Goal: Task Accomplishment & Management: Complete application form

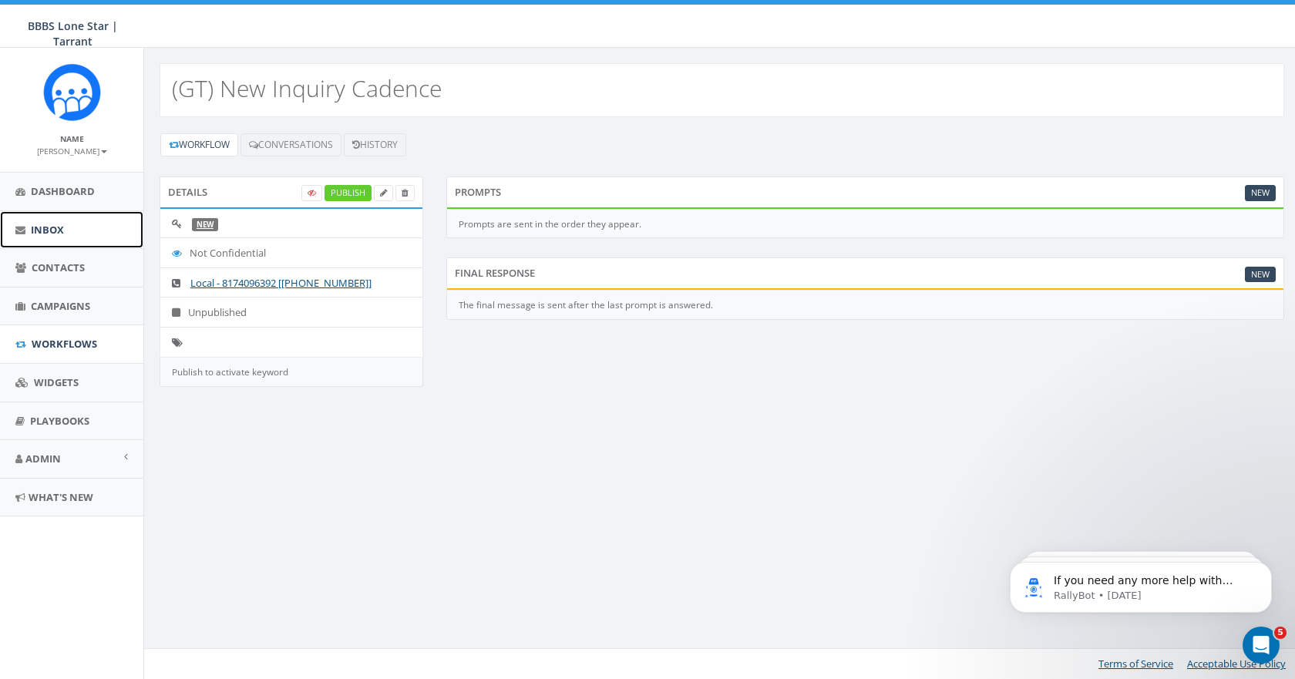
click at [59, 227] on span "Inbox" at bounding box center [47, 230] width 33 height 14
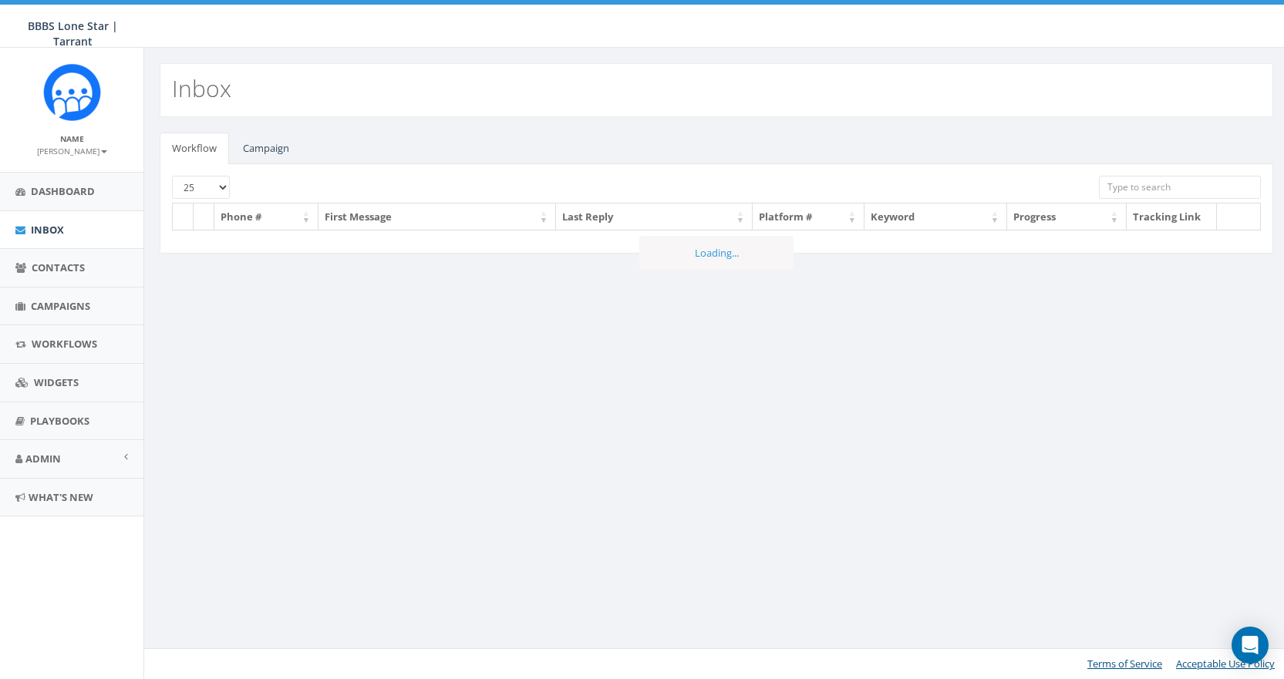
select select
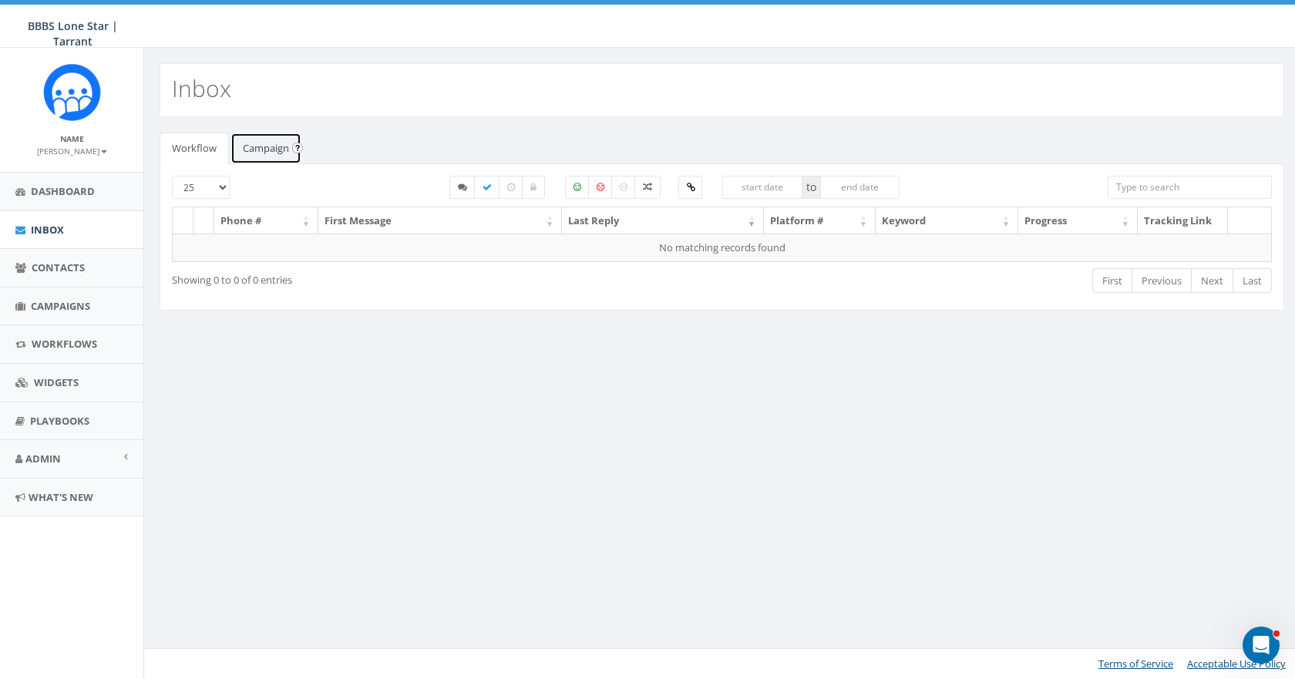
click at [255, 143] on link "Campaign" at bounding box center [266, 149] width 71 height 32
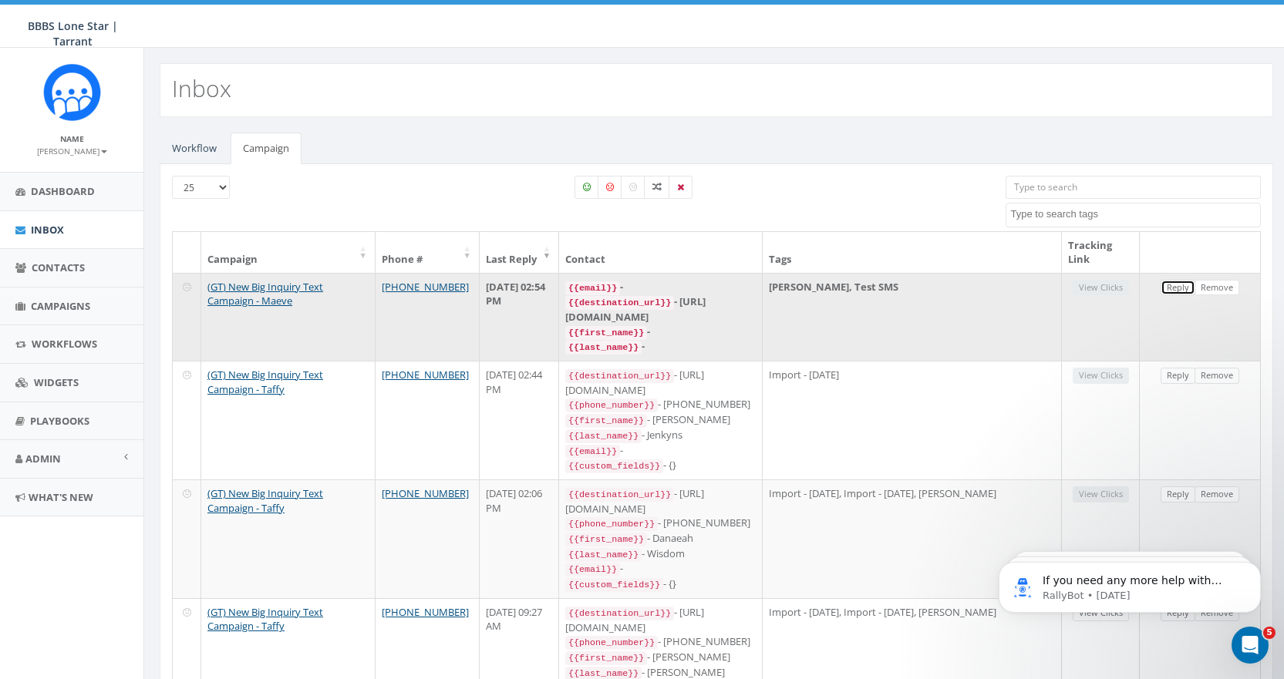
click at [1177, 288] on link "Reply" at bounding box center [1178, 288] width 35 height 16
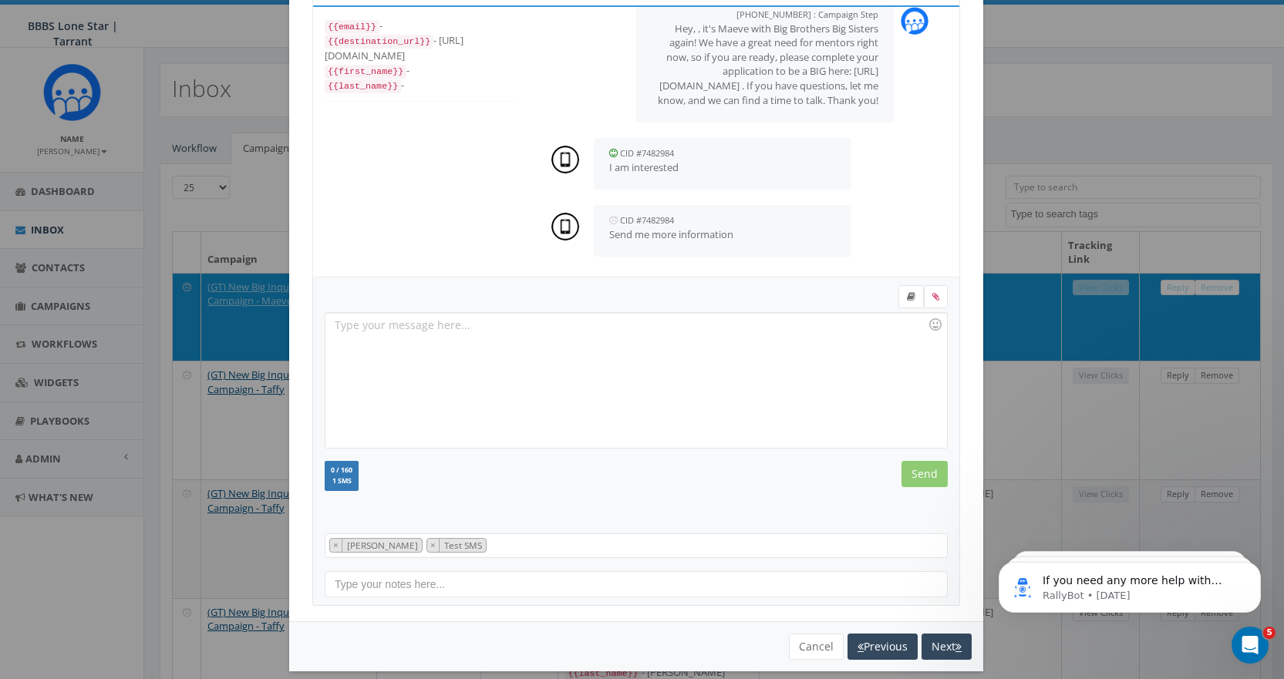
scroll to position [93, 0]
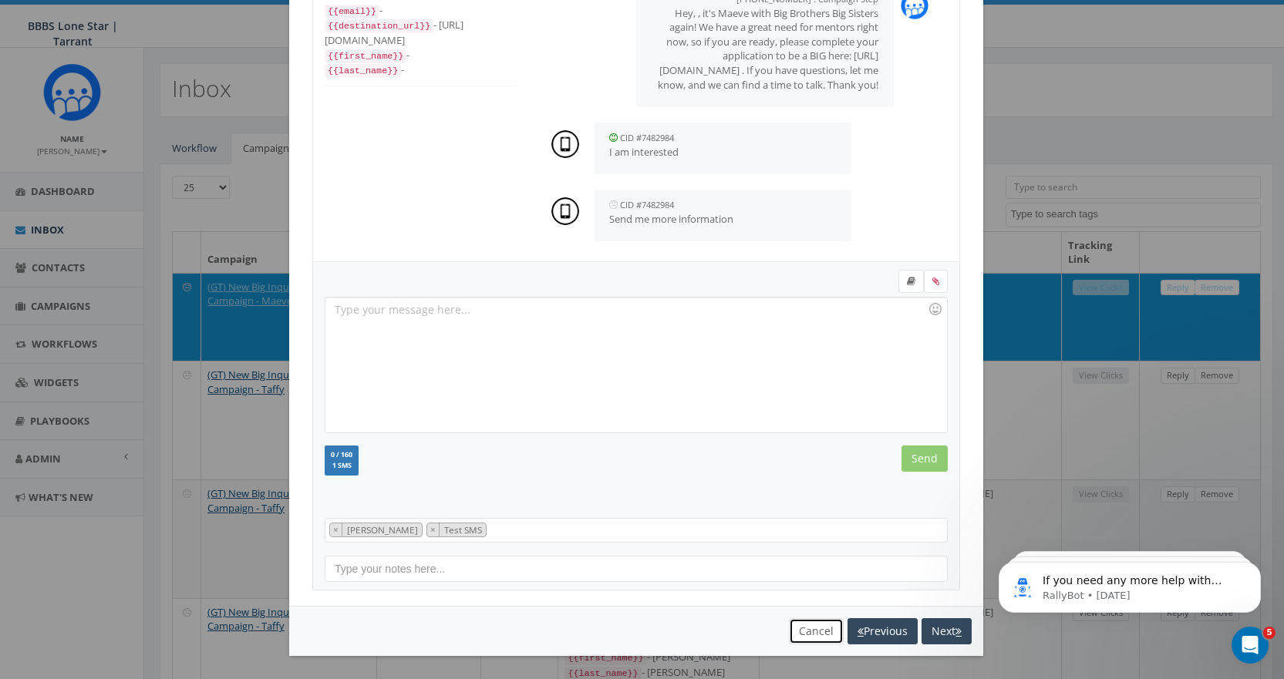
click at [805, 632] on button "Cancel" at bounding box center [816, 631] width 55 height 26
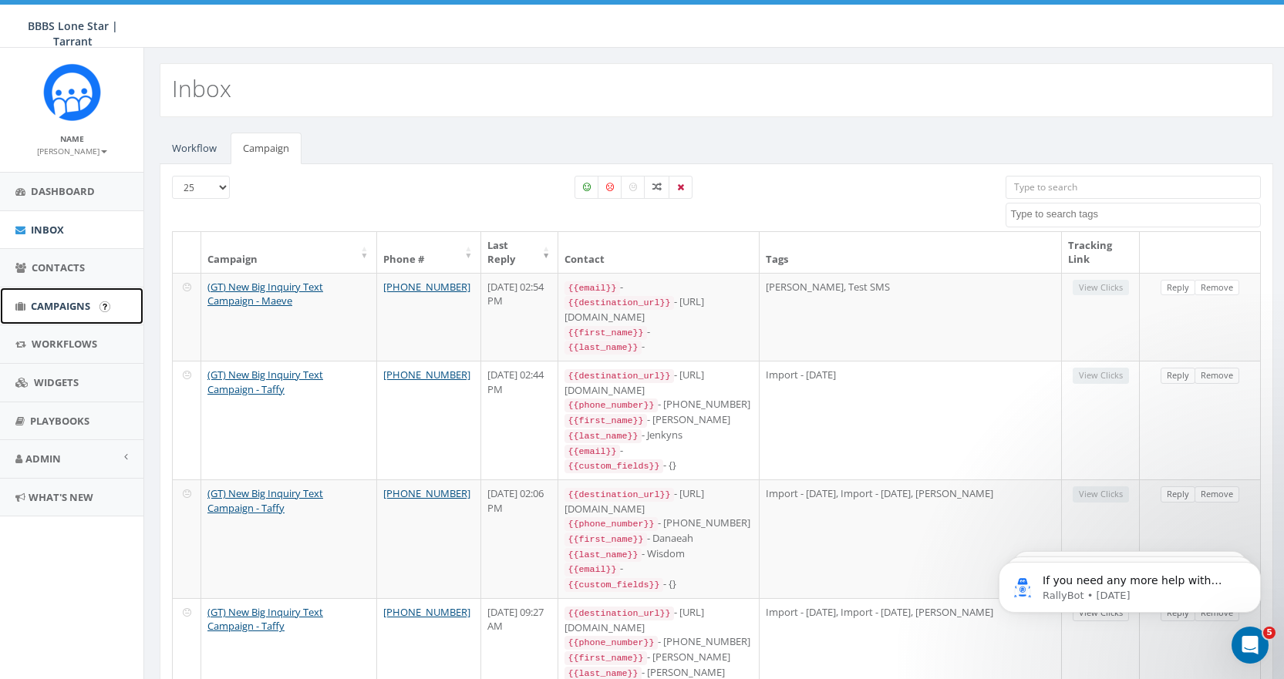
click at [58, 297] on link "Campaigns" at bounding box center [71, 307] width 143 height 38
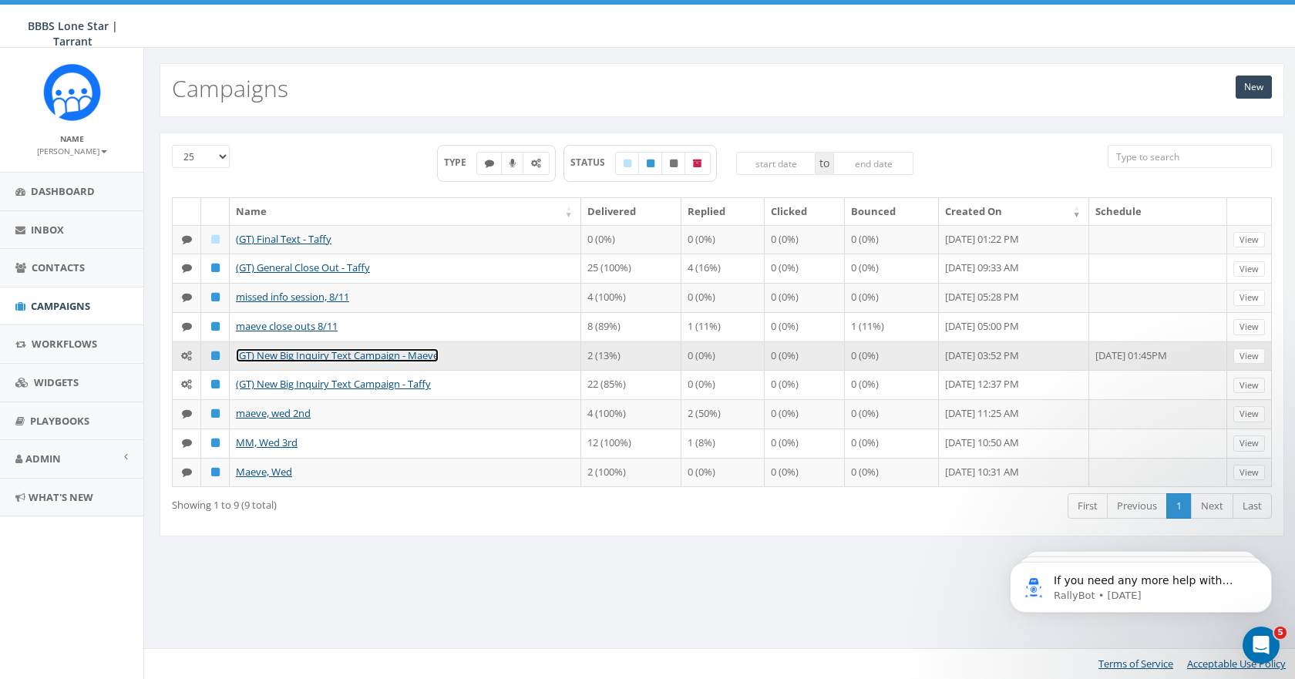
click at [337, 354] on link "(GT) New Big Inquiry Text Campaign - Maeve" at bounding box center [337, 356] width 203 height 14
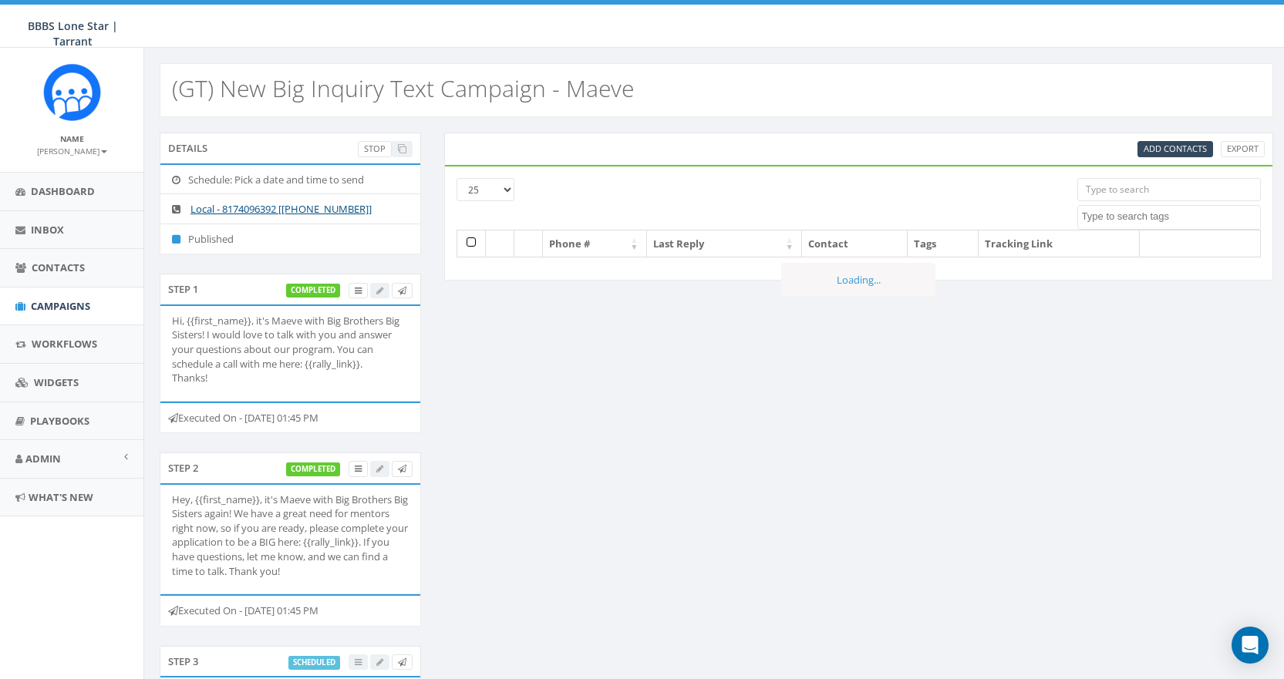
select select
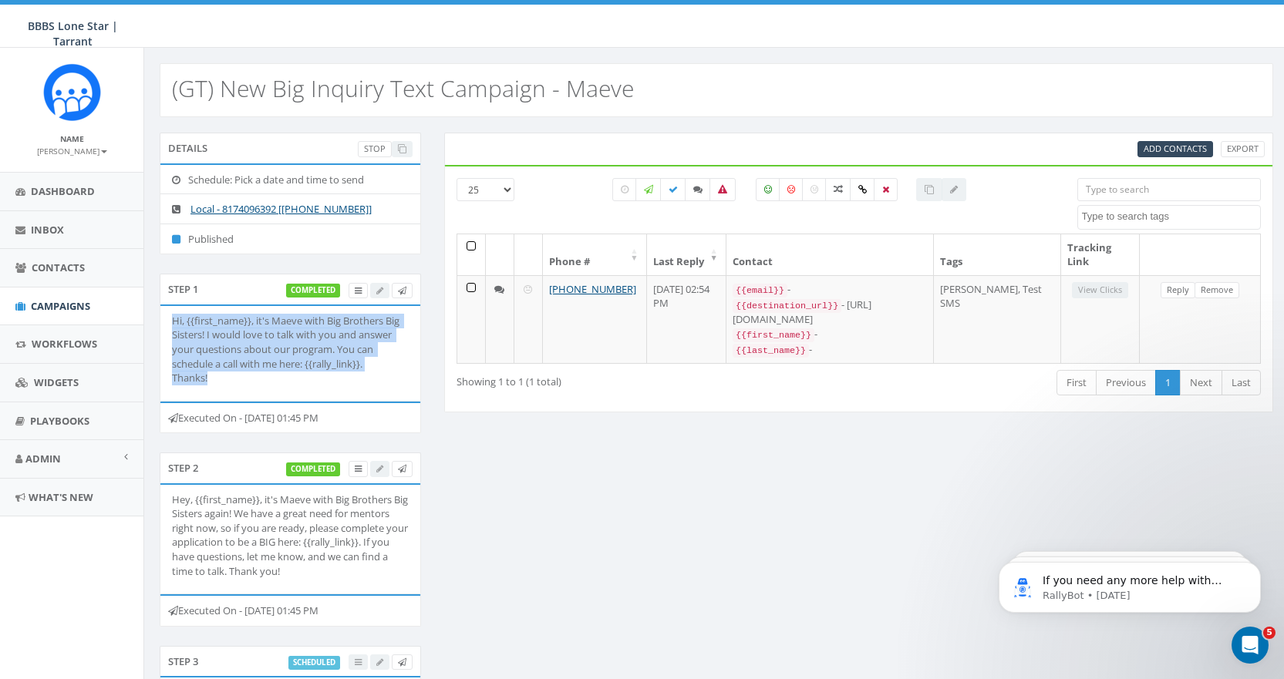
drag, startPoint x: 214, startPoint y: 393, endPoint x: 171, endPoint y: 324, distance: 81.3
click at [171, 324] on li "Hi, {{first_name}}, it's Maeve with Big Brothers Big Sisters! I would love to t…" at bounding box center [290, 353] width 260 height 95
copy p "Hi, {{first_name}}, it's Maeve with Big Brothers Big Sisters! I would love to t…"
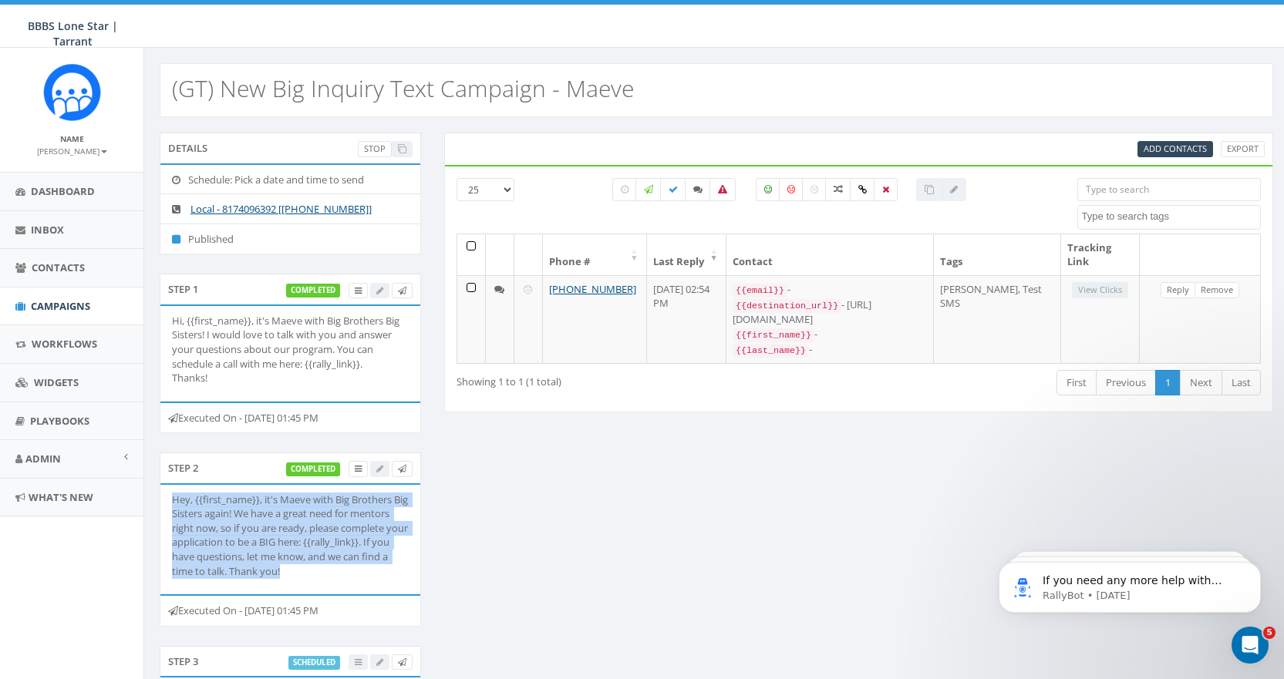
drag, startPoint x: 373, startPoint y: 585, endPoint x: 162, endPoint y: 512, distance: 223.6
click at [162, 512] on li "Hey, {{first_name}}, it's Maeve with Big Brothers Big Sisters again! We have a …" at bounding box center [290, 539] width 260 height 109
copy p "Hey, {{first_name}}, it's Maeve with Big Brothers Big Sisters again! We have a …"
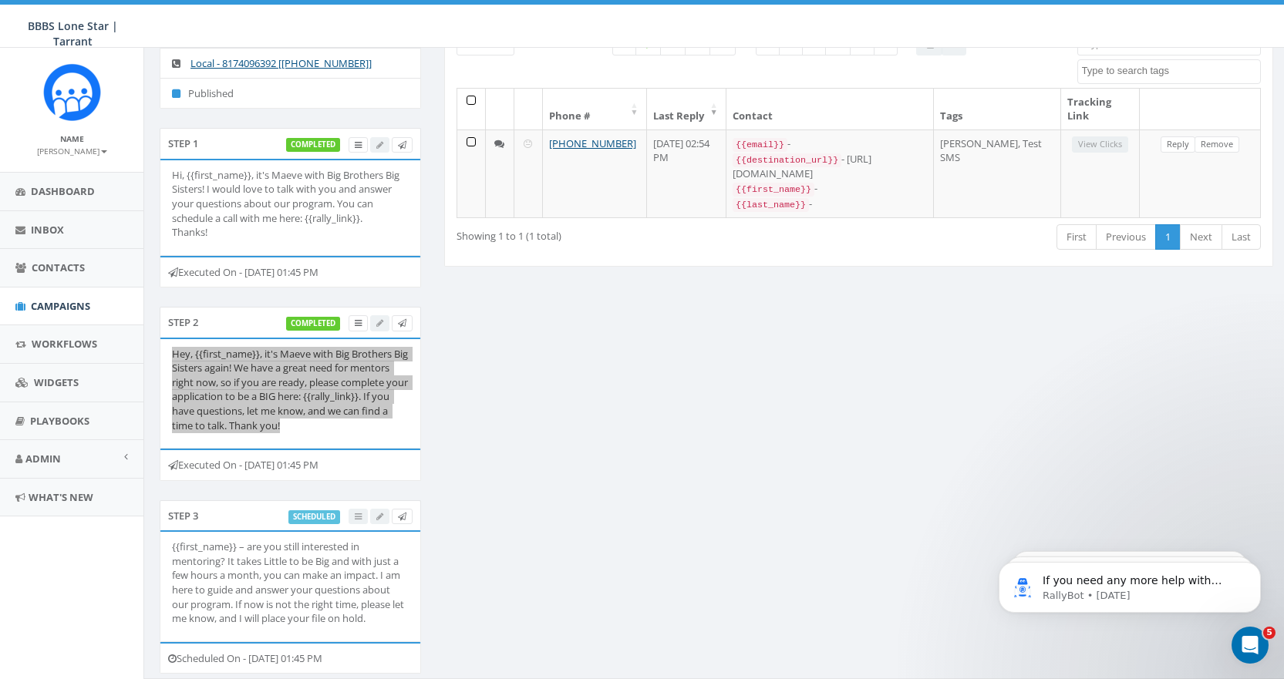
scroll to position [190, 0]
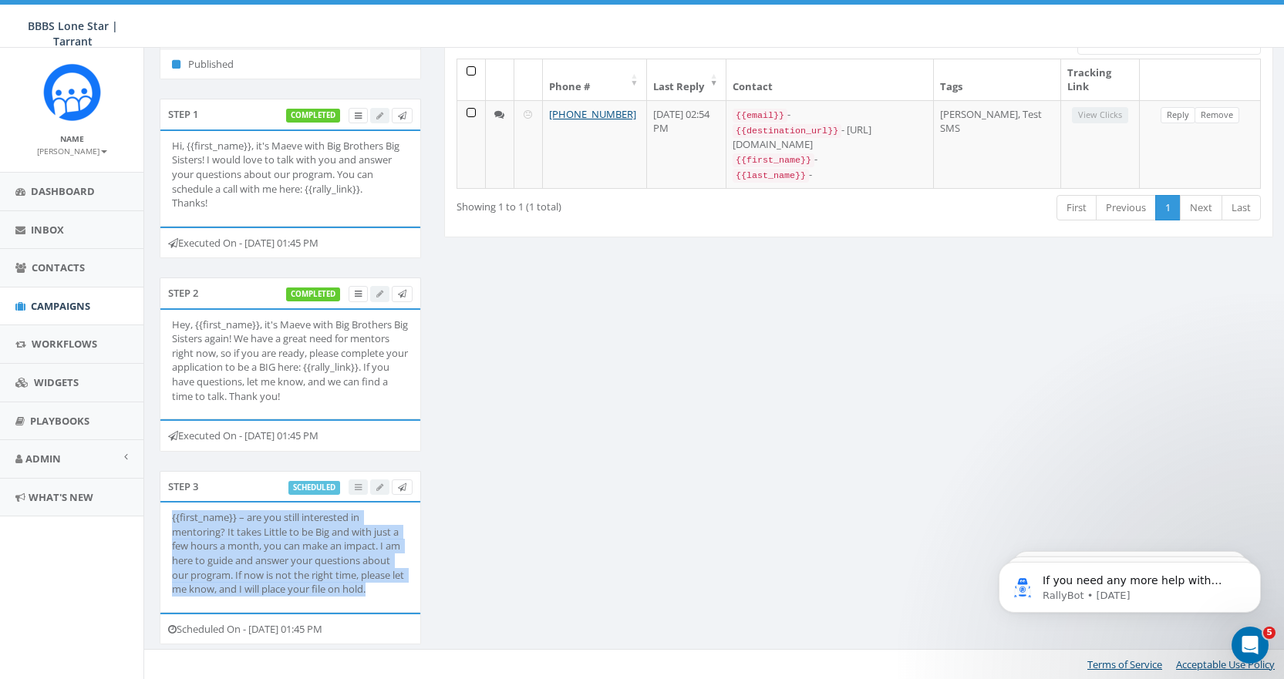
drag, startPoint x: 393, startPoint y: 590, endPoint x: 163, endPoint y: 511, distance: 242.2
click at [163, 511] on li "{{first_name}} – are you still interested in mentoring? It takes Little to be B…" at bounding box center [290, 557] width 260 height 109
copy p "{{first_name}} – are you still interested in mentoring? It takes Little to be B…"
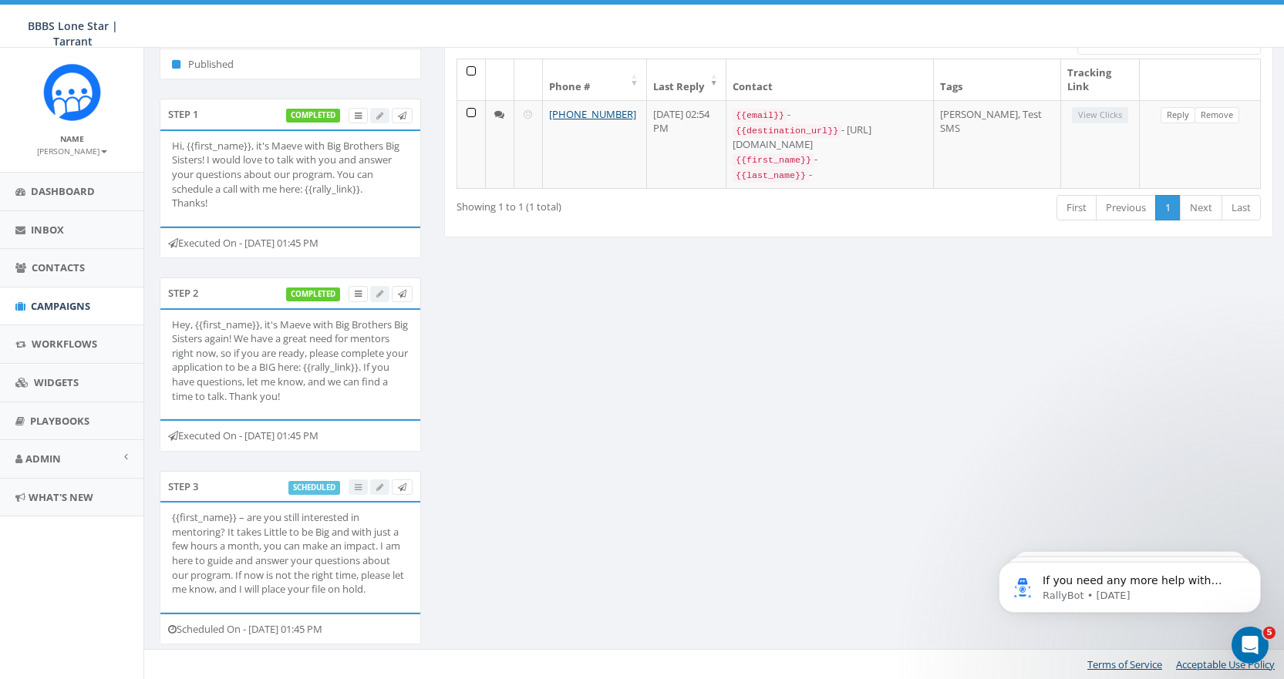
click at [560, 472] on div "Details Stop Schedule: Pick a date and time to send Local - 8174096392 [+1 817-…" at bounding box center [716, 311] width 1137 height 706
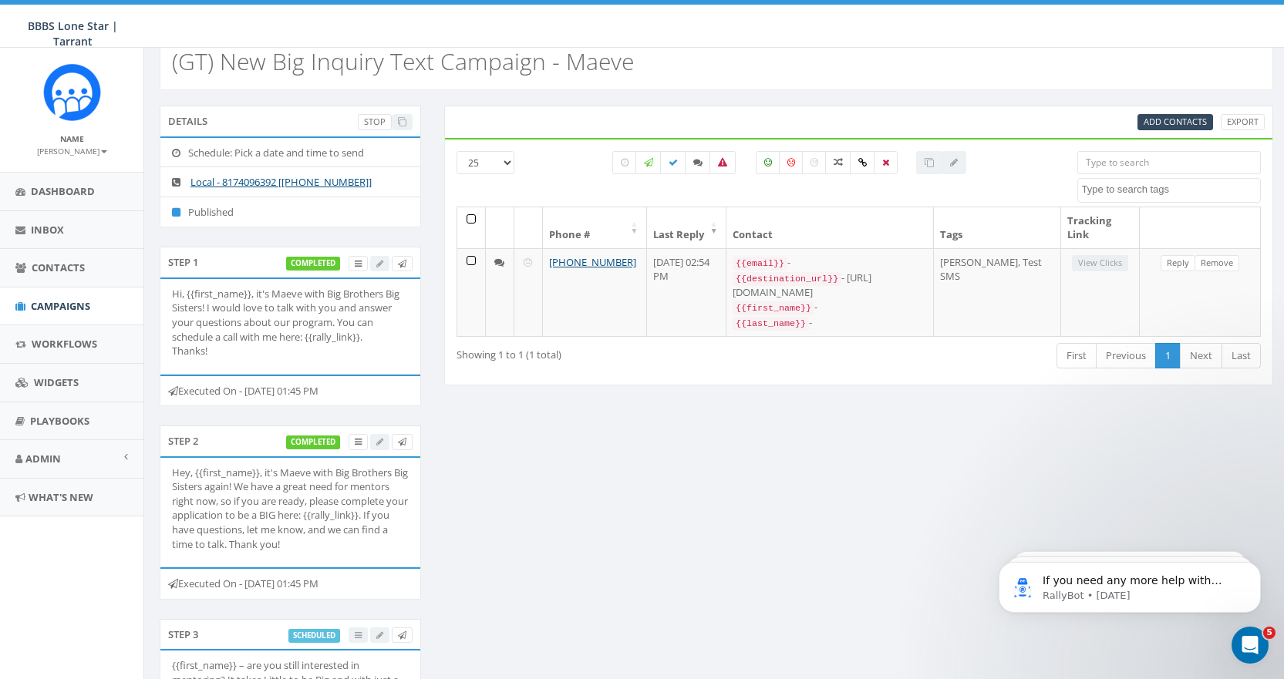
scroll to position [0, 0]
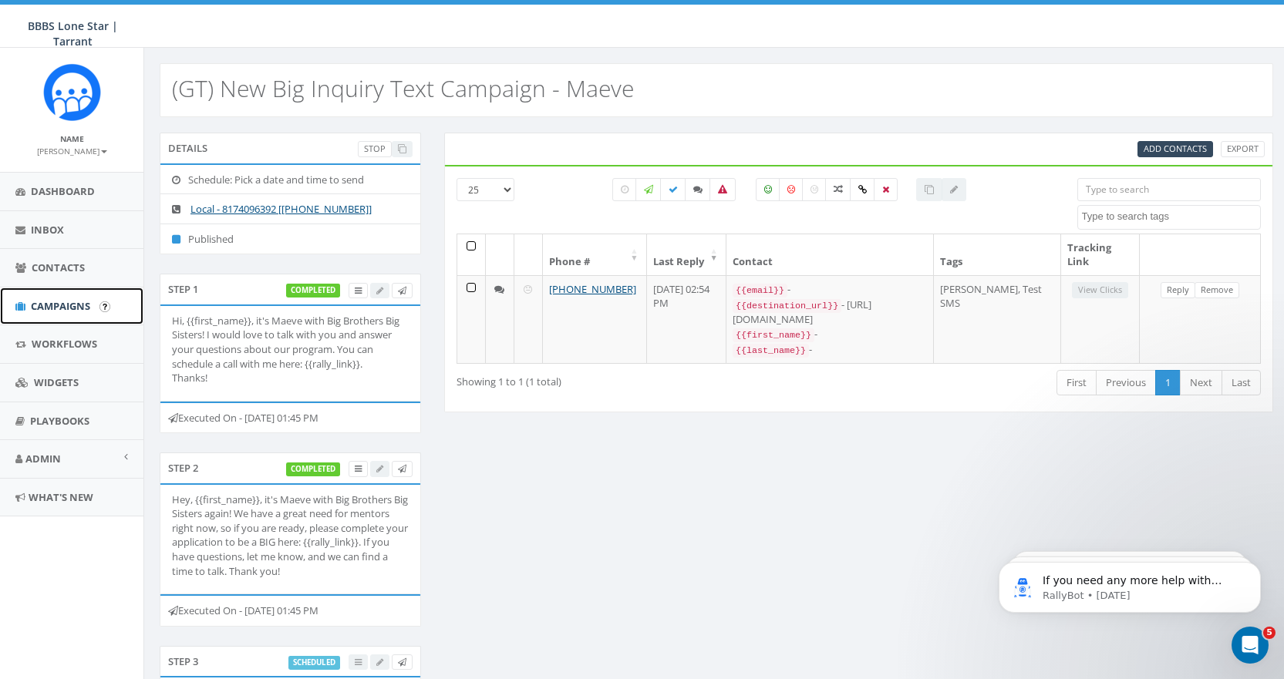
click at [53, 307] on span "Campaigns" at bounding box center [60, 306] width 59 height 14
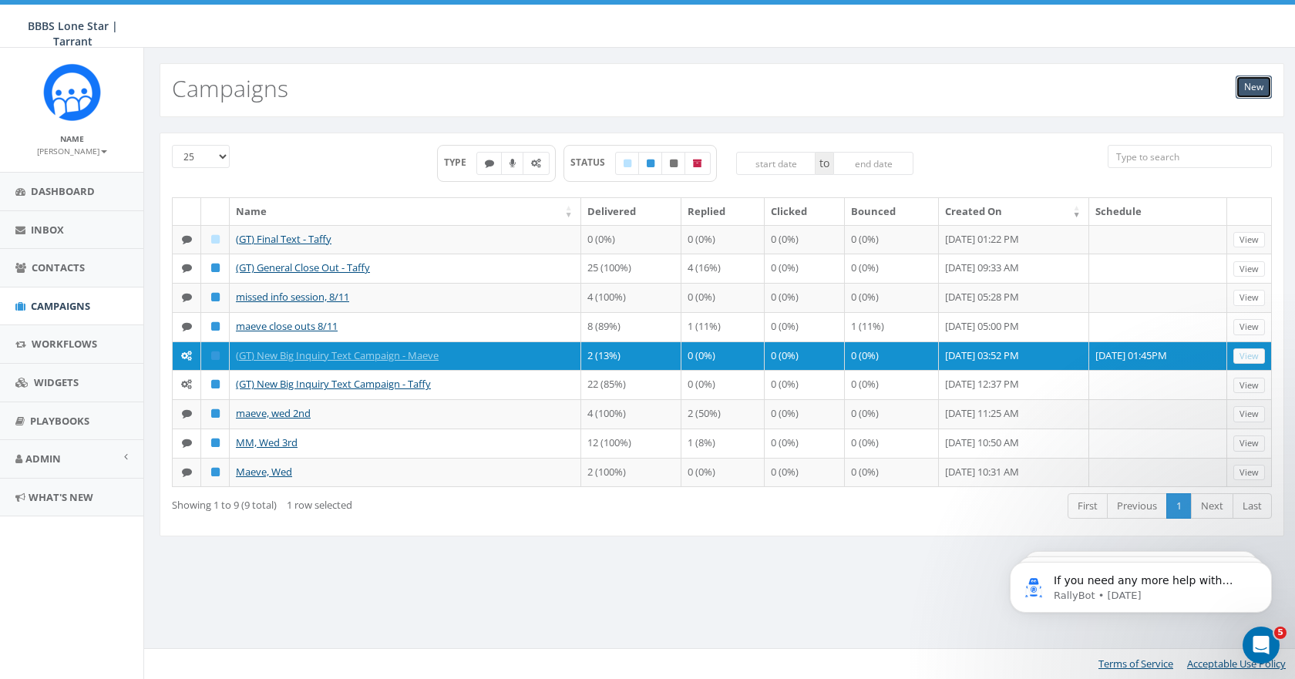
click at [1258, 83] on link "New" at bounding box center [1254, 87] width 36 height 23
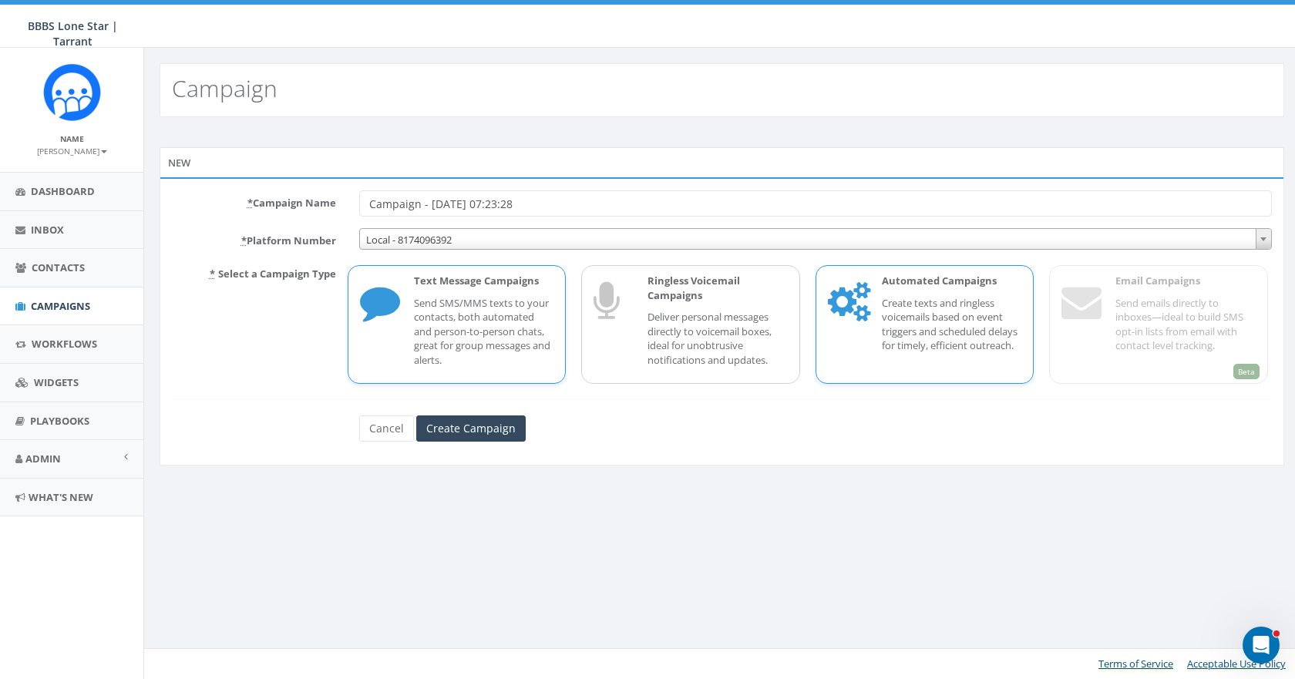
click at [888, 314] on p "Create texts and ringless voicemails based on event triggers and scheduled dela…" at bounding box center [952, 324] width 140 height 57
click at [827, 241] on span "Local - 8174096392" at bounding box center [815, 240] width 911 height 22
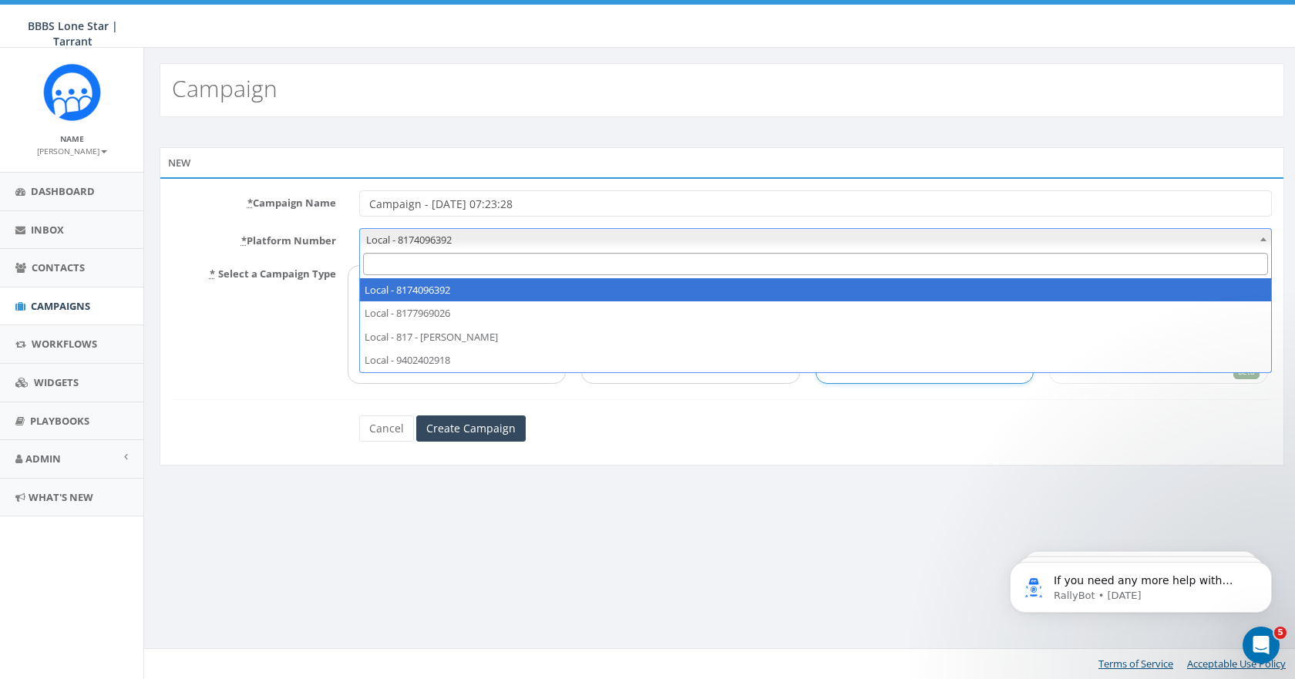
click at [432, 234] on span "Local - 8174096392" at bounding box center [815, 240] width 911 height 22
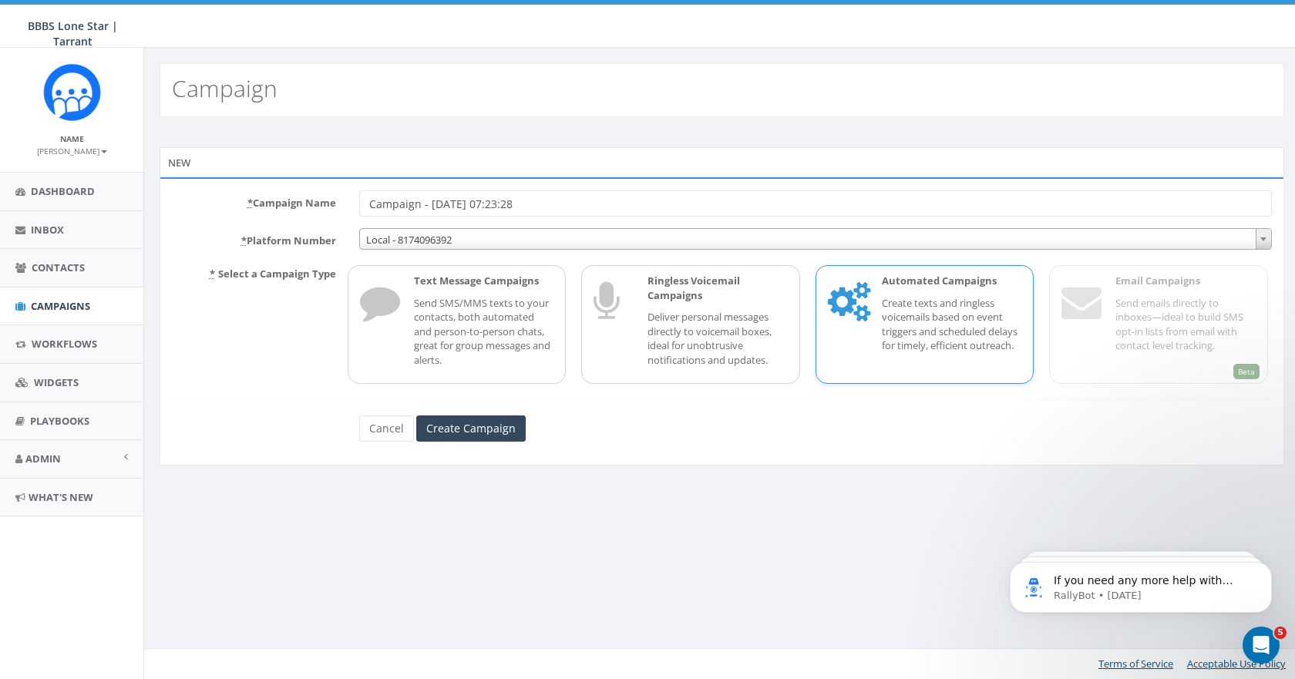
click at [546, 205] on input "Campaign - 08/19/2025, 07:23:28" at bounding box center [815, 203] width 913 height 26
drag, startPoint x: 546, startPoint y: 204, endPoint x: 297, endPoint y: 201, distance: 249.1
click at [297, 201] on div "* Campaign Name Campaign - 08/19/2025, 07:23:28" at bounding box center [722, 203] width 1124 height 26
type input "M"
type input "GT New INQ Text Campaign - Maeve"
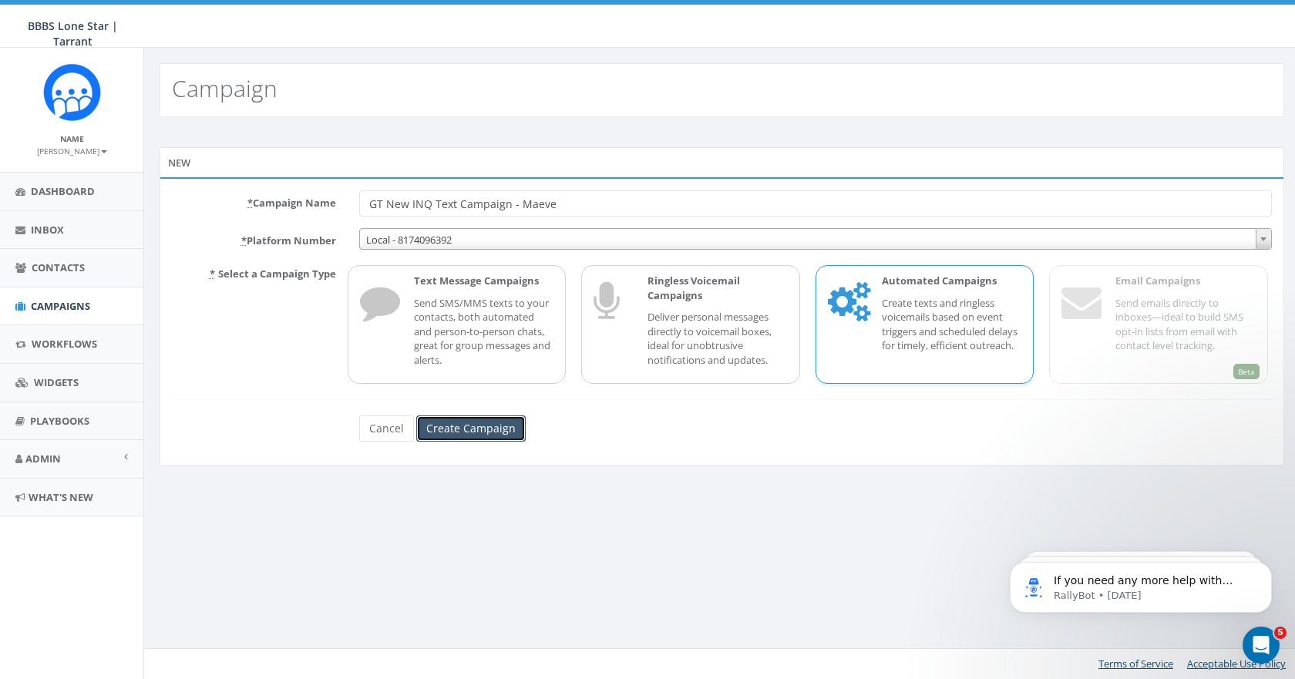
click at [456, 428] on input "Create Campaign" at bounding box center [471, 429] width 110 height 26
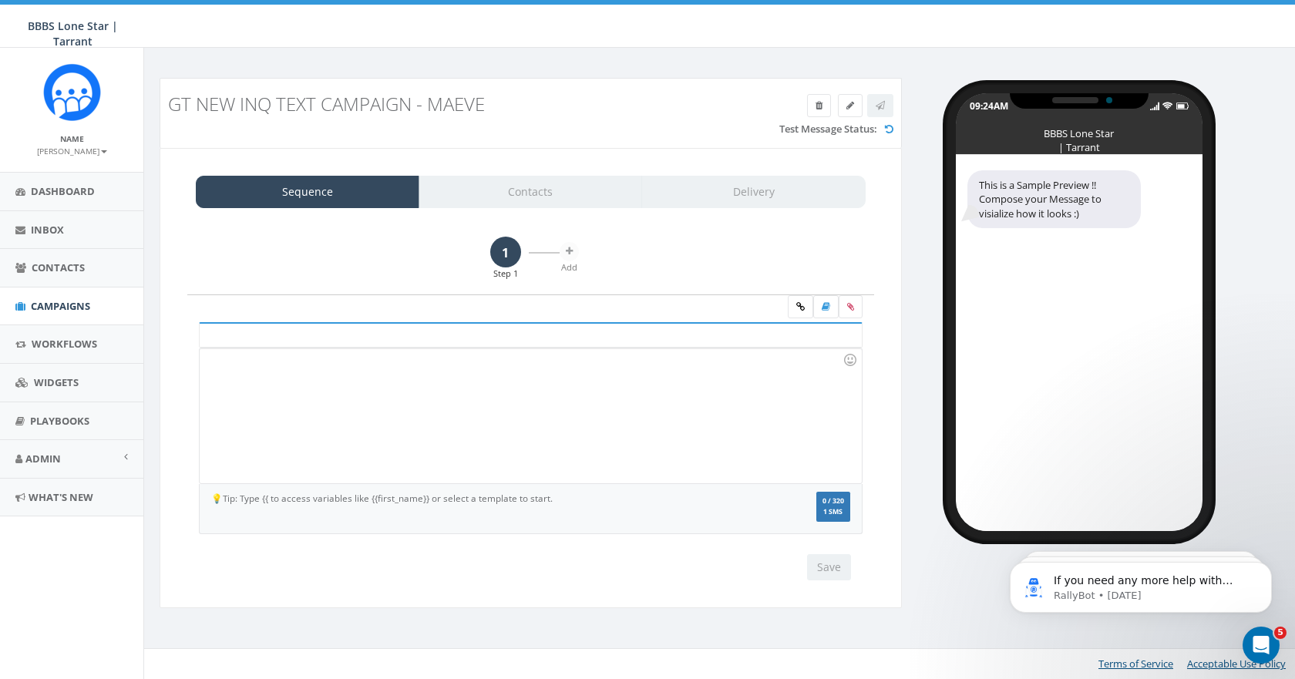
click at [221, 376] on div at bounding box center [531, 416] width 662 height 135
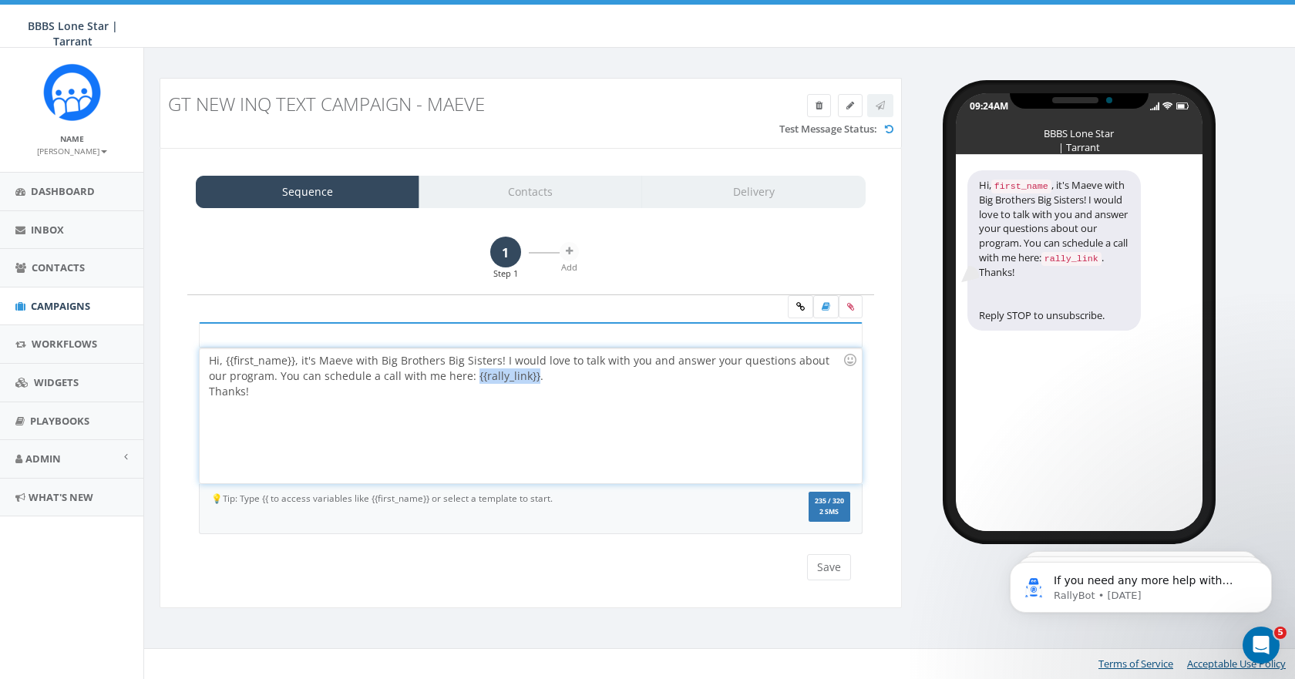
drag, startPoint x: 508, startPoint y: 376, endPoint x: 449, endPoint y: 378, distance: 59.4
click at [449, 378] on div "Hi, {{first_name}}, it's Maeve with Big Brothers Big Sisters! I would love to t…" at bounding box center [531, 416] width 662 height 135
click at [447, 374] on div "Hi, {{first_name}}, it's Maeve with Big Brothers Big Sisters! I would love to t…" at bounding box center [531, 416] width 662 height 135
click at [802, 304] on icon at bounding box center [801, 306] width 8 height 9
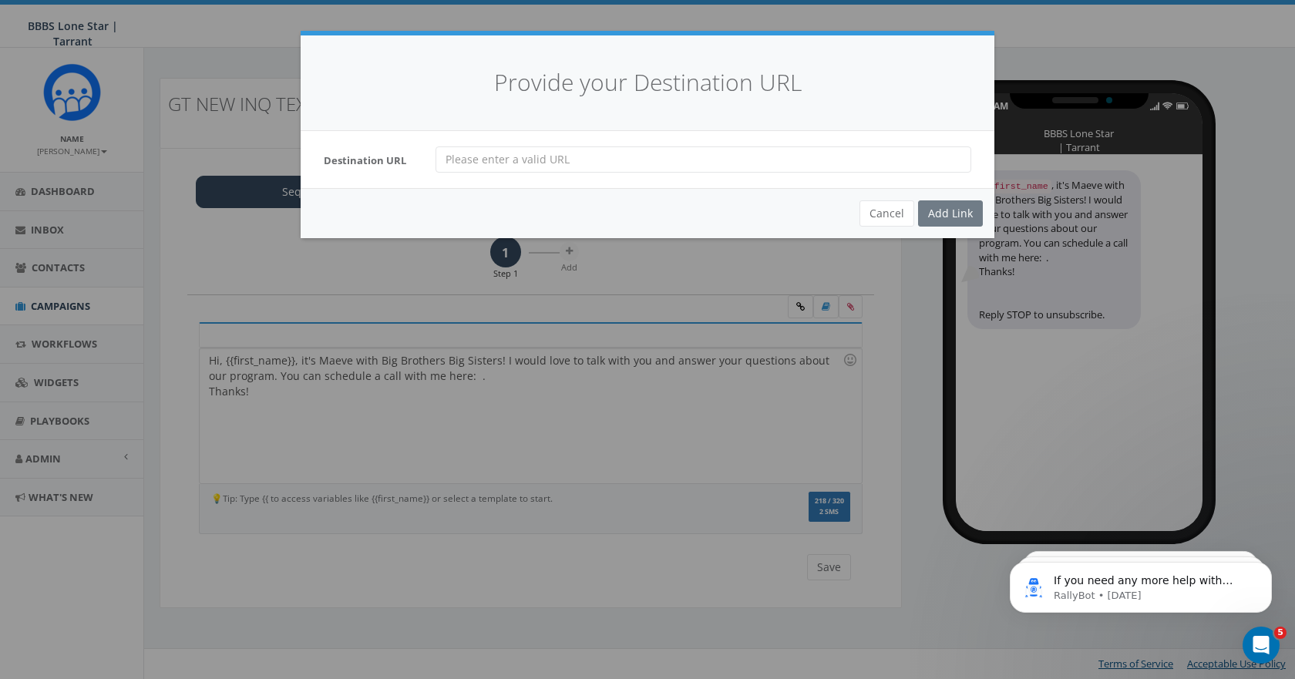
paste input "https://qrco.de/Be_Big"
type input "https://qrco.de/Be_Big"
click at [952, 215] on div "Add Link" at bounding box center [950, 213] width 65 height 26
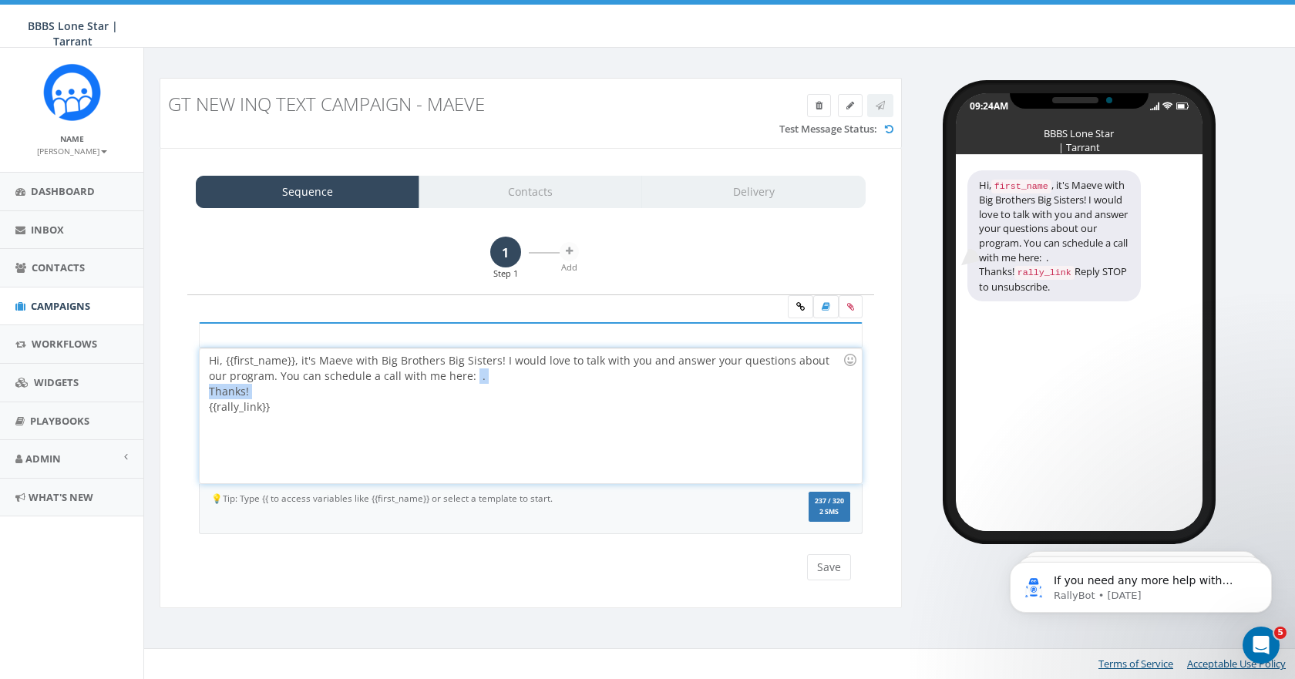
drag, startPoint x: 209, startPoint y: 407, endPoint x: 448, endPoint y: 379, distance: 240.7
click at [448, 379] on div "Hi, {{first_name}}, it's Maeve with Big Brothers Big Sisters! I would love to t…" at bounding box center [531, 416] width 662 height 135
click at [515, 376] on div "Hi, {{first_name}}, it's Maeve with Big Brothers Big Sisters! I would love to t…" at bounding box center [531, 416] width 662 height 135
click at [499, 359] on div "Hi, {{first_name}}, it's Maeve with Big Brothers Big Sisters! I would love to t…" at bounding box center [531, 416] width 662 height 135
click at [500, 359] on div "Hi, {{first_name}}, it's Maeve with Big Brothers Big Sisters! I would love to t…" at bounding box center [531, 416] width 662 height 135
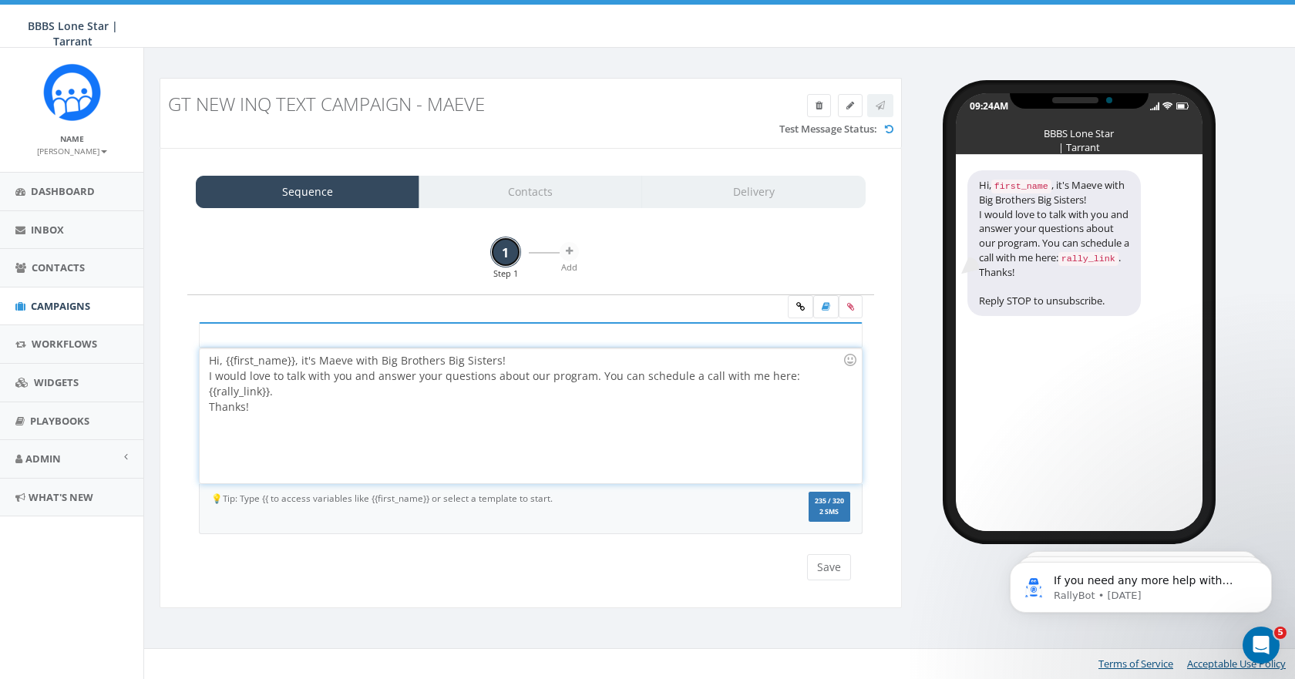
click at [505, 248] on link "1" at bounding box center [505, 252] width 31 height 31
click at [573, 249] on icon at bounding box center [569, 251] width 7 height 9
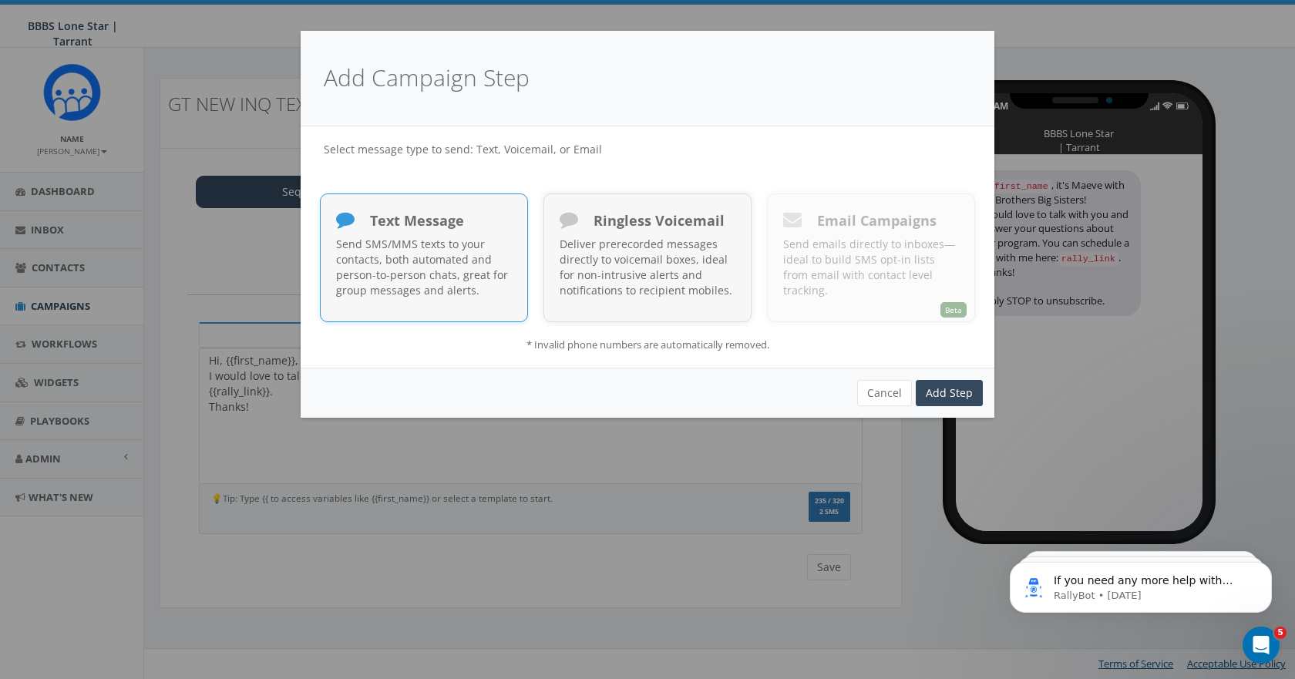
click at [425, 252] on p "Send SMS/MMS texts to your contacts, both automated and person-to-person chats,…" at bounding box center [424, 268] width 176 height 62
click at [952, 389] on link "Add Step" at bounding box center [949, 393] width 67 height 26
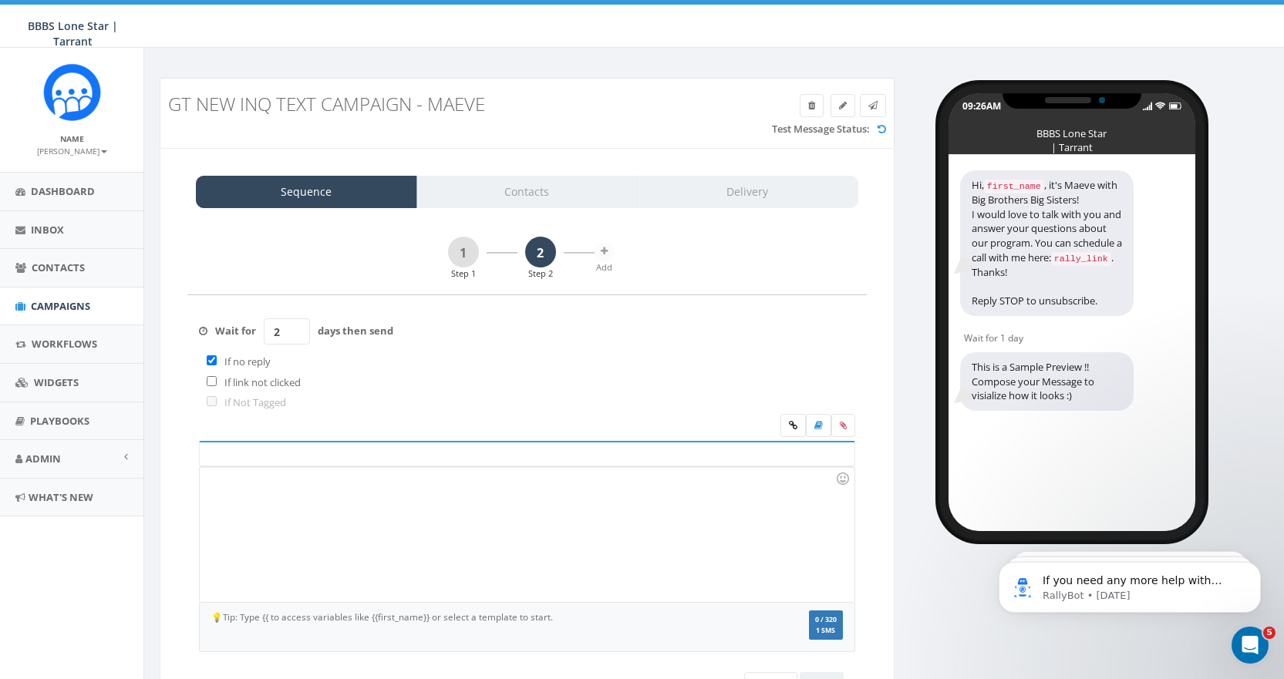
click at [296, 328] on input "2" at bounding box center [287, 331] width 46 height 26
type input "3"
click at [296, 328] on input "3" at bounding box center [287, 331] width 46 height 26
click at [212, 360] on input "checkbox" at bounding box center [212, 360] width 10 height 10
checkbox input "false"
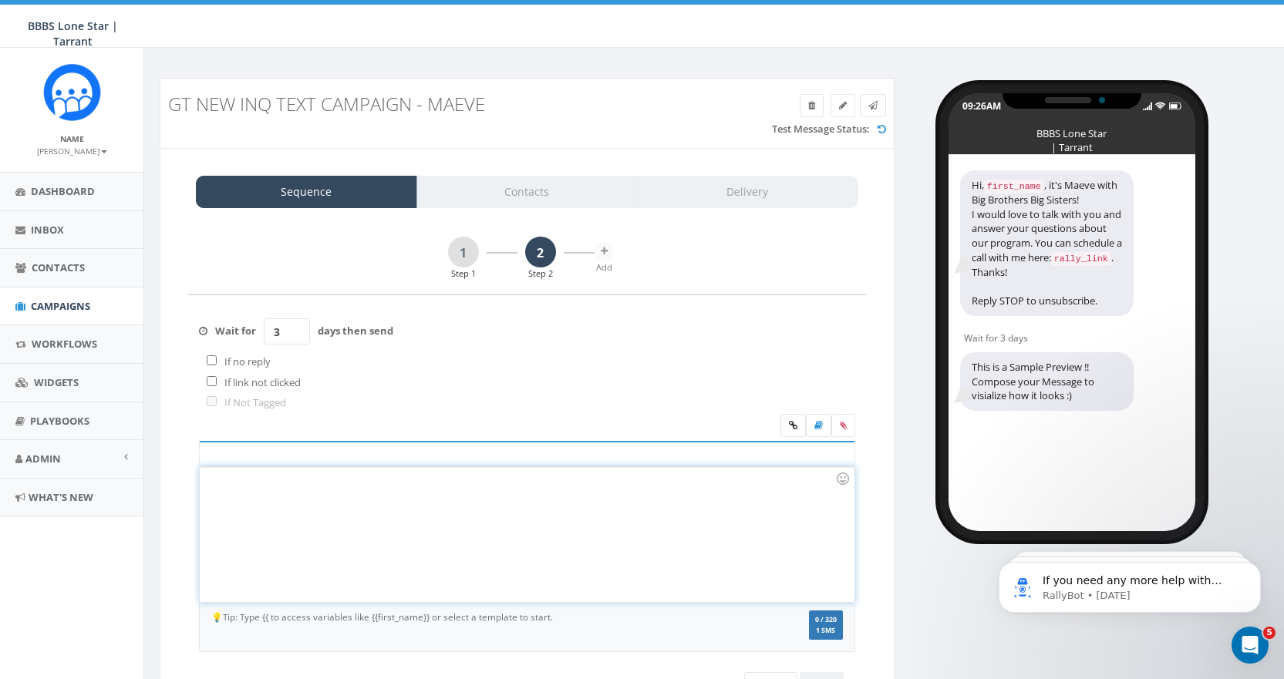
click at [224, 489] on div at bounding box center [527, 534] width 654 height 135
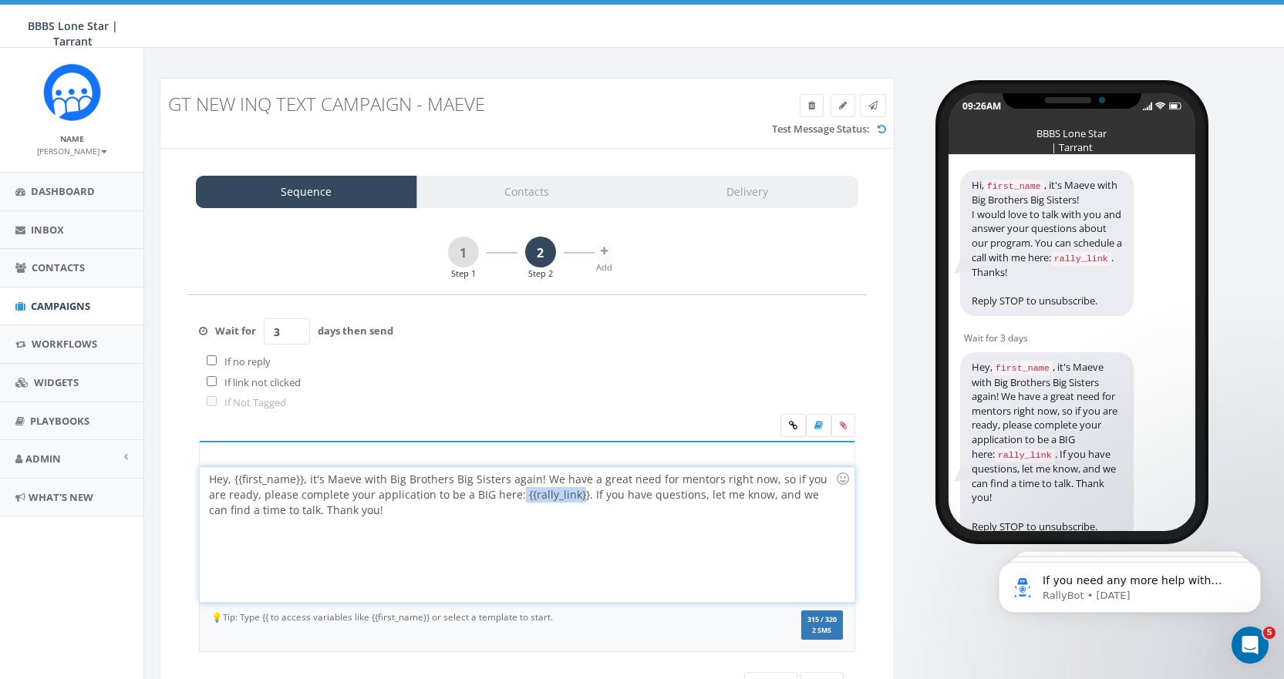
drag, startPoint x: 557, startPoint y: 496, endPoint x: 497, endPoint y: 497, distance: 60.2
click at [497, 497] on div "Hey, {{first_name}}, it's Maeve with Big Brothers Big Sisters again! We have a …" at bounding box center [527, 534] width 654 height 135
click at [498, 496] on div "Hey, {{first_name}}, it's Maeve with Big Brothers Big Sisters again! We have a …" at bounding box center [527, 534] width 654 height 135
click at [498, 497] on div "Hey, {{first_name}}, it's Maeve with Big Brothers Big Sisters again! We have a …" at bounding box center [527, 534] width 654 height 135
click at [789, 423] on icon at bounding box center [793, 425] width 8 height 9
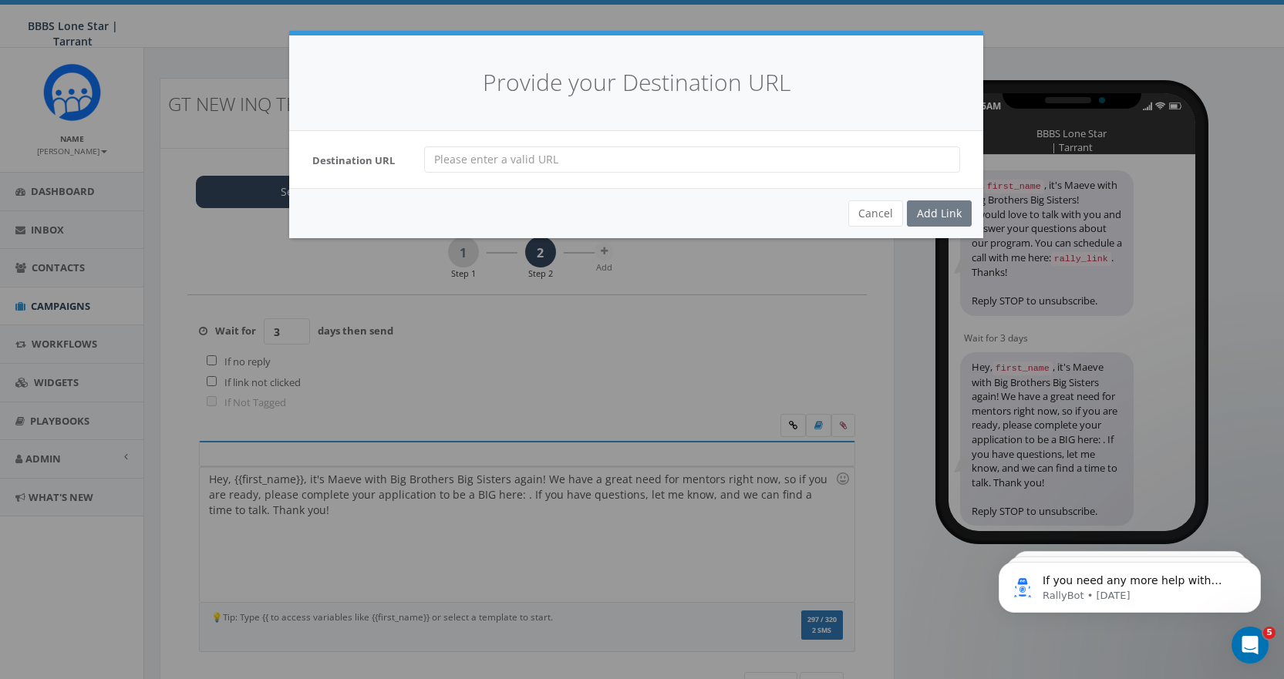
paste input "https://bbbs.tfaforms.net/4840533"
type input "https://bbbs.tfaforms.net/4840533"
click at [927, 217] on div "Add Link" at bounding box center [939, 213] width 65 height 26
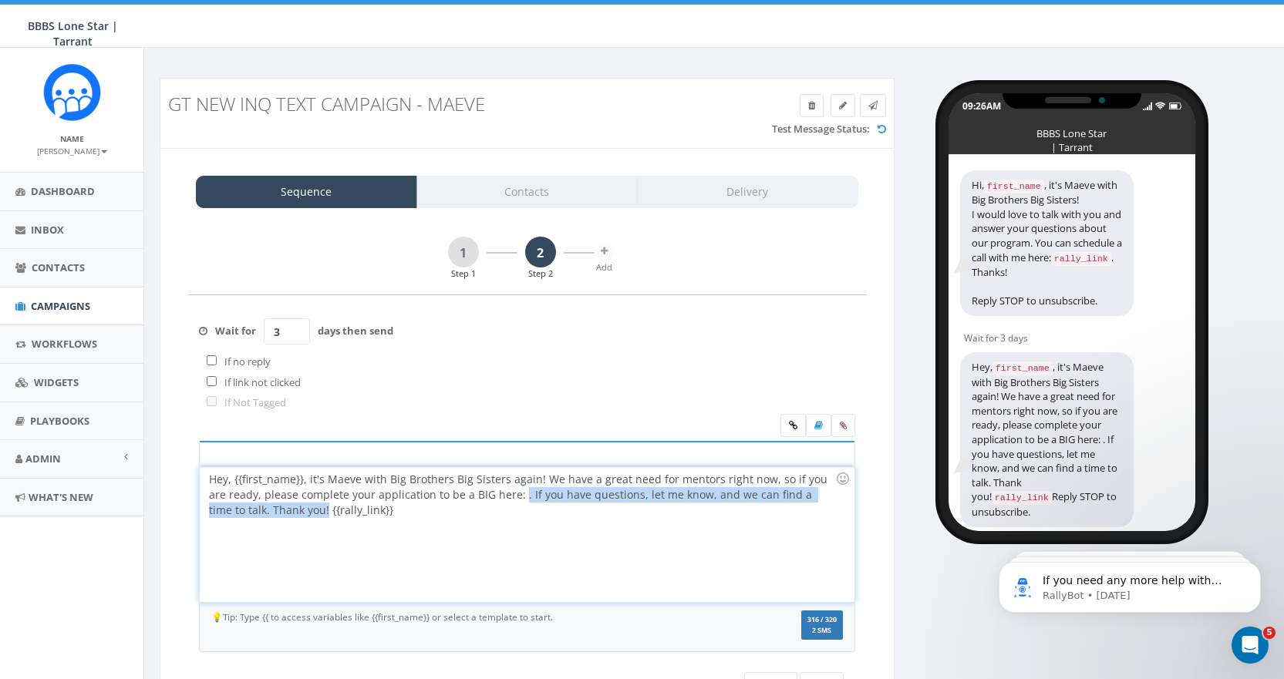
drag, startPoint x: 287, startPoint y: 510, endPoint x: 499, endPoint y: 498, distance: 212.4
click at [499, 498] on div "Hey, {{first_name}}, it's Maeve with Big Brothers Big Sisters again! We have a …" at bounding box center [527, 534] width 654 height 135
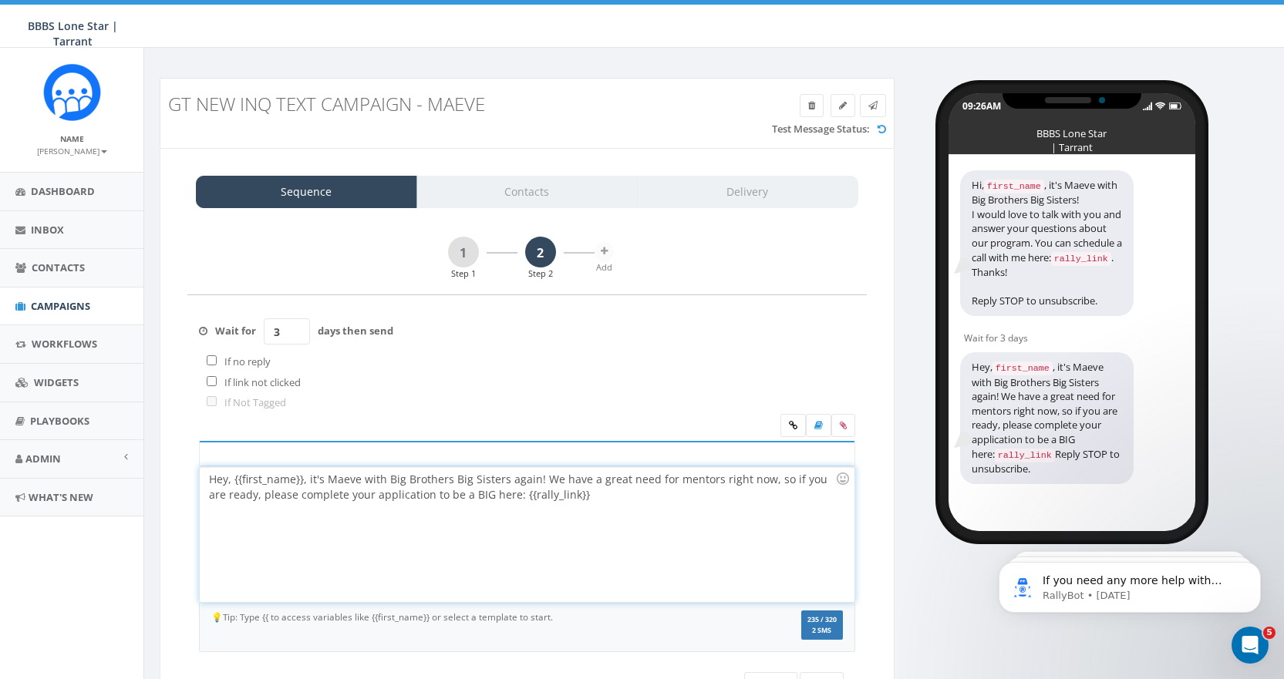
click at [564, 497] on div "Hey, {{first_name}}, it's Maeve with Big Brothers Big Sisters again! We have a …" at bounding box center [527, 534] width 654 height 135
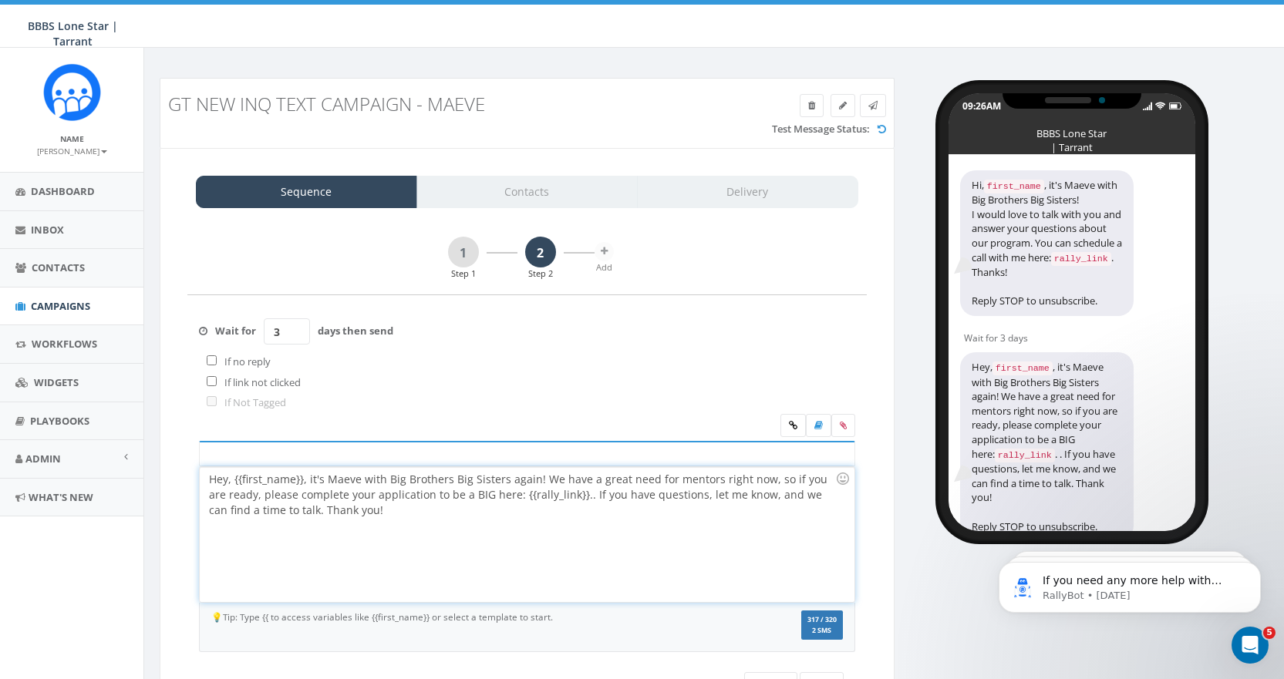
click at [570, 498] on div "Hey, {{first_name}}, it's Maeve with Big Brothers Big Sisters again! We have a …" at bounding box center [527, 534] width 654 height 135
click at [544, 256] on link "2" at bounding box center [540, 252] width 31 height 31
click at [602, 252] on icon at bounding box center [604, 251] width 7 height 9
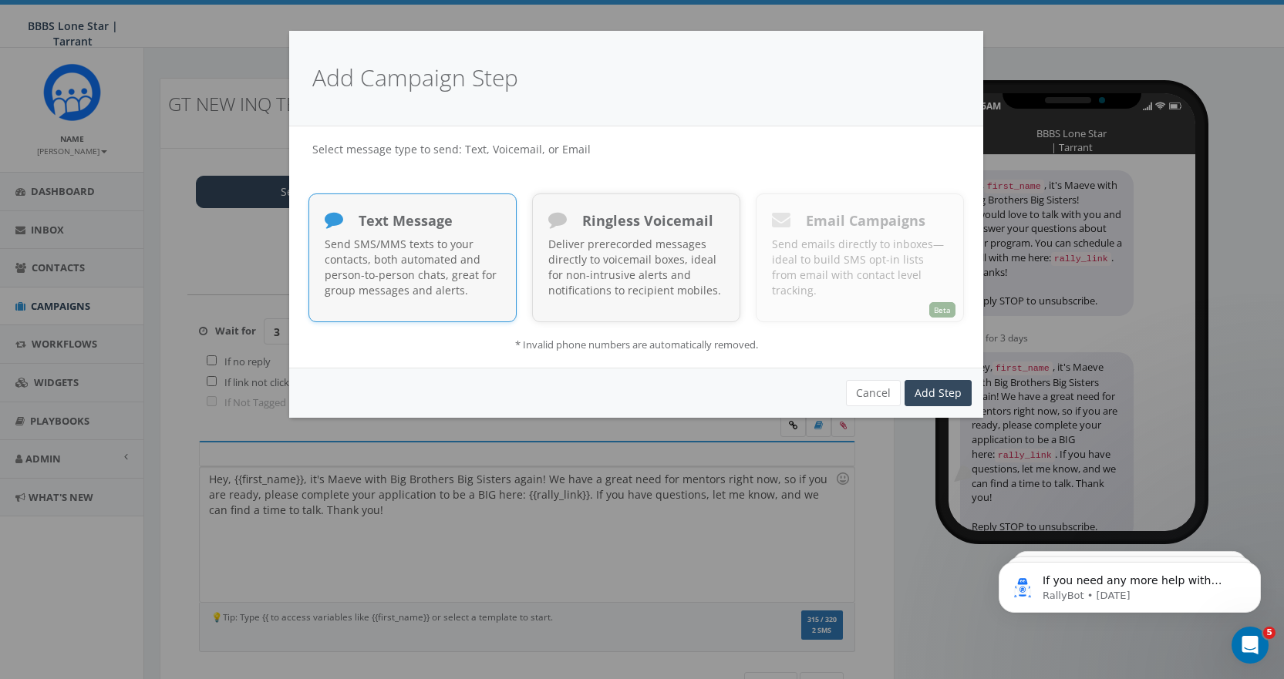
click at [433, 266] on p "Send SMS/MMS texts to your contacts, both automated and person-to-person chats,…" at bounding box center [413, 268] width 176 height 62
click at [938, 401] on link "Add Step" at bounding box center [938, 393] width 67 height 26
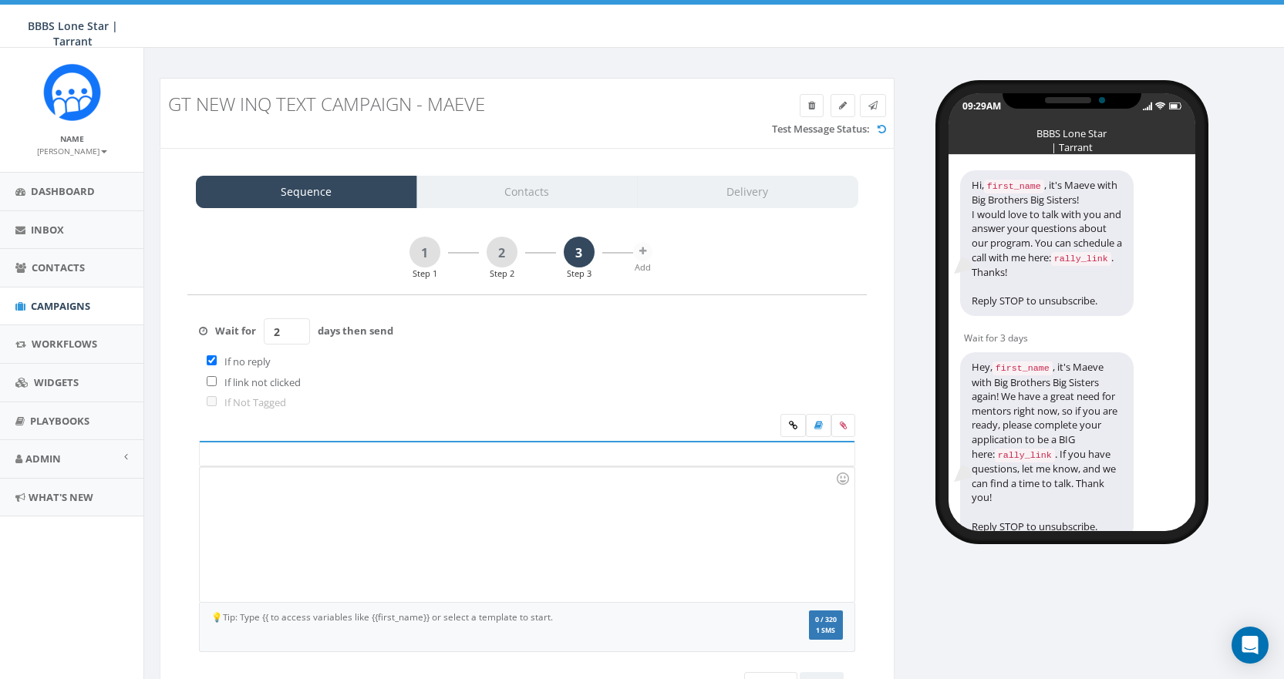
click at [295, 326] on input "2" at bounding box center [287, 331] width 46 height 26
click at [295, 326] on input "3" at bounding box center [287, 331] width 46 height 26
click at [295, 326] on input "4" at bounding box center [287, 331] width 46 height 26
click at [295, 326] on input "5" at bounding box center [287, 331] width 46 height 26
click at [295, 326] on input "6" at bounding box center [287, 331] width 46 height 26
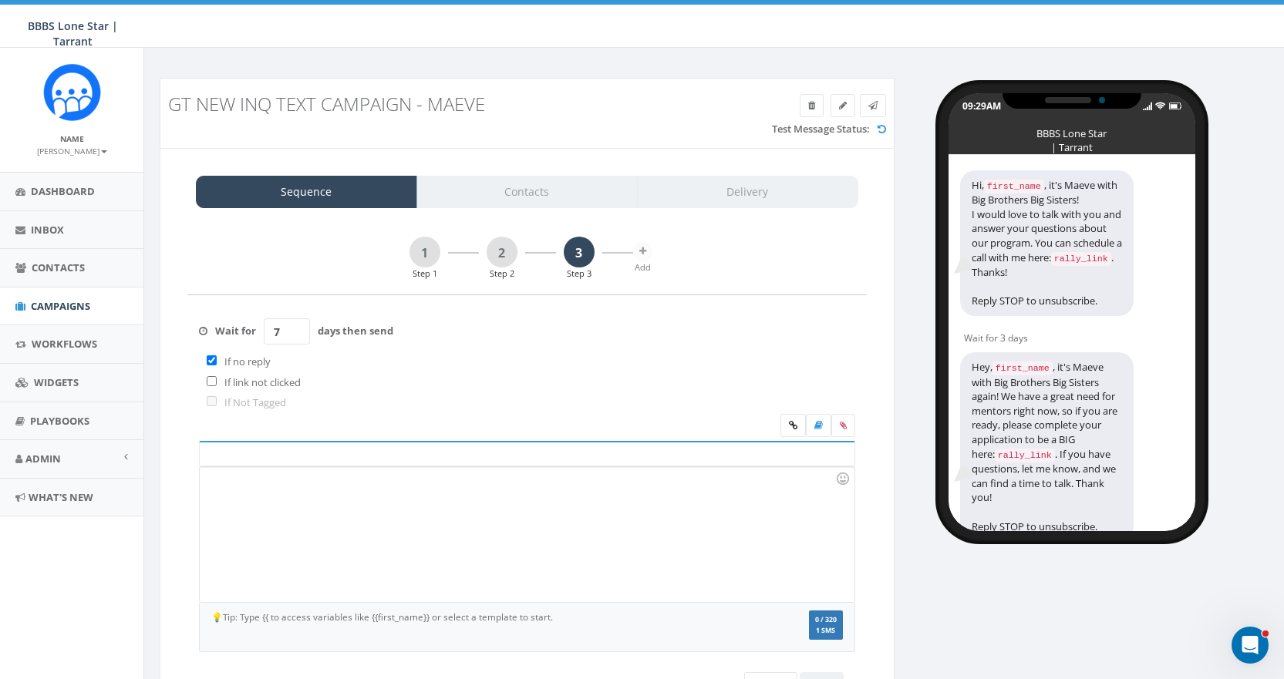
type input "7"
click at [295, 326] on input "7" at bounding box center [287, 331] width 46 height 26
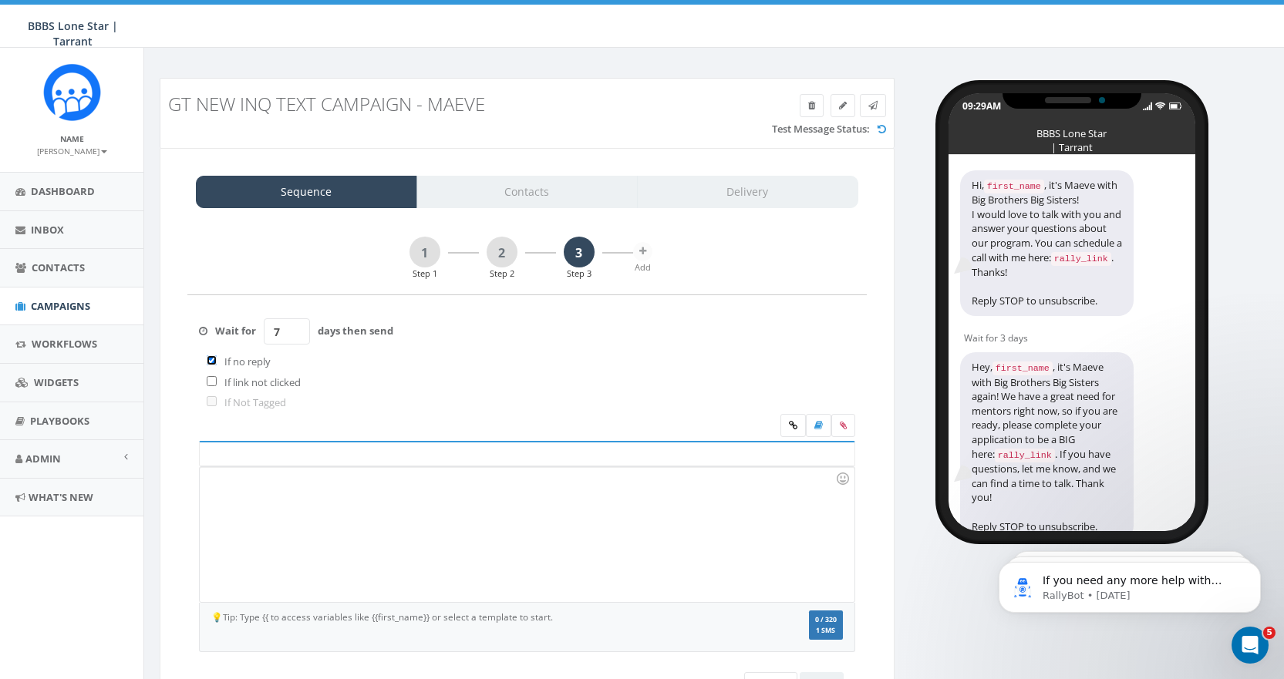
click at [210, 361] on input "checkbox" at bounding box center [212, 360] width 10 height 10
checkbox input "false"
click at [508, 254] on link "2" at bounding box center [502, 252] width 31 height 31
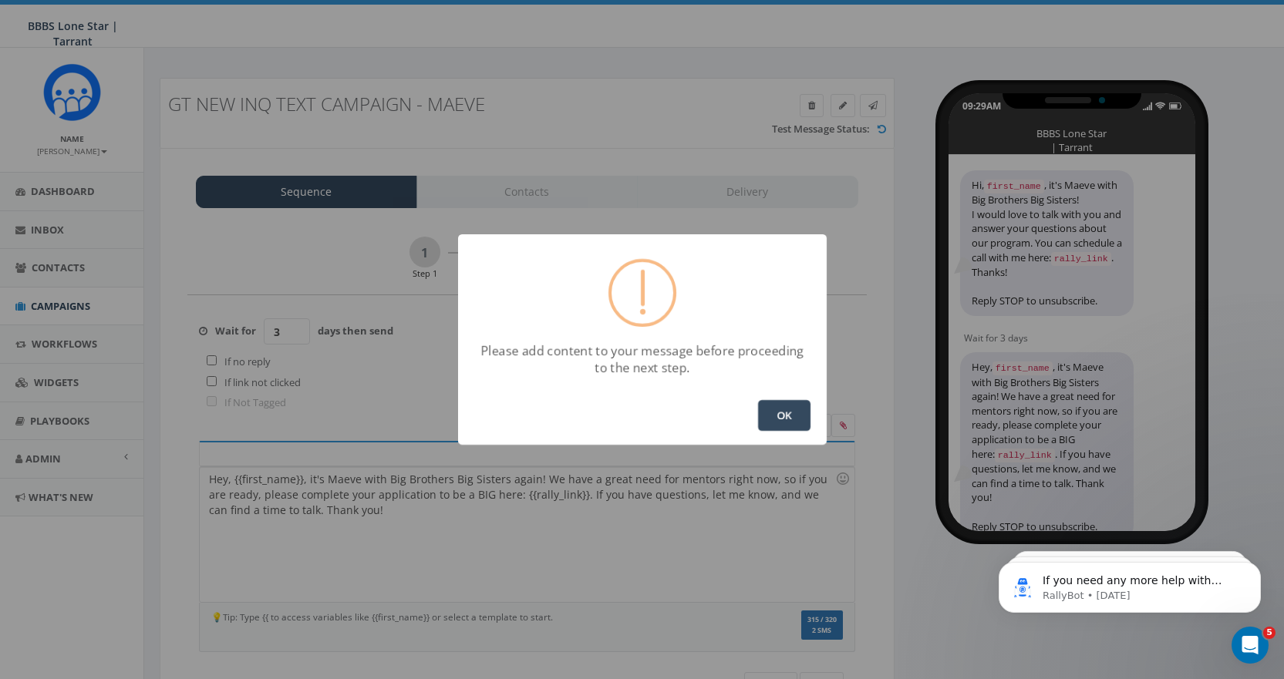
click at [787, 413] on button "OK" at bounding box center [784, 415] width 52 height 31
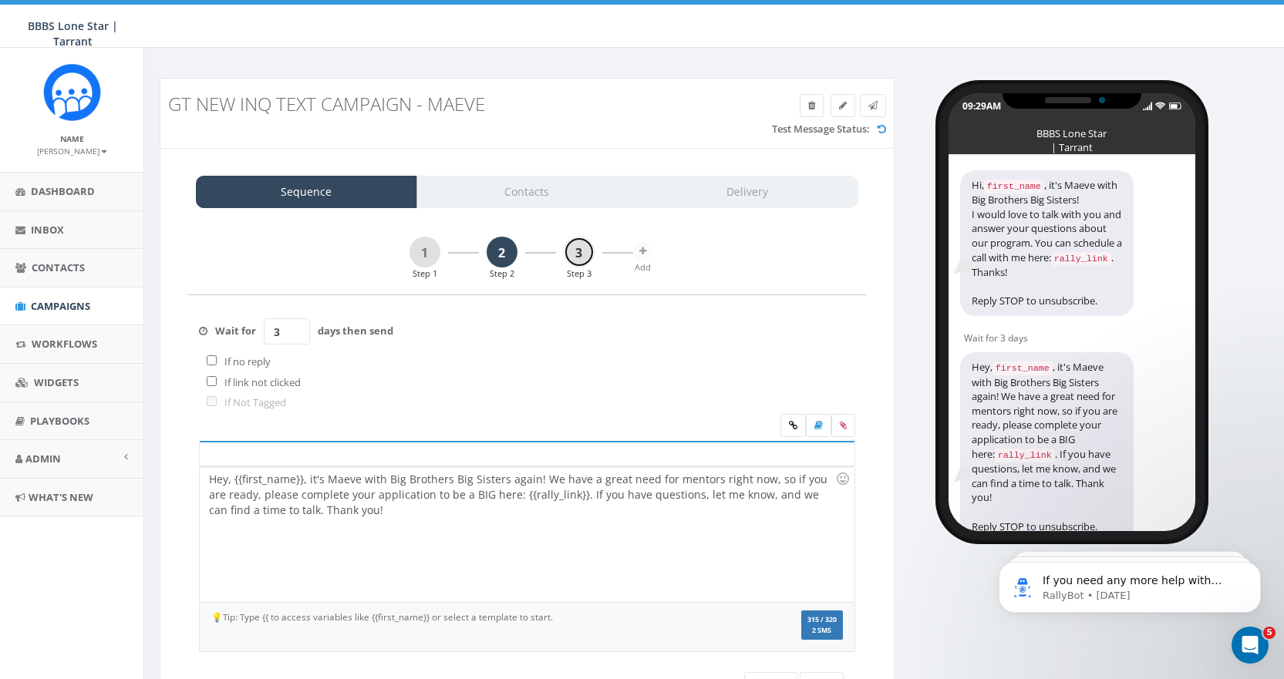
click at [571, 249] on link "3" at bounding box center [579, 252] width 31 height 31
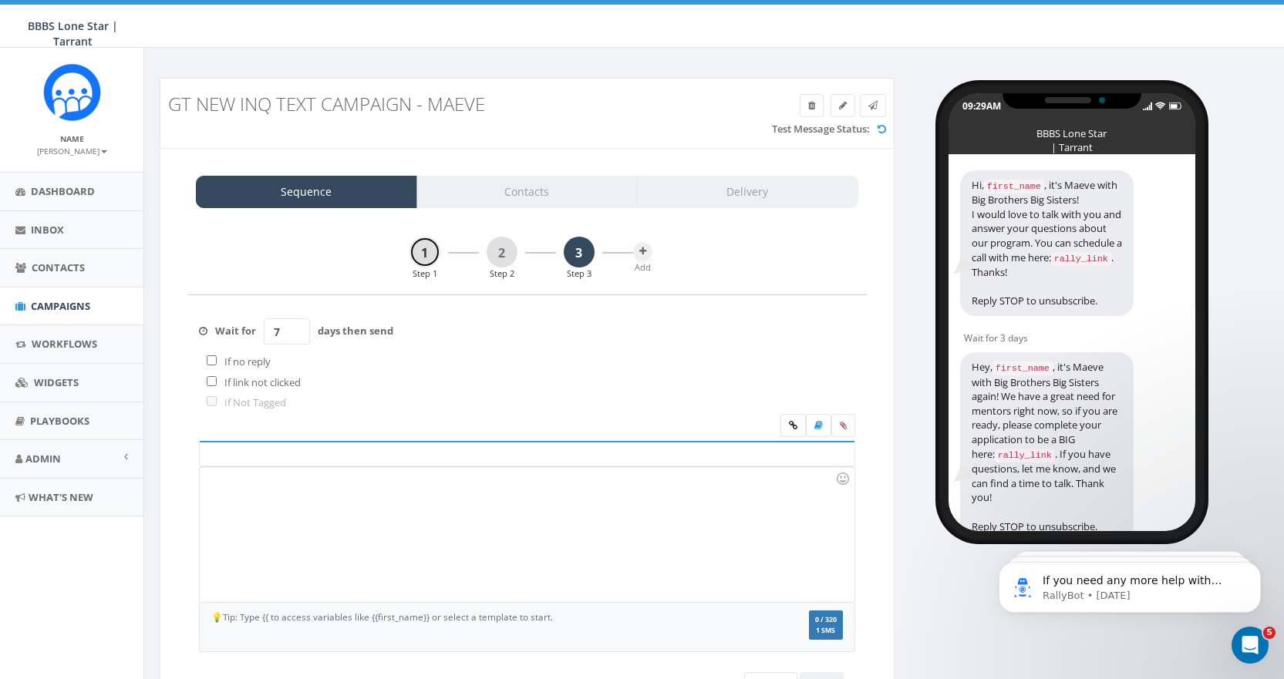
click at [421, 251] on link "1" at bounding box center [424, 252] width 31 height 31
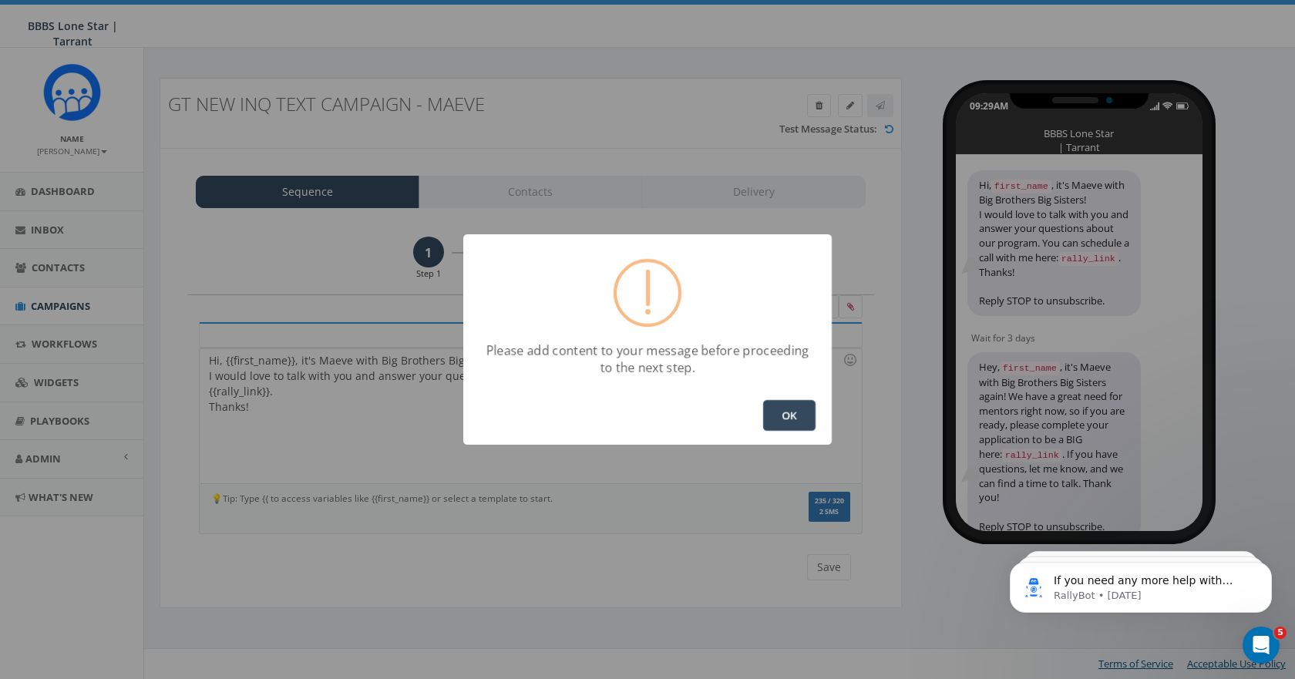
click at [788, 407] on button "OK" at bounding box center [789, 415] width 52 height 31
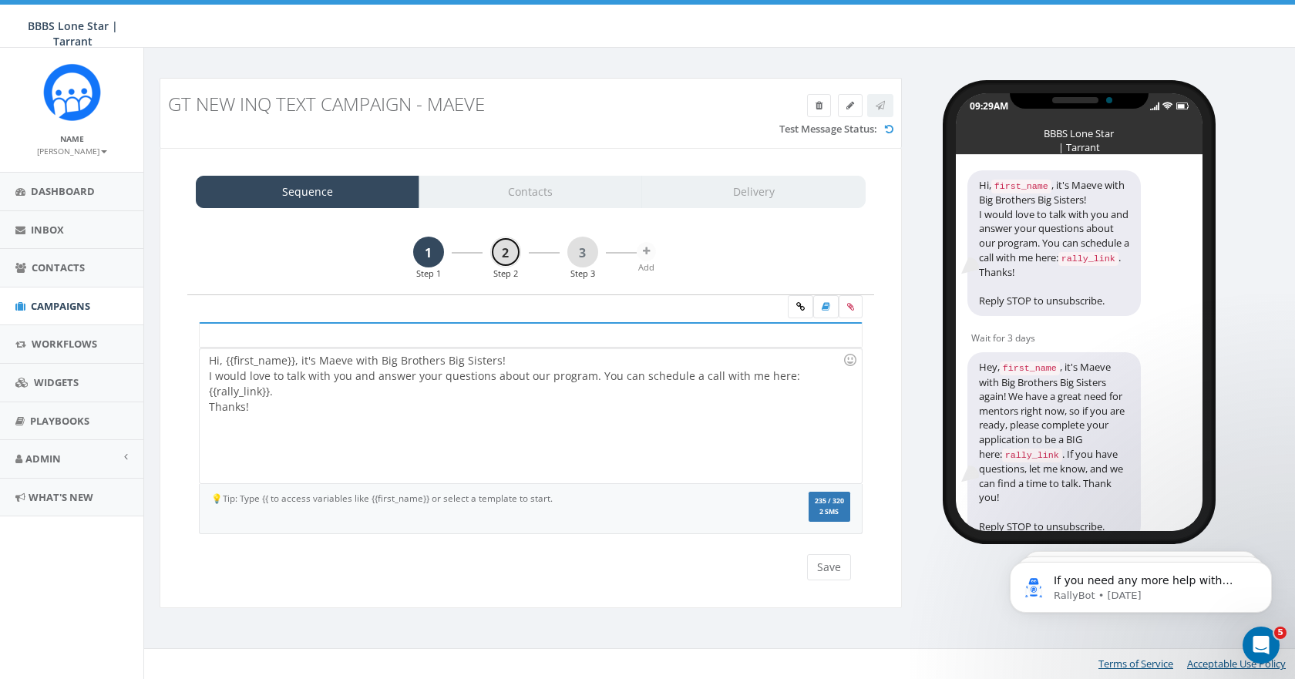
click at [510, 244] on link "2" at bounding box center [505, 252] width 31 height 31
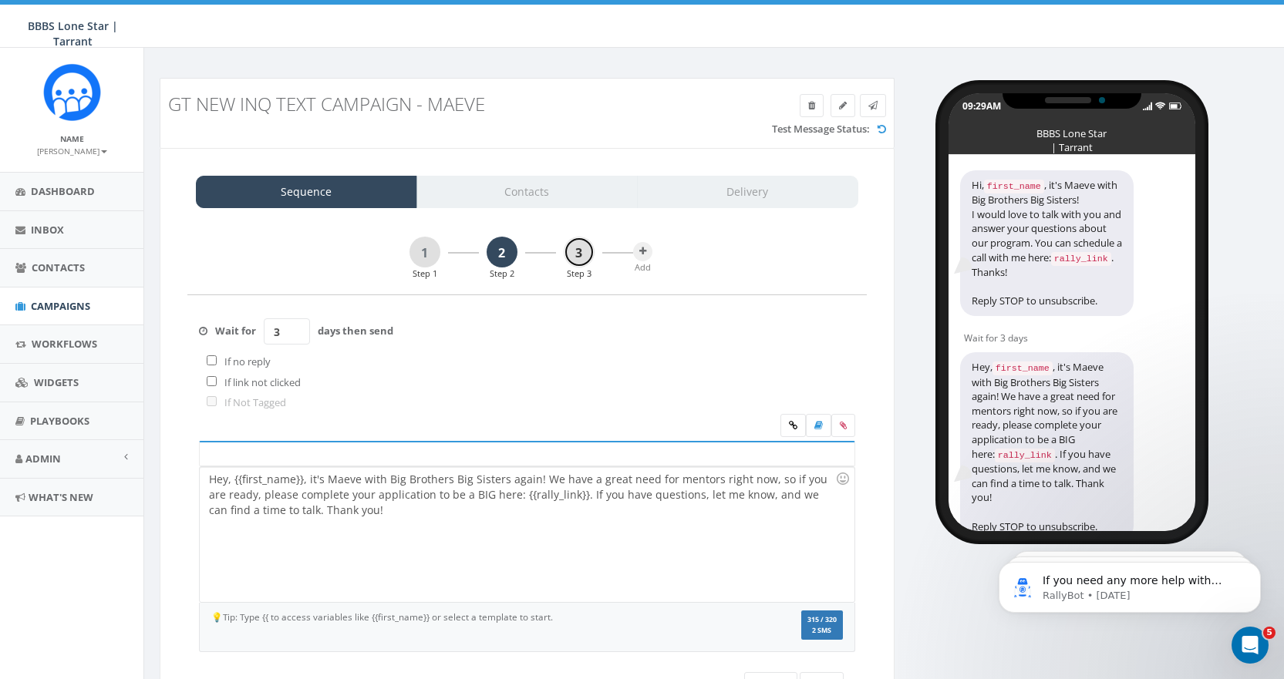
click at [579, 250] on link "3" at bounding box center [579, 252] width 31 height 31
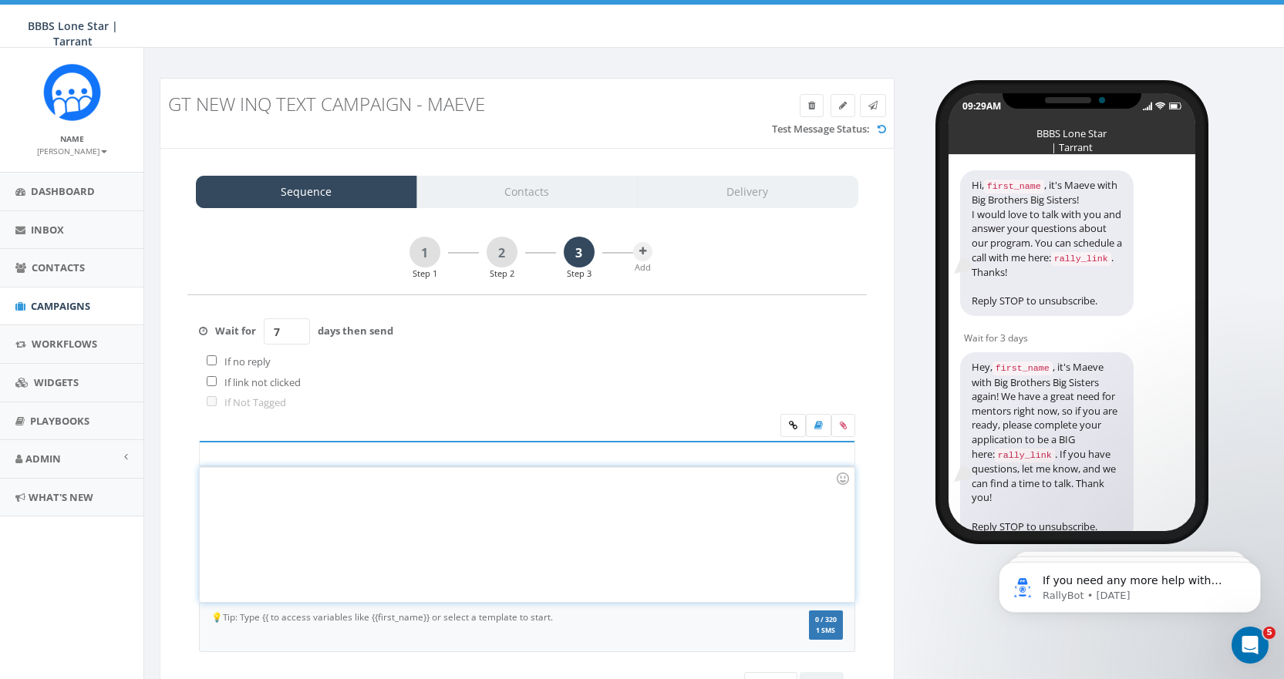
click at [226, 492] on div at bounding box center [527, 534] width 654 height 135
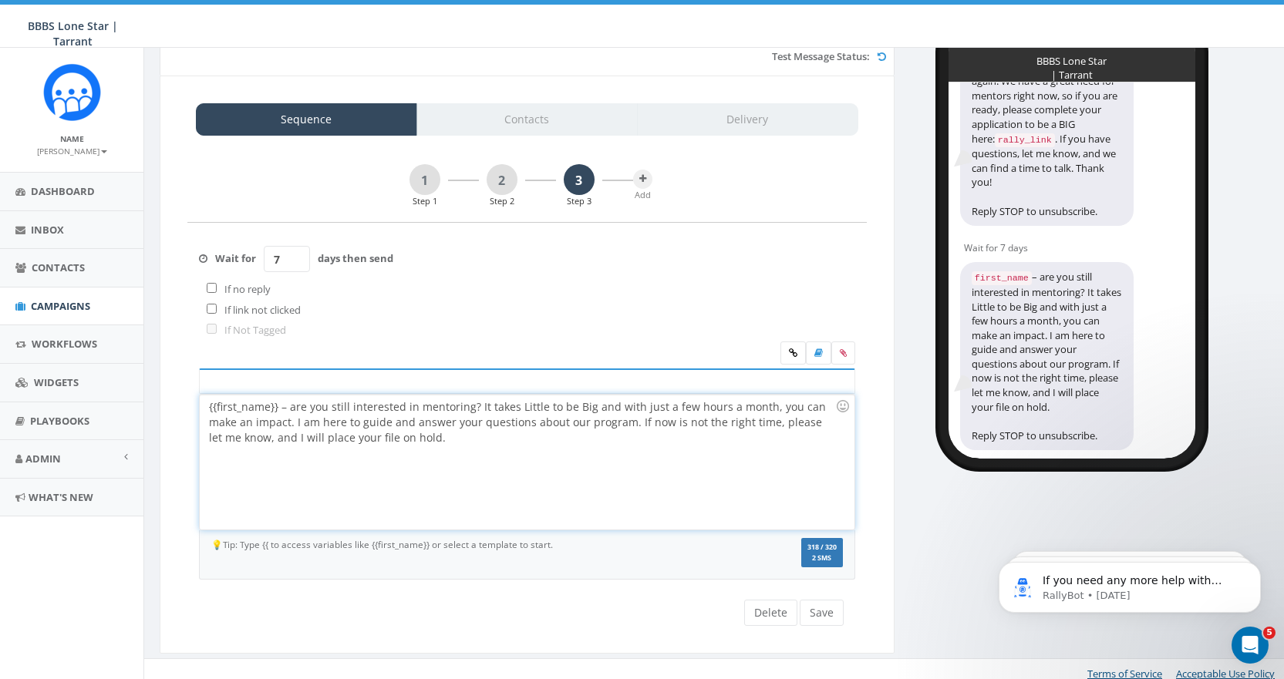
scroll to position [82, 0]
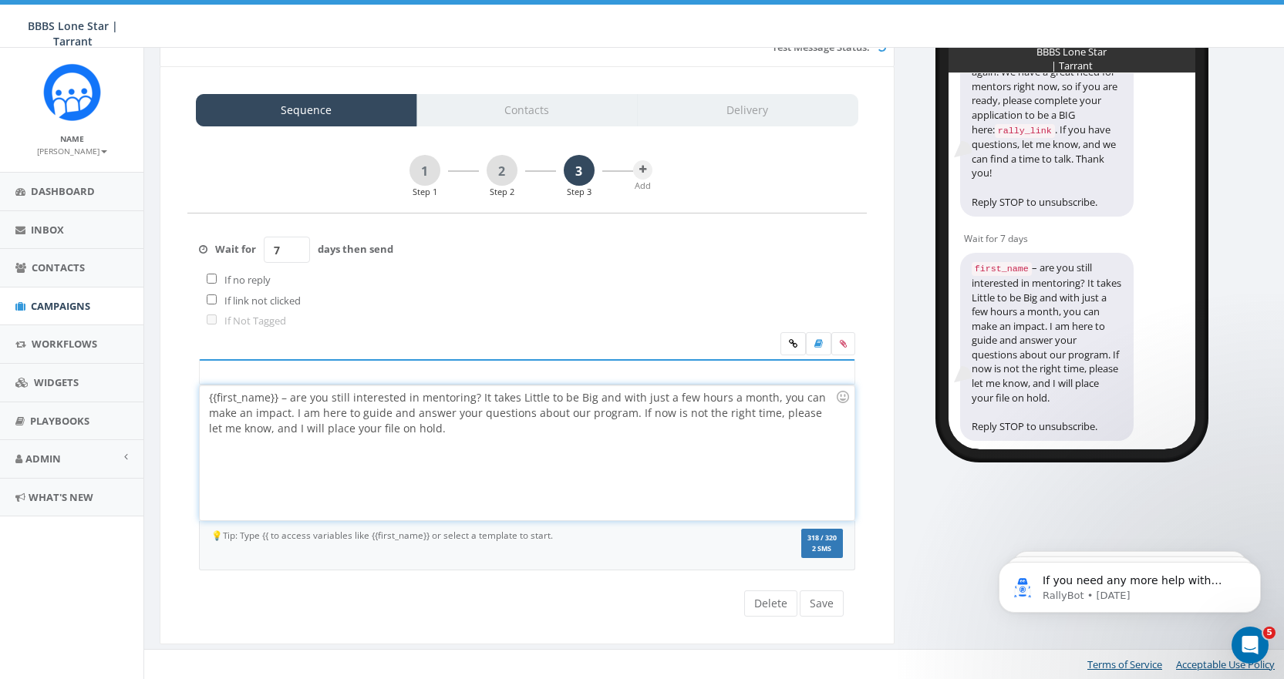
click at [388, 413] on div "{{first_name}} – are you still interested in mentoring? It takes Little to be B…" at bounding box center [527, 453] width 654 height 135
click at [492, 414] on div "{{first_name}} – are you still interested in mentoring? It takes Little to be B…" at bounding box center [527, 453] width 654 height 135
click at [619, 415] on div "{{first_name}} – are you still interested in mentoring? It takes Little to be B…" at bounding box center [527, 453] width 654 height 135
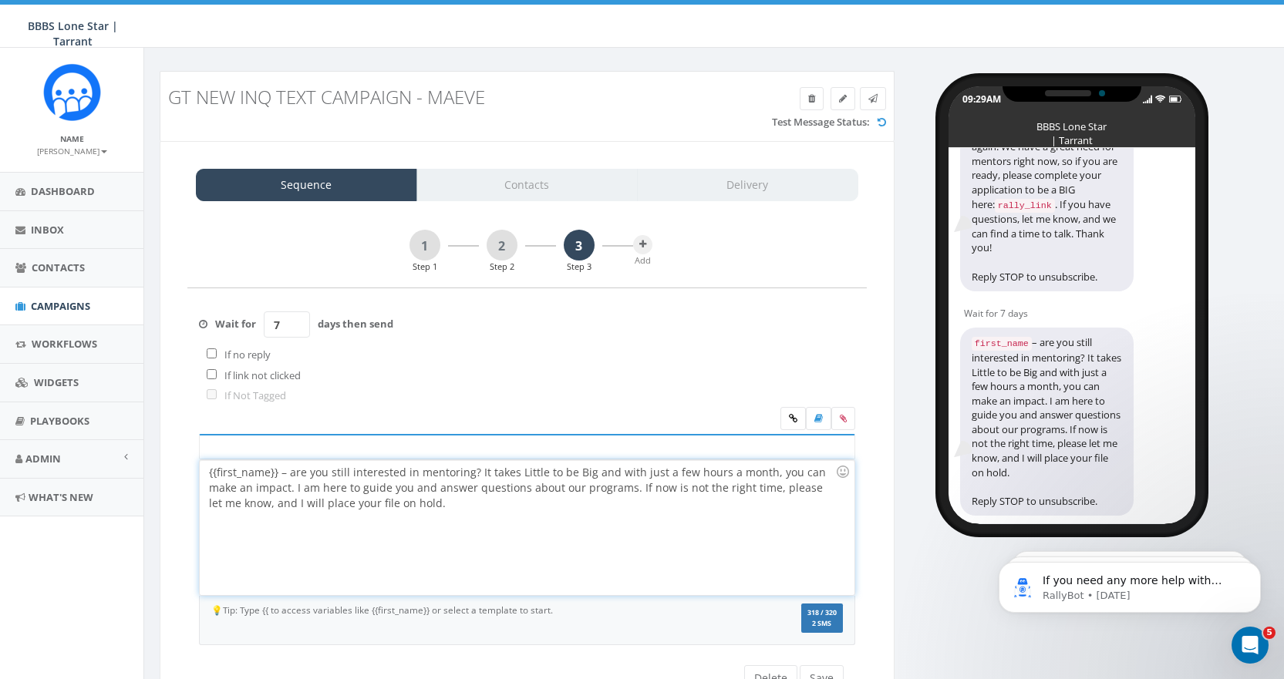
scroll to position [0, 0]
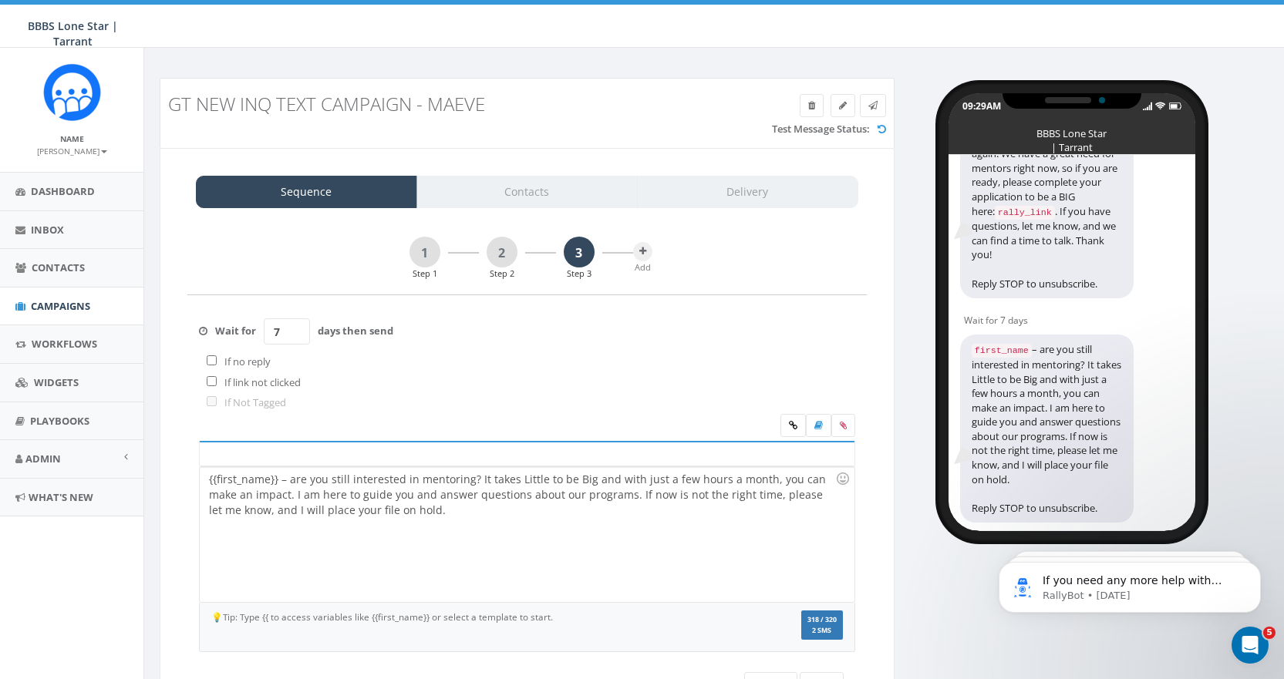
click at [536, 190] on div "Sequence Contacts Delivery" at bounding box center [527, 192] width 662 height 32
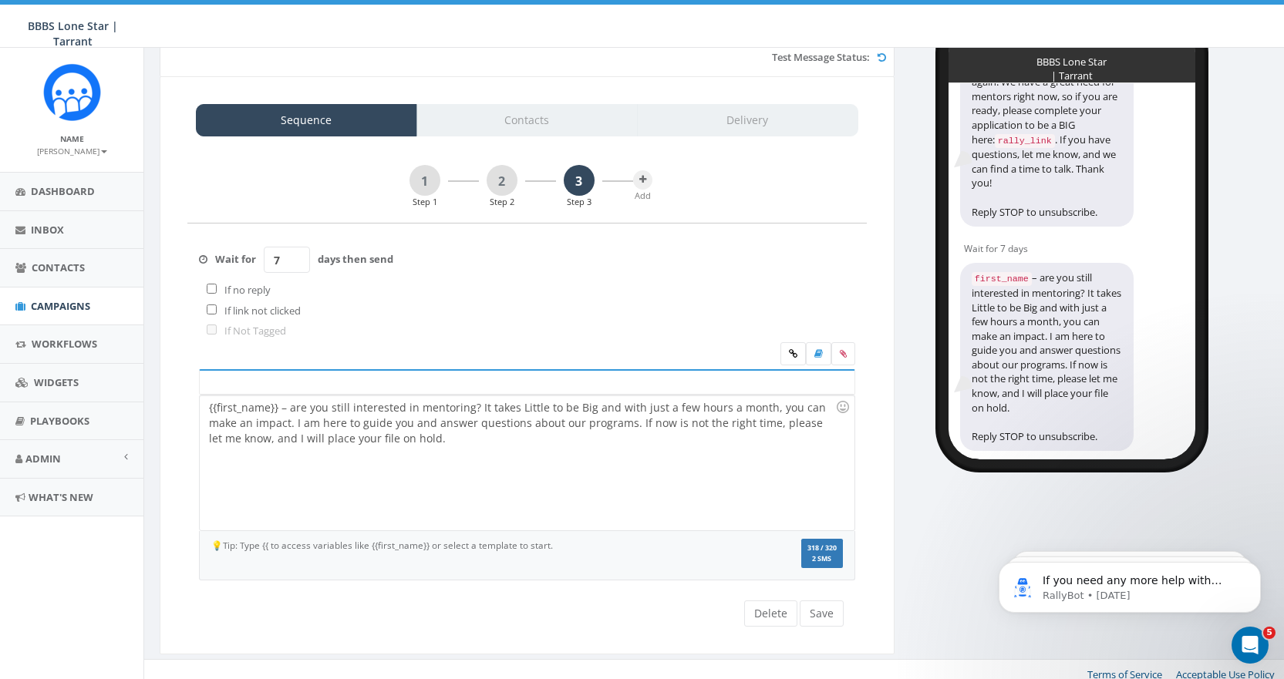
scroll to position [82, 0]
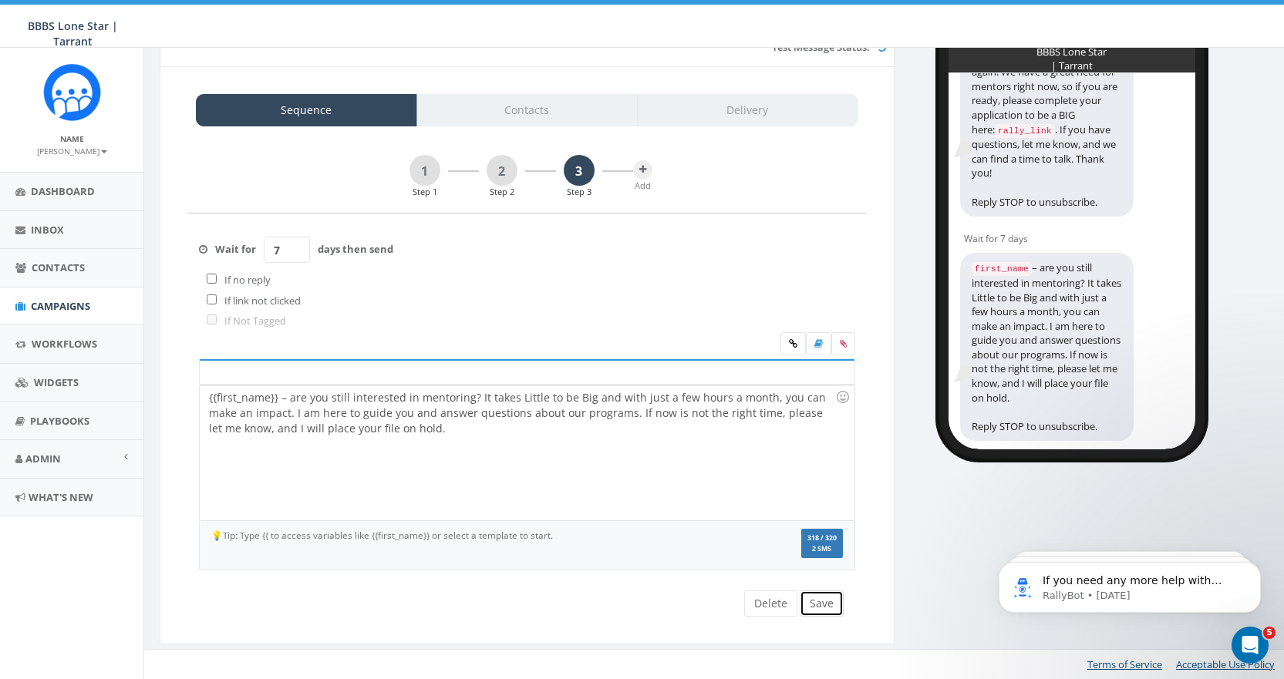
click at [820, 605] on button "Save" at bounding box center [822, 604] width 44 height 26
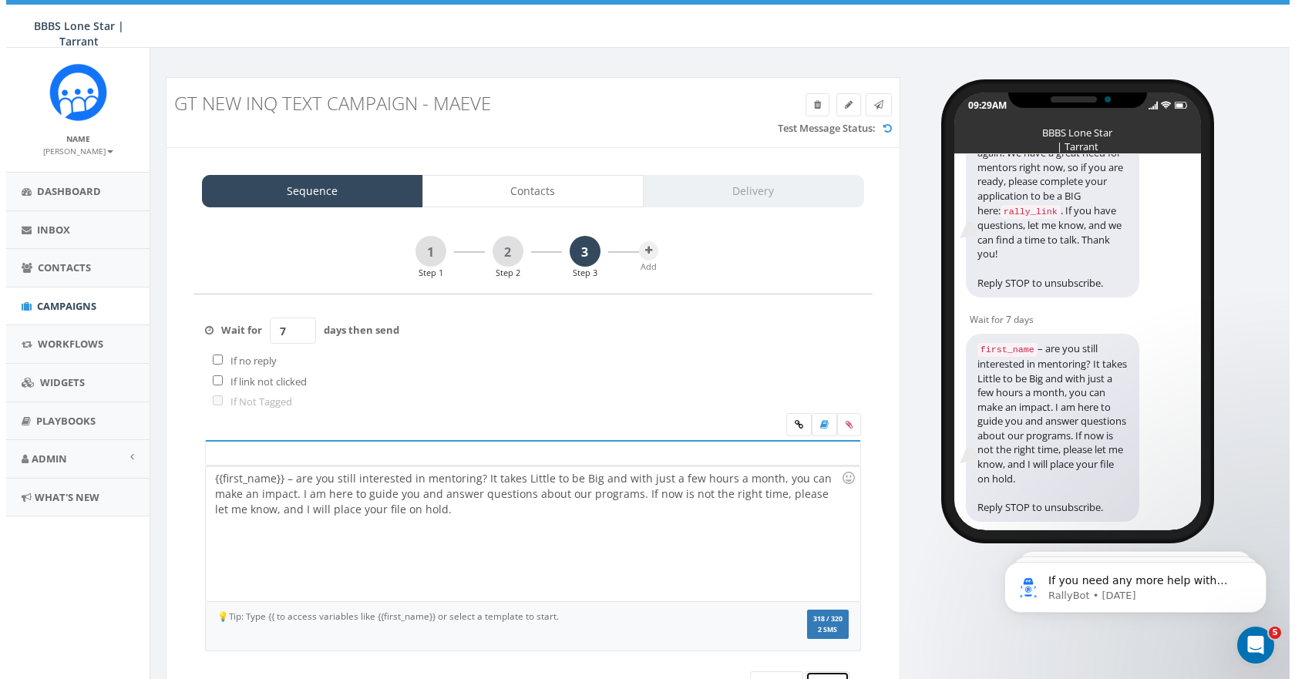
scroll to position [0, 0]
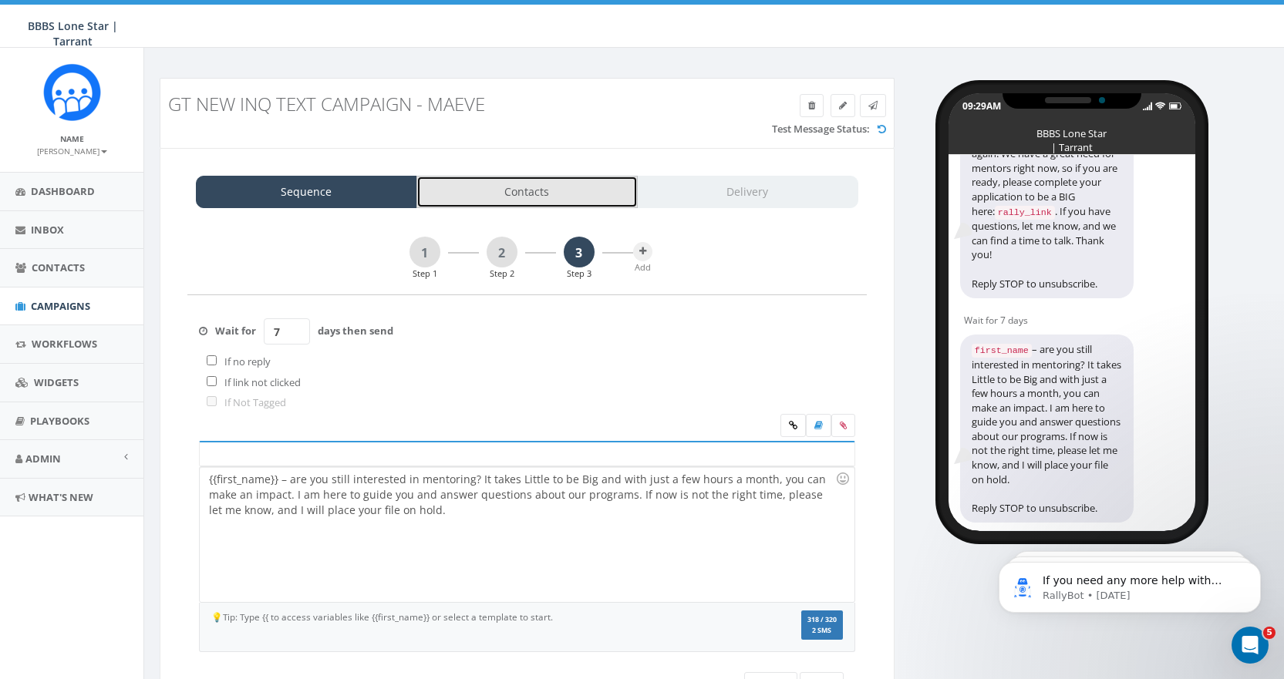
click at [563, 194] on link "Contacts" at bounding box center [526, 192] width 221 height 32
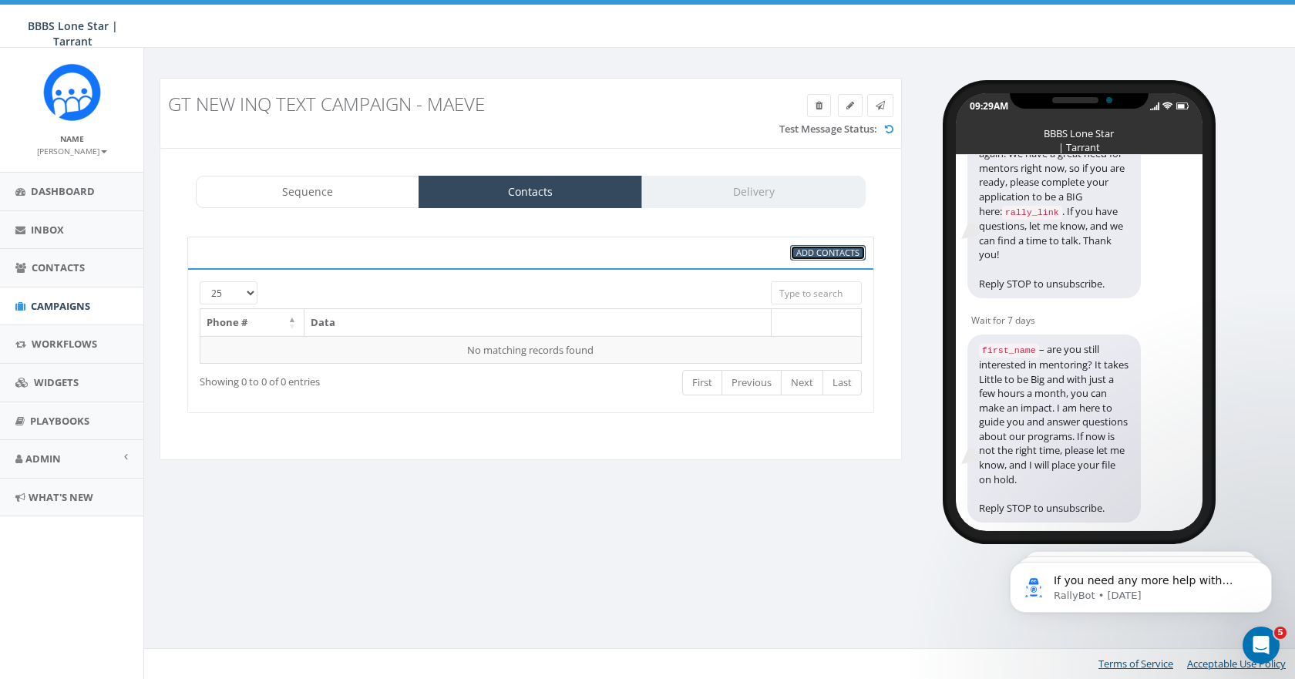
click at [850, 253] on span "Add Contacts" at bounding box center [828, 253] width 63 height 12
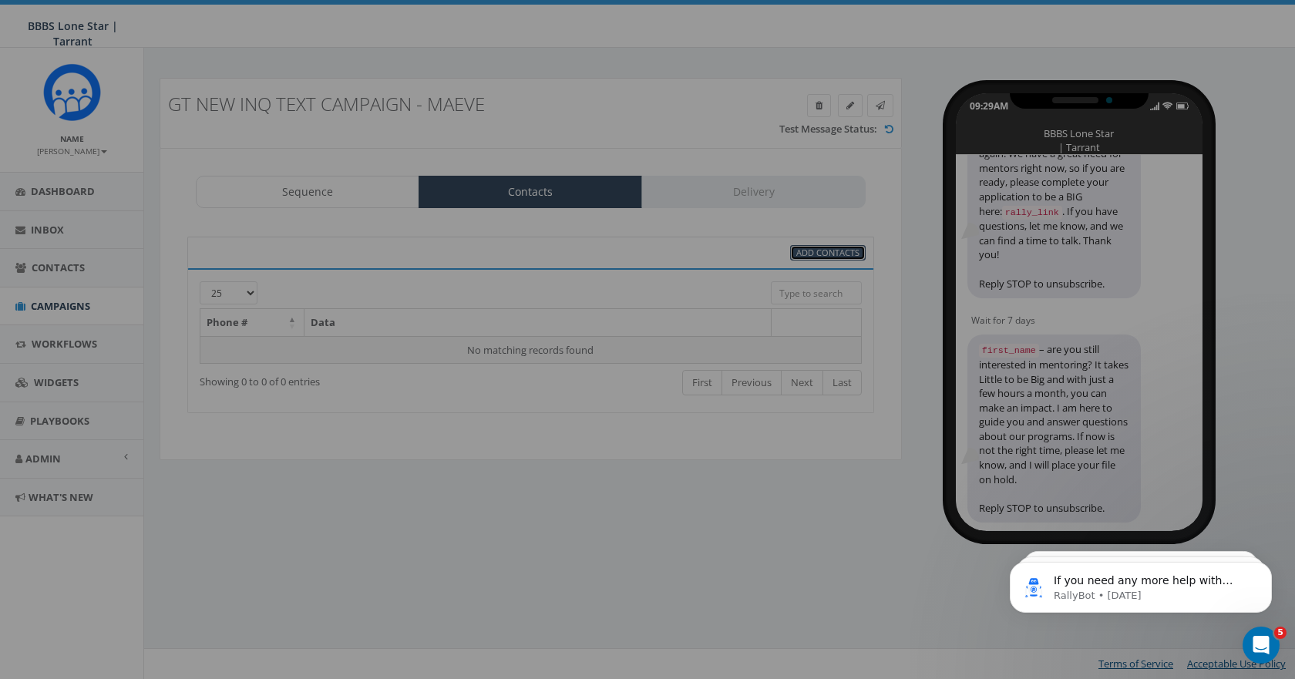
select select
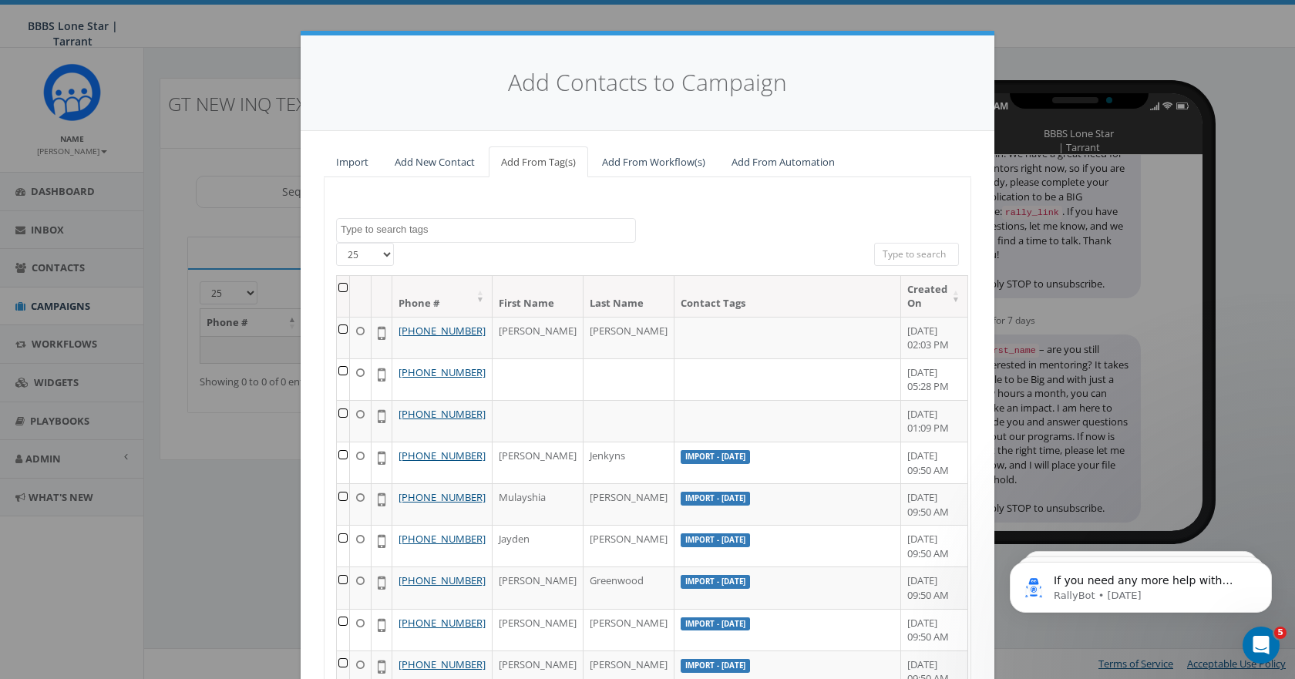
click at [922, 255] on input "search" at bounding box center [916, 254] width 85 height 23
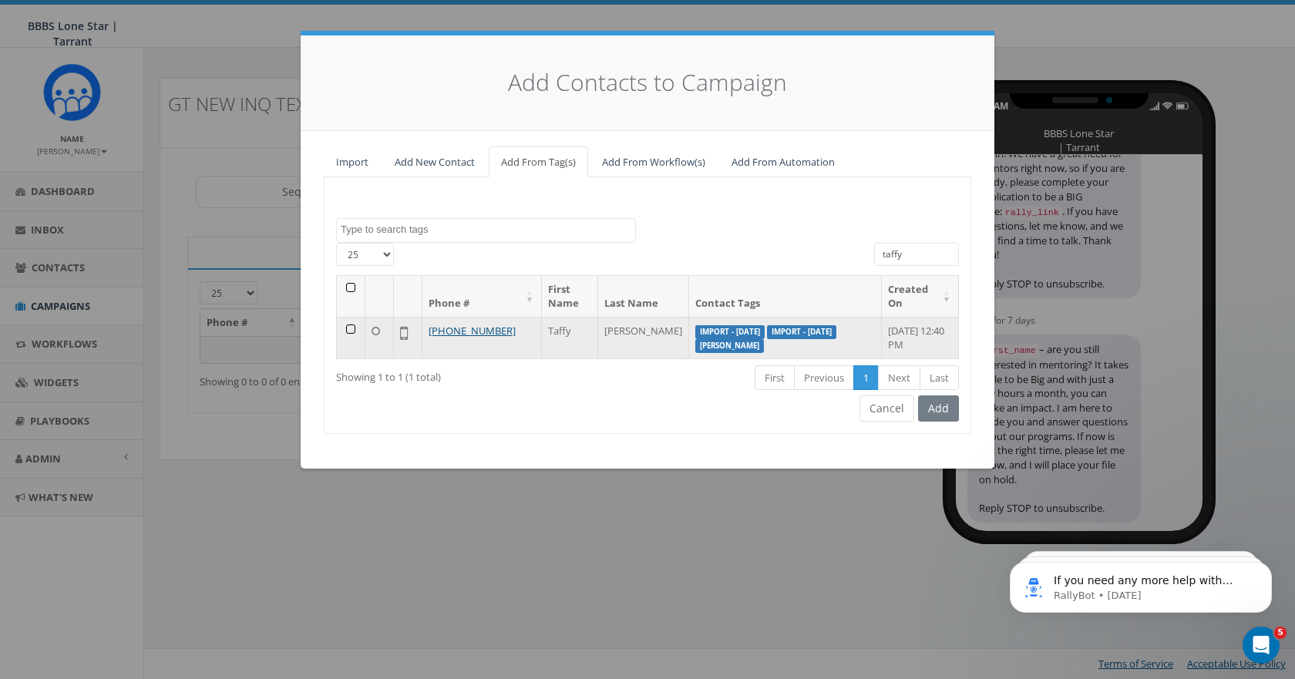
type input "taffy"
click at [350, 328] on td at bounding box center [351, 338] width 29 height 42
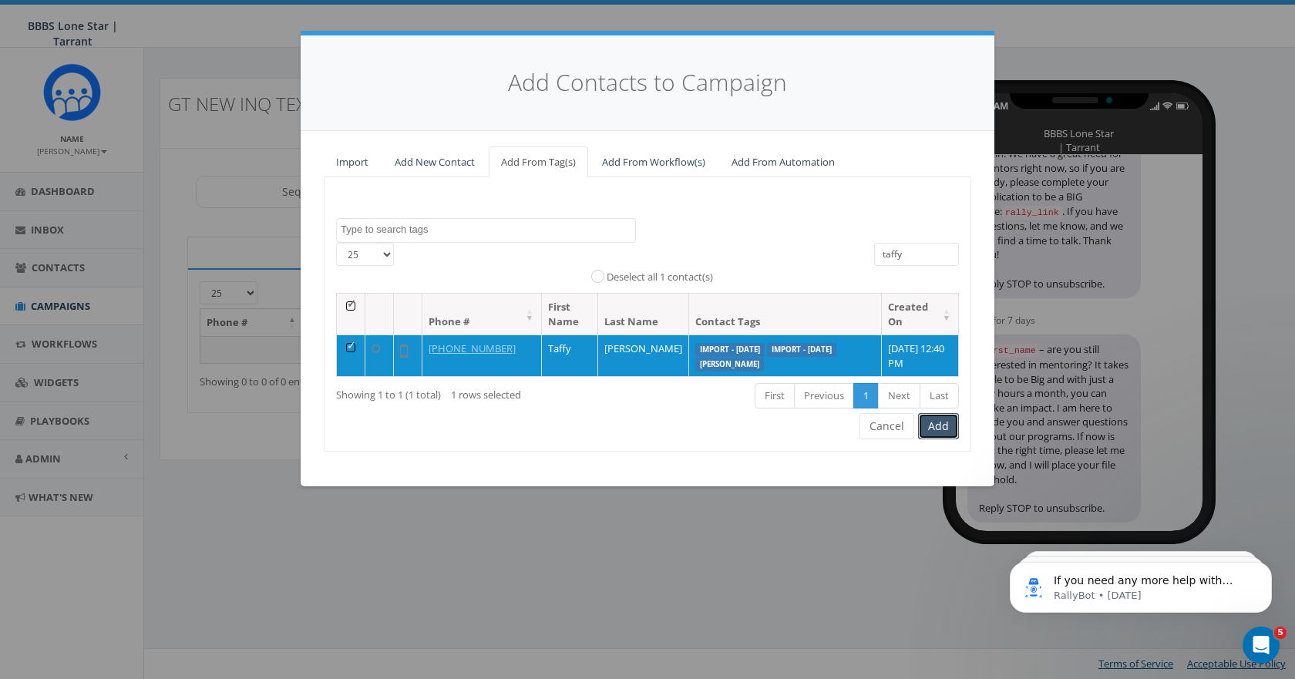
click at [940, 440] on button "Add" at bounding box center [938, 426] width 41 height 26
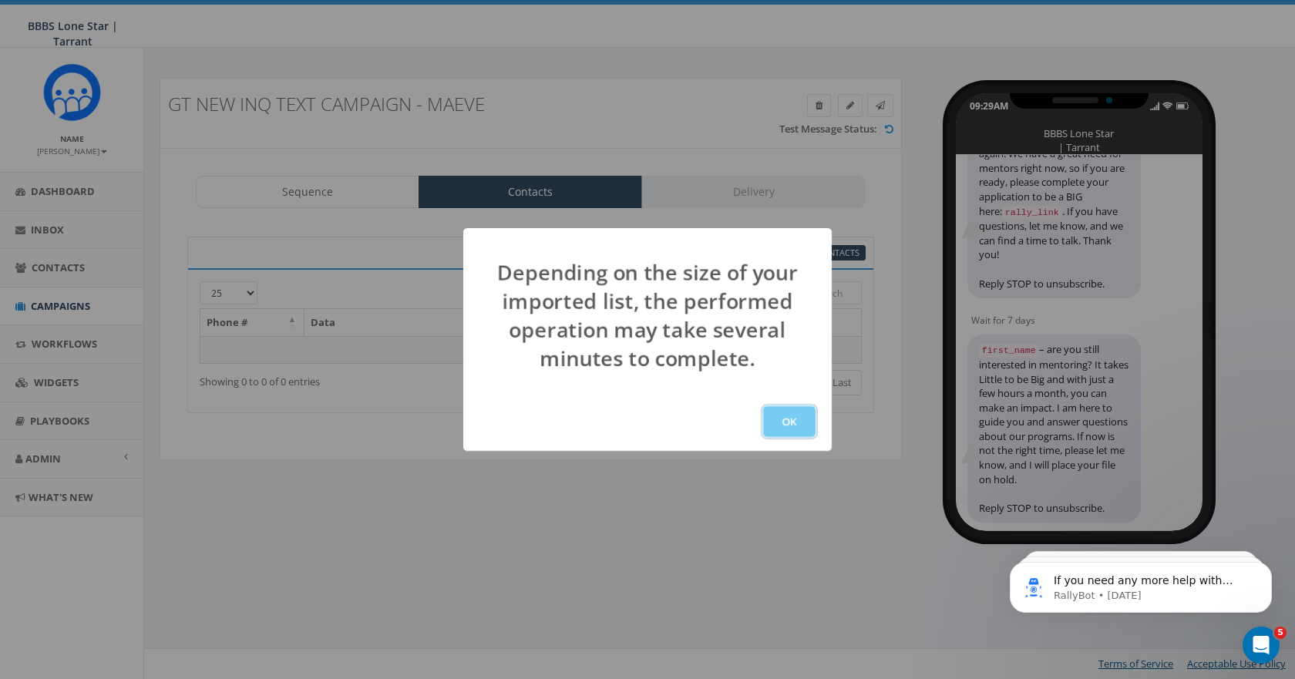
click at [763, 413] on button "OK" at bounding box center [789, 421] width 52 height 31
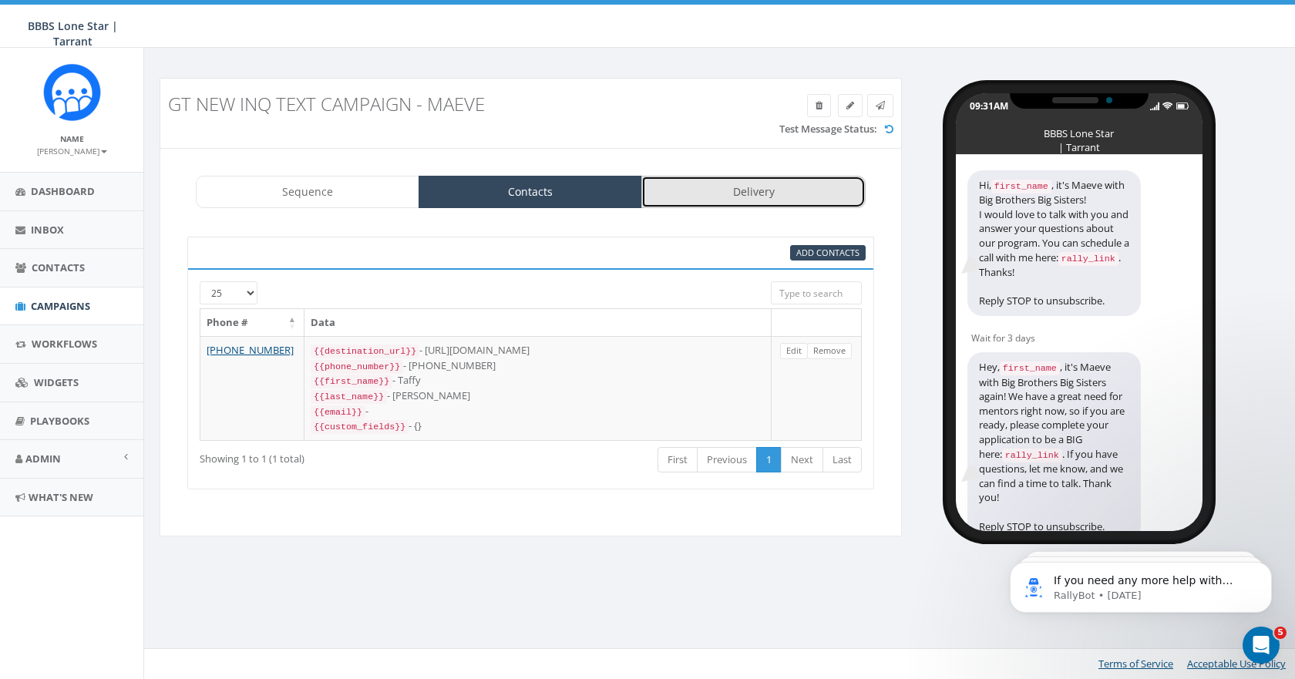
click at [710, 201] on link "Delivery" at bounding box center [754, 192] width 224 height 32
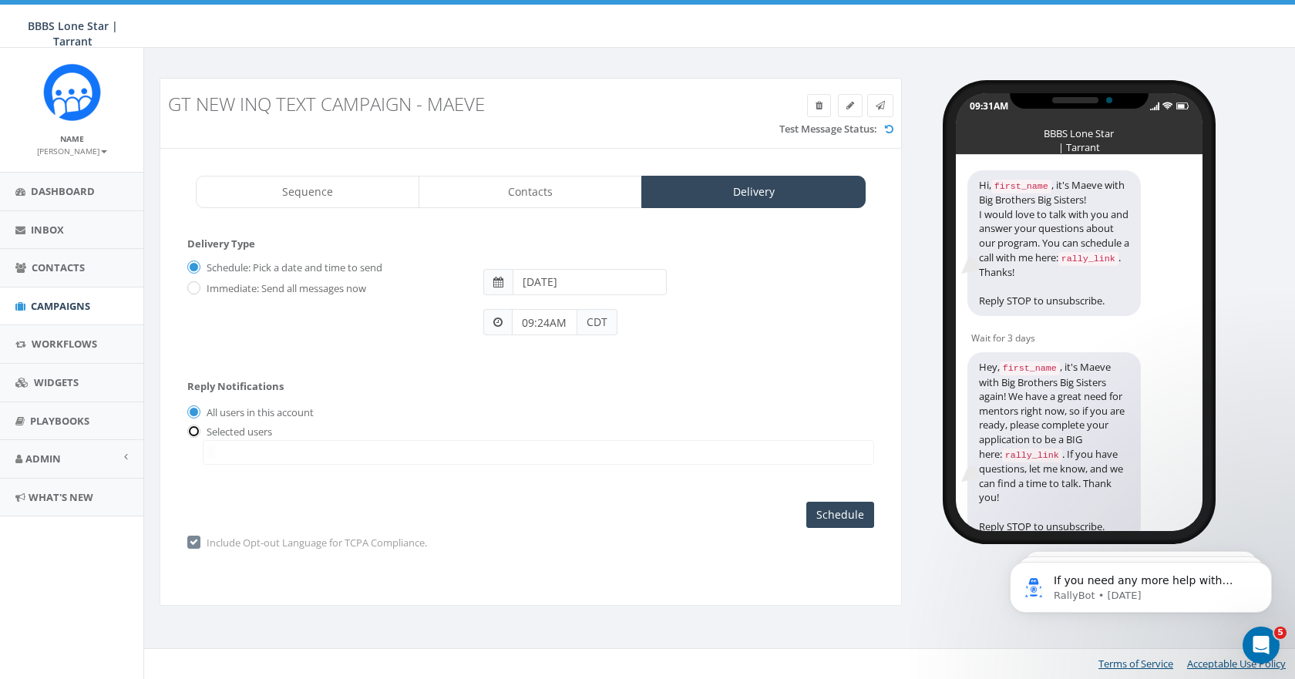
click at [190, 431] on input "radio" at bounding box center [192, 433] width 10 height 10
radio input "true"
click at [254, 453] on span at bounding box center [539, 452] width 672 height 25
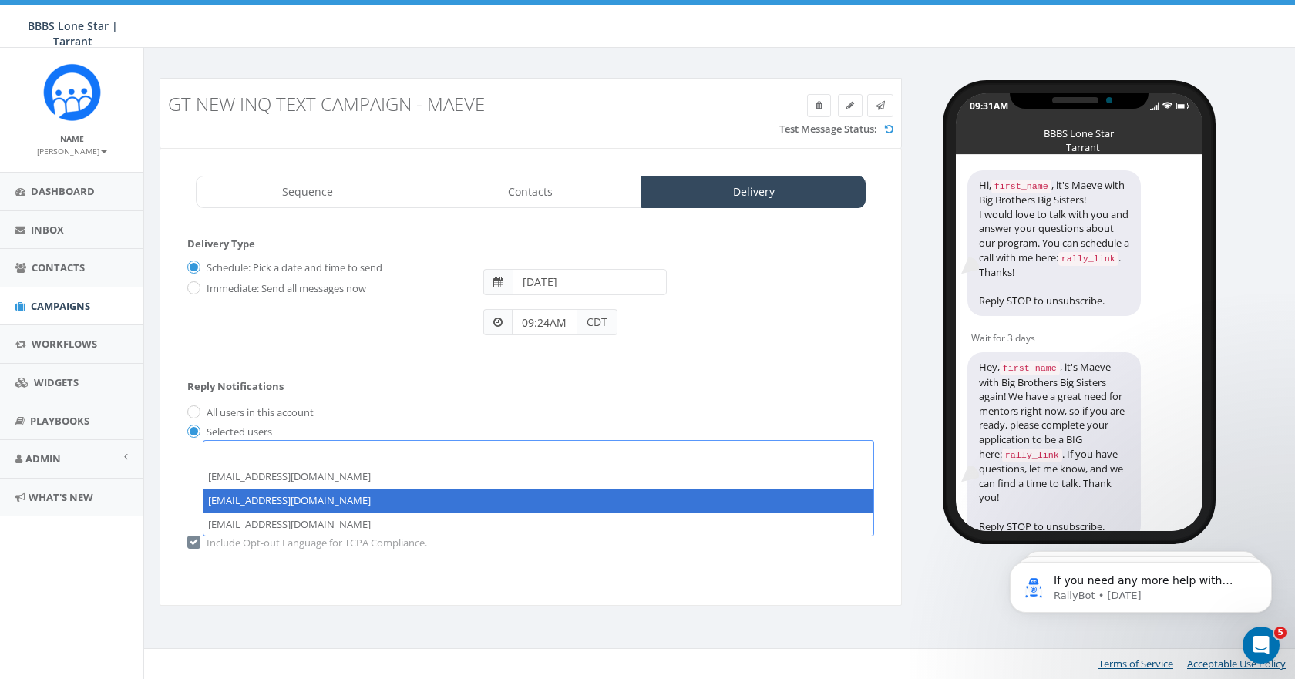
select select "1742"
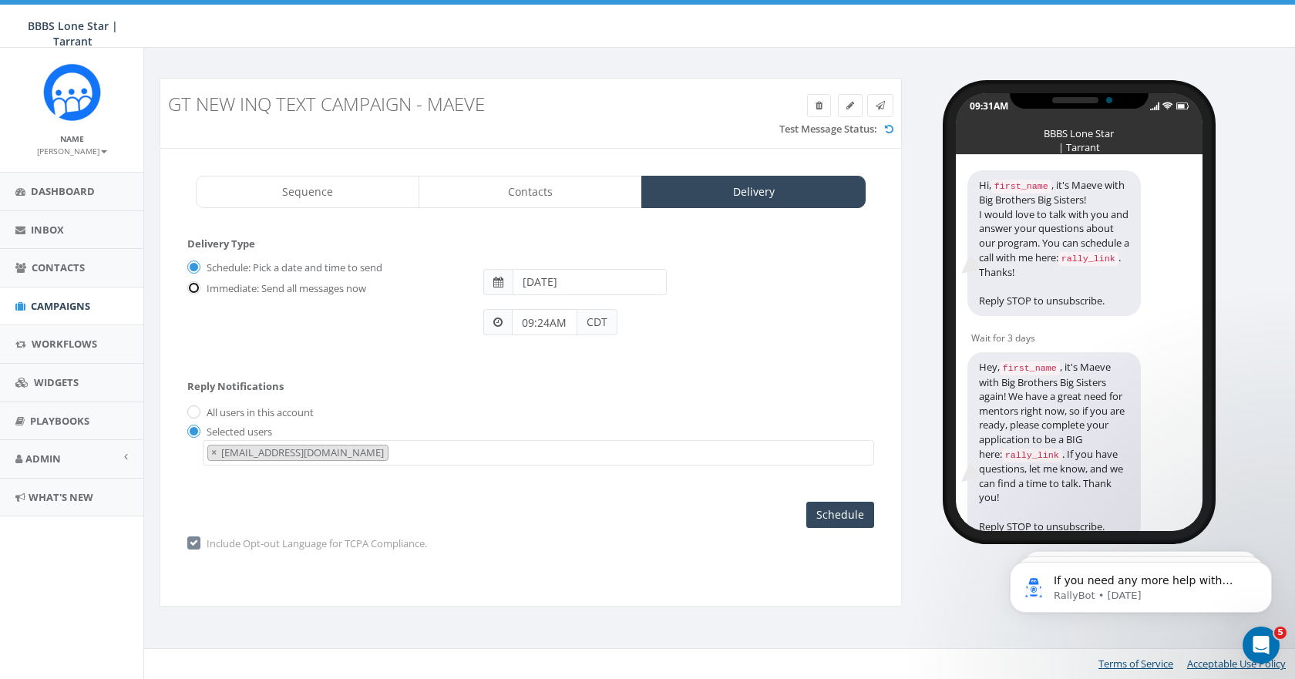
click at [195, 285] on input "Immediate: Send all messages now" at bounding box center [192, 290] width 10 height 10
radio input "true"
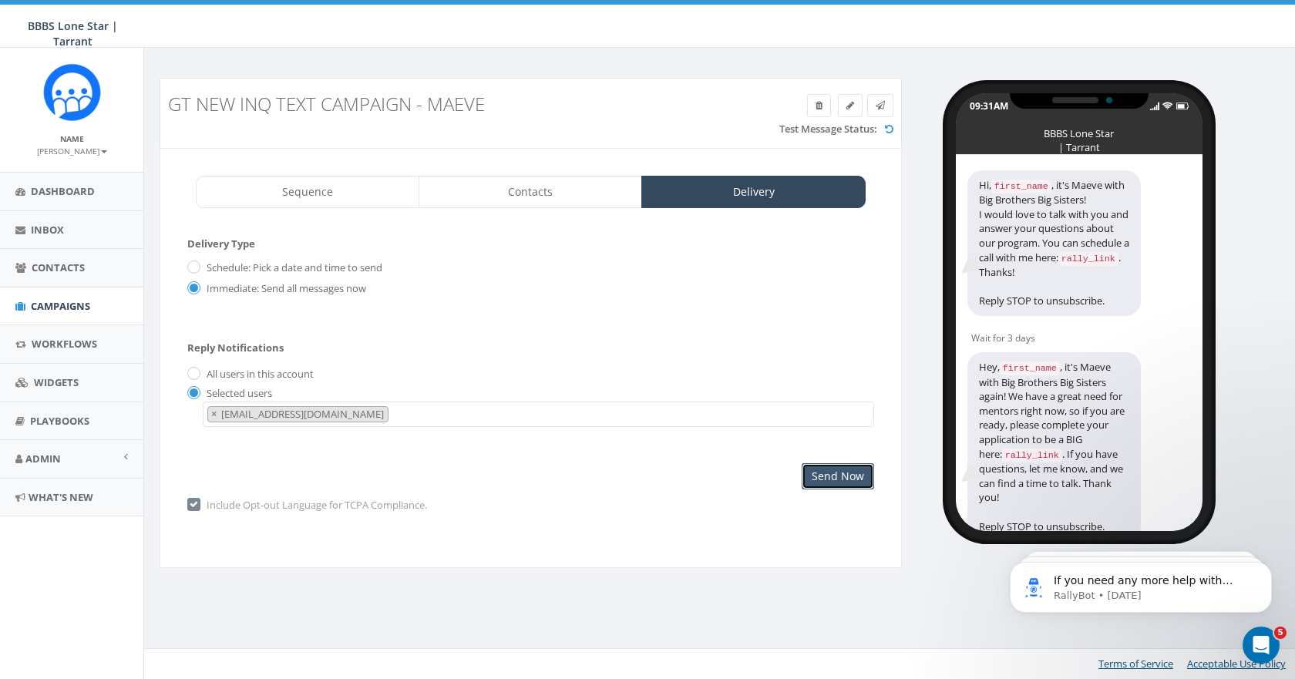
click at [826, 469] on input "Send Now" at bounding box center [838, 476] width 72 height 26
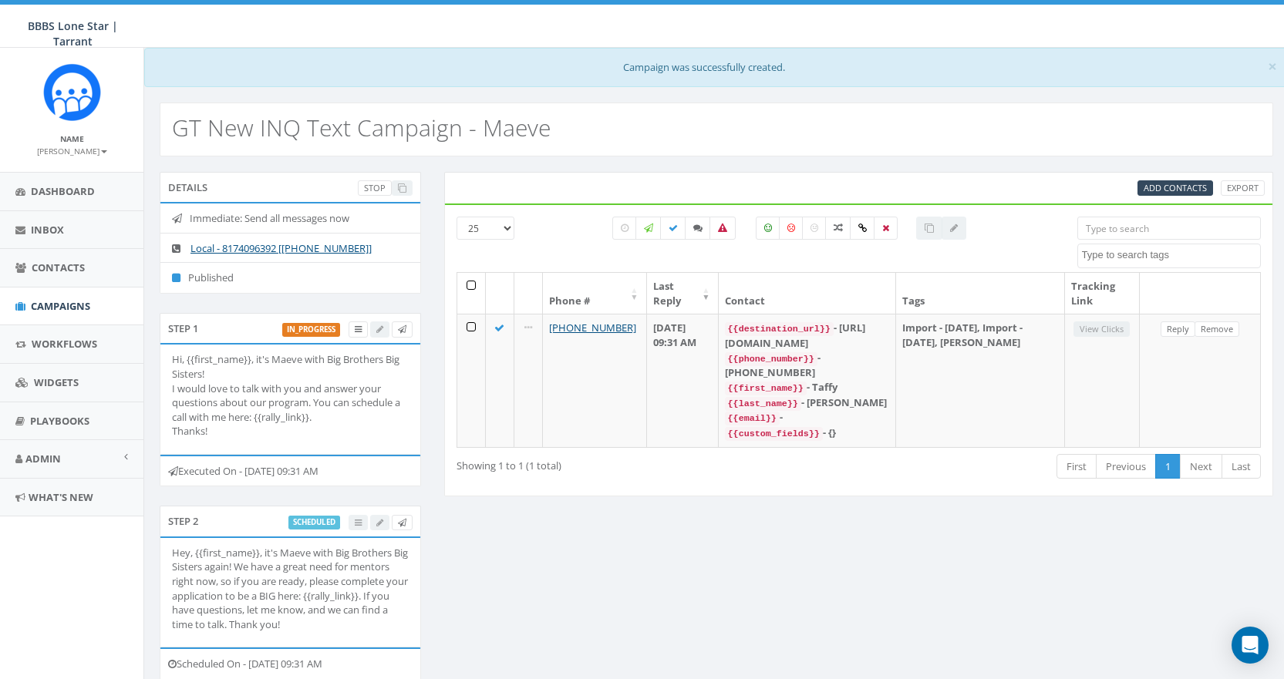
select select
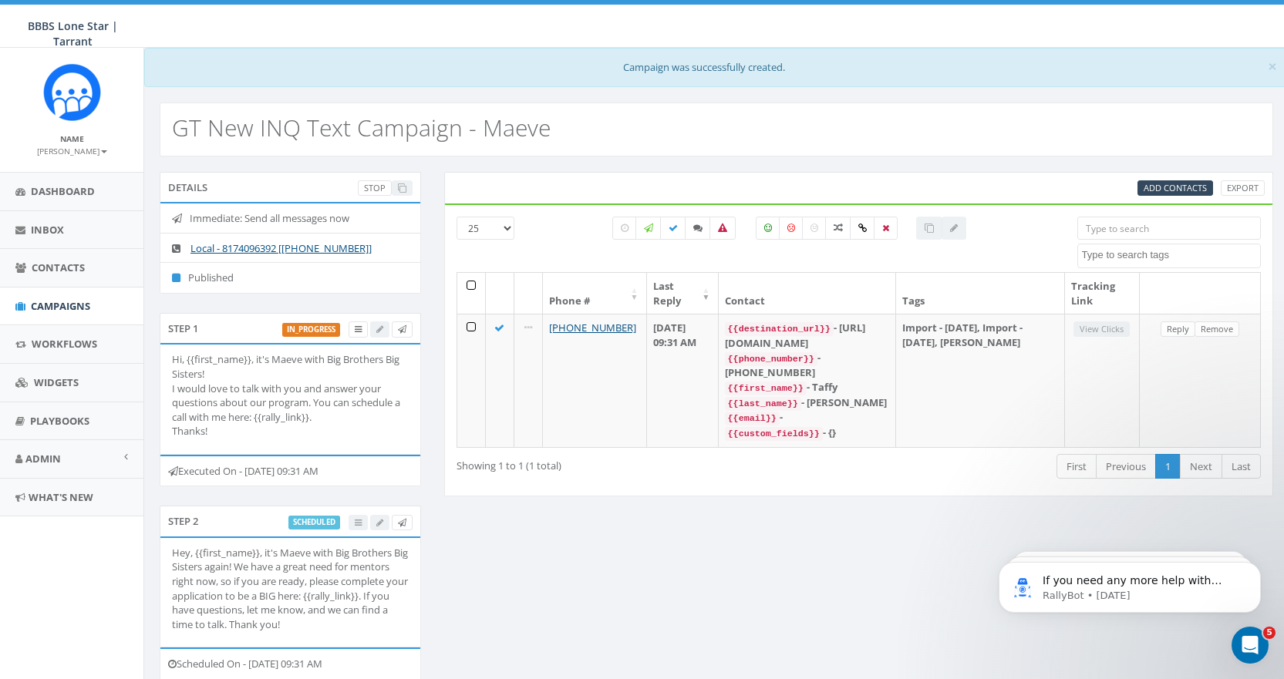
click at [60, 148] on small "[PERSON_NAME]" at bounding box center [72, 151] width 70 height 11
click at [50, 177] on link "Profile" at bounding box center [77, 174] width 122 height 19
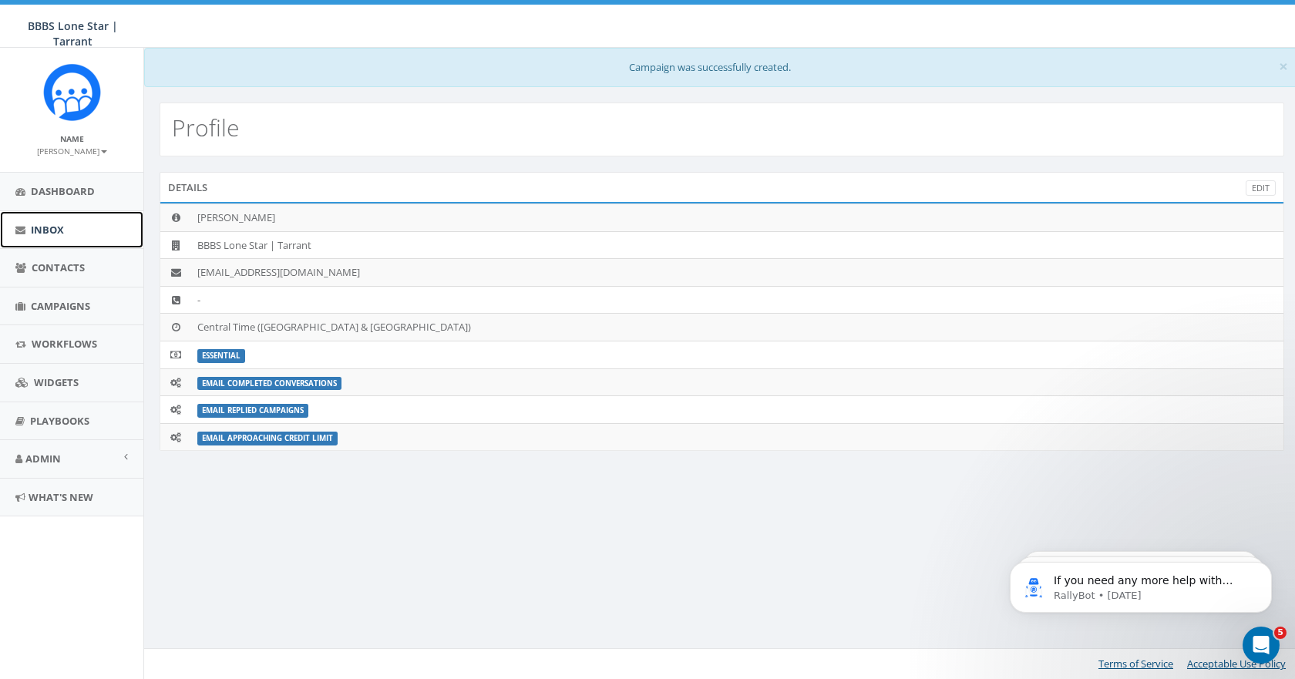
click at [73, 232] on link "Inbox" at bounding box center [71, 230] width 143 height 38
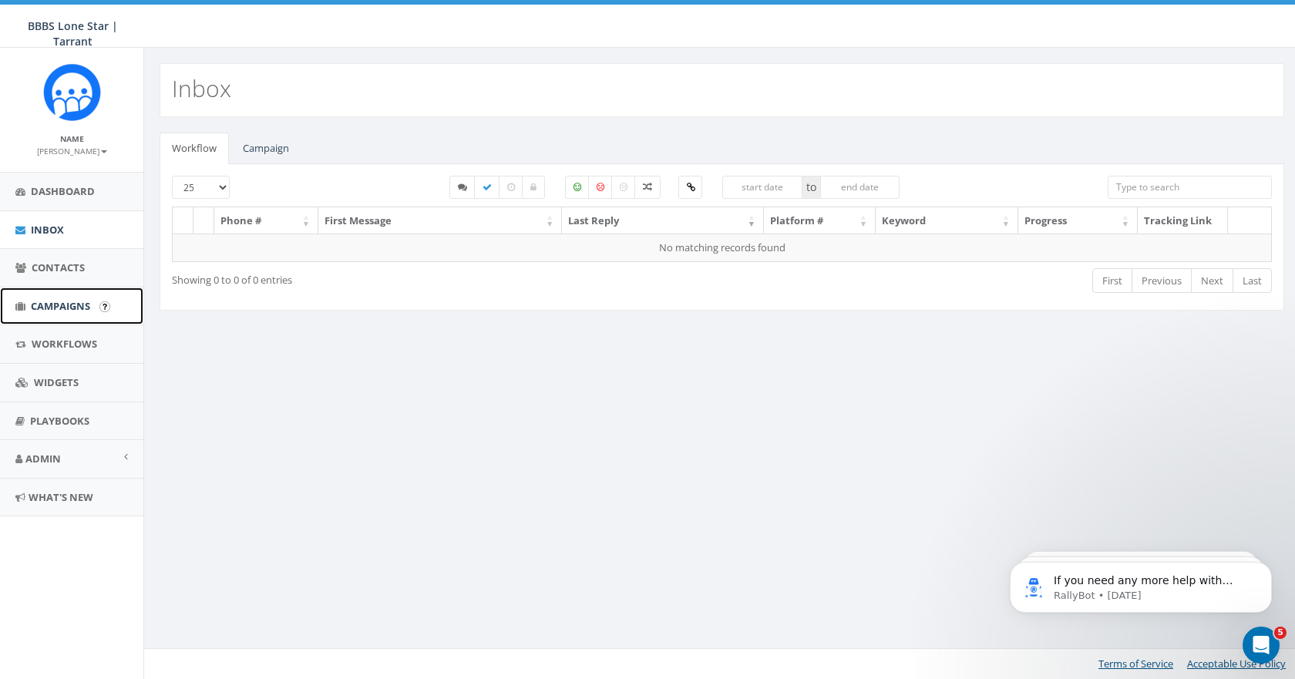
click at [54, 305] on span "Campaigns" at bounding box center [60, 306] width 59 height 14
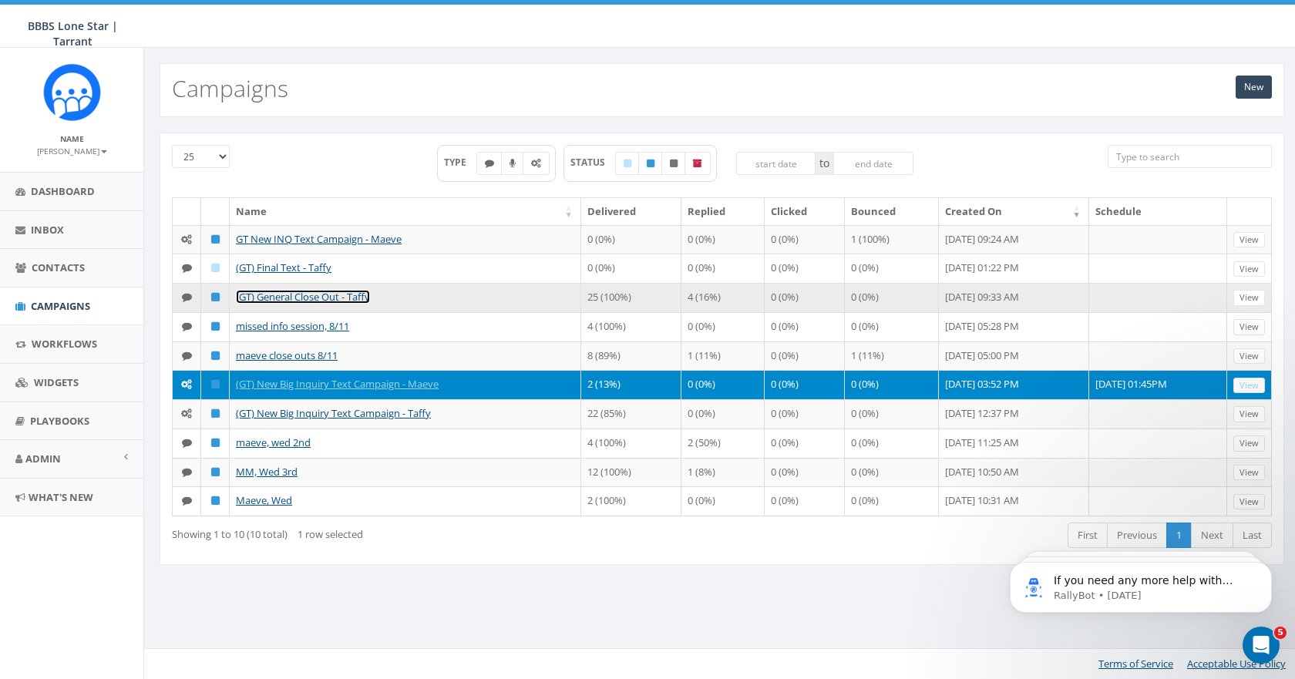
click at [282, 298] on link "(GT) General Close Out - Taffy" at bounding box center [303, 297] width 134 height 14
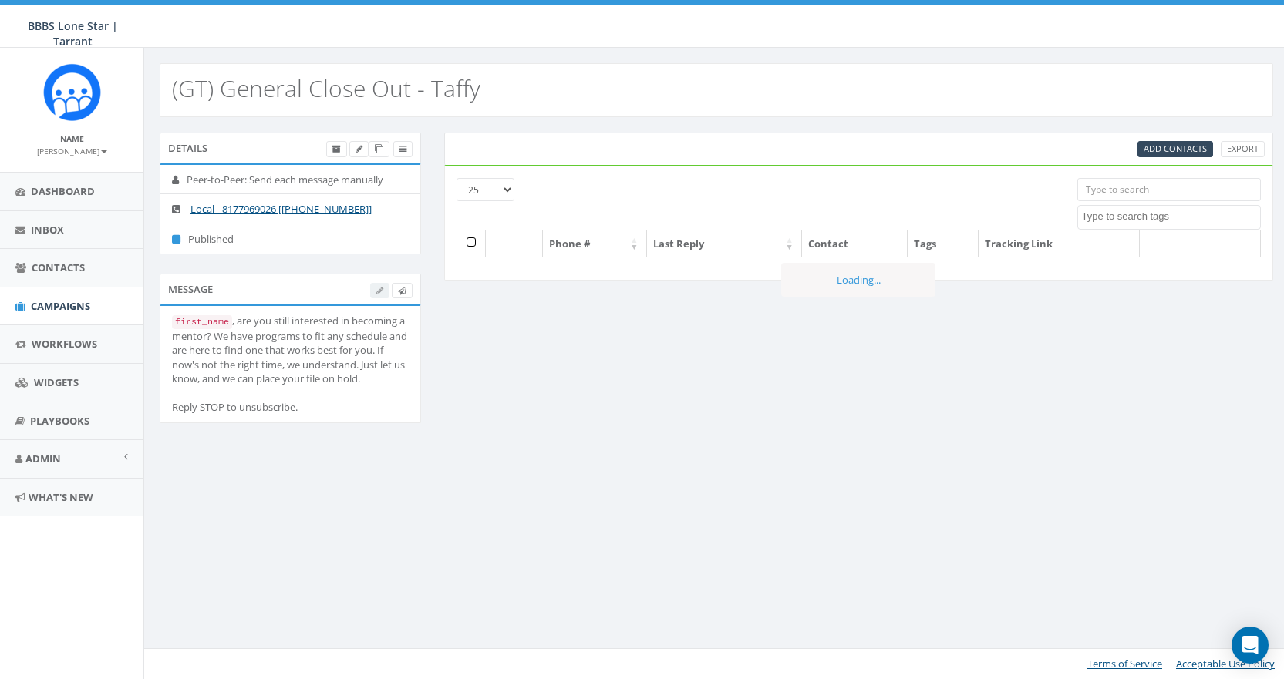
select select
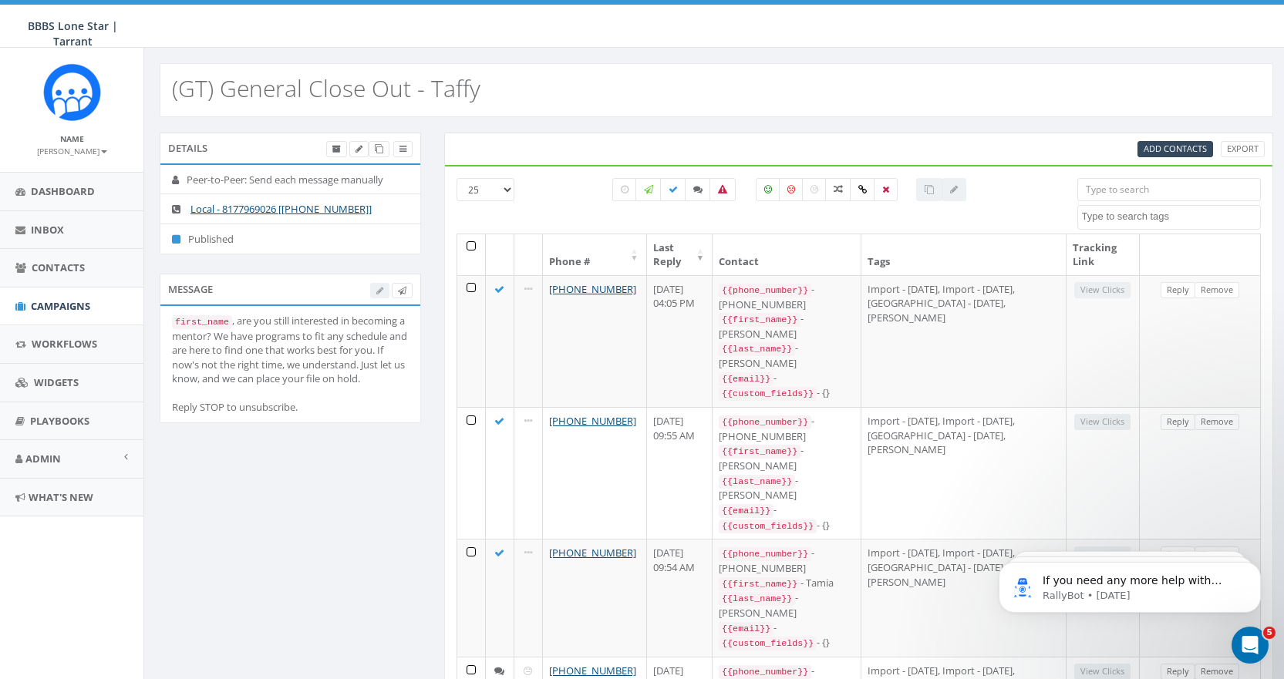
click at [713, 256] on th "Last Reply" at bounding box center [680, 254] width 66 height 41
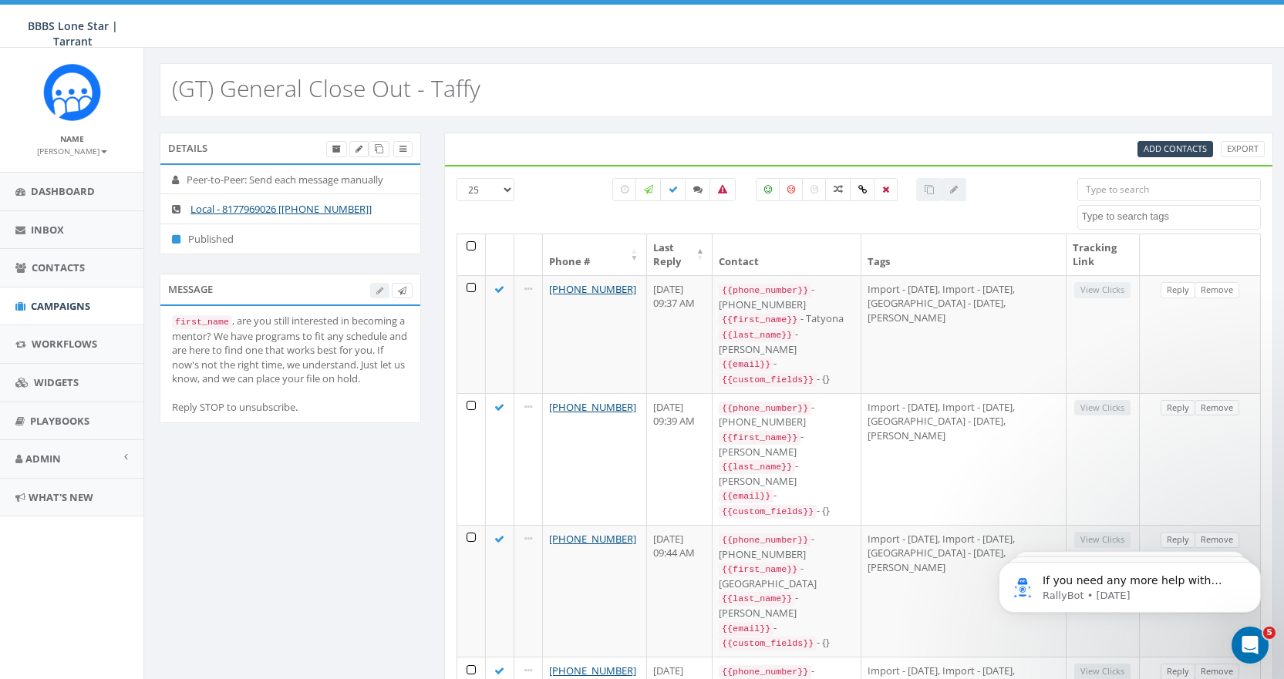
click at [713, 256] on th "Last Reply" at bounding box center [680, 254] width 66 height 41
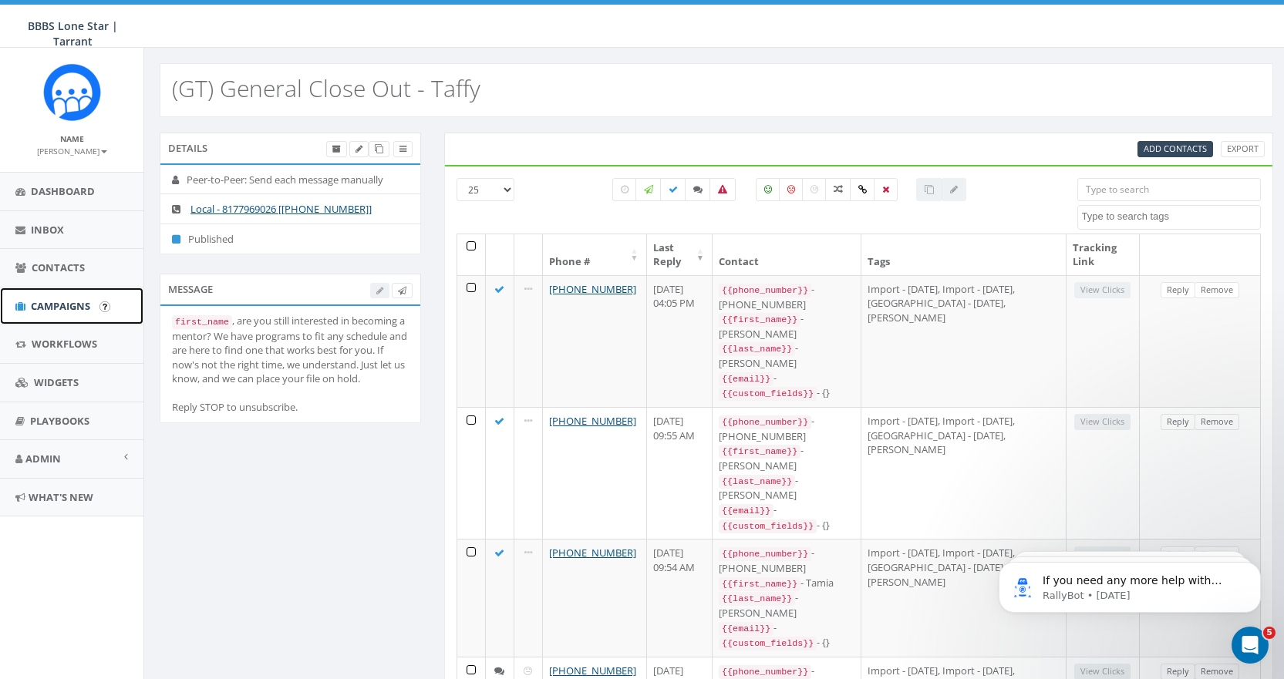
click at [51, 302] on span "Campaigns" at bounding box center [60, 306] width 59 height 14
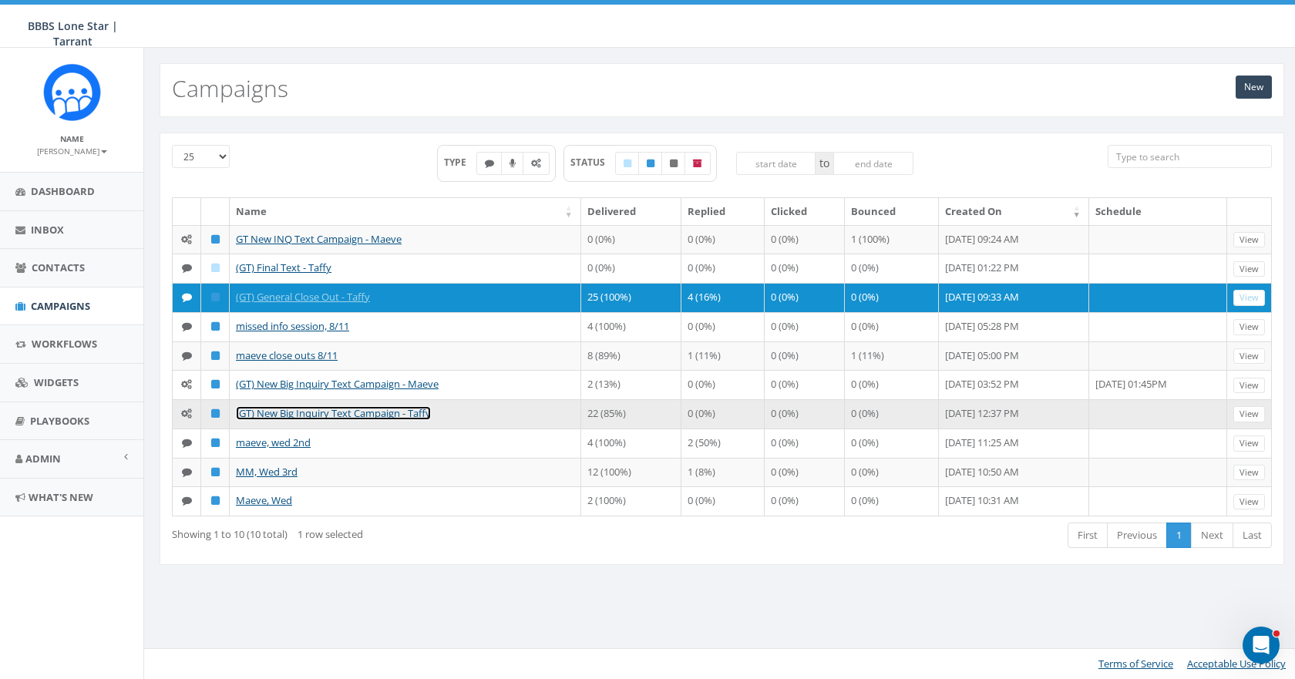
click at [366, 413] on link "(GT) New Big Inquiry Text Campaign - Taffy" at bounding box center [333, 413] width 195 height 14
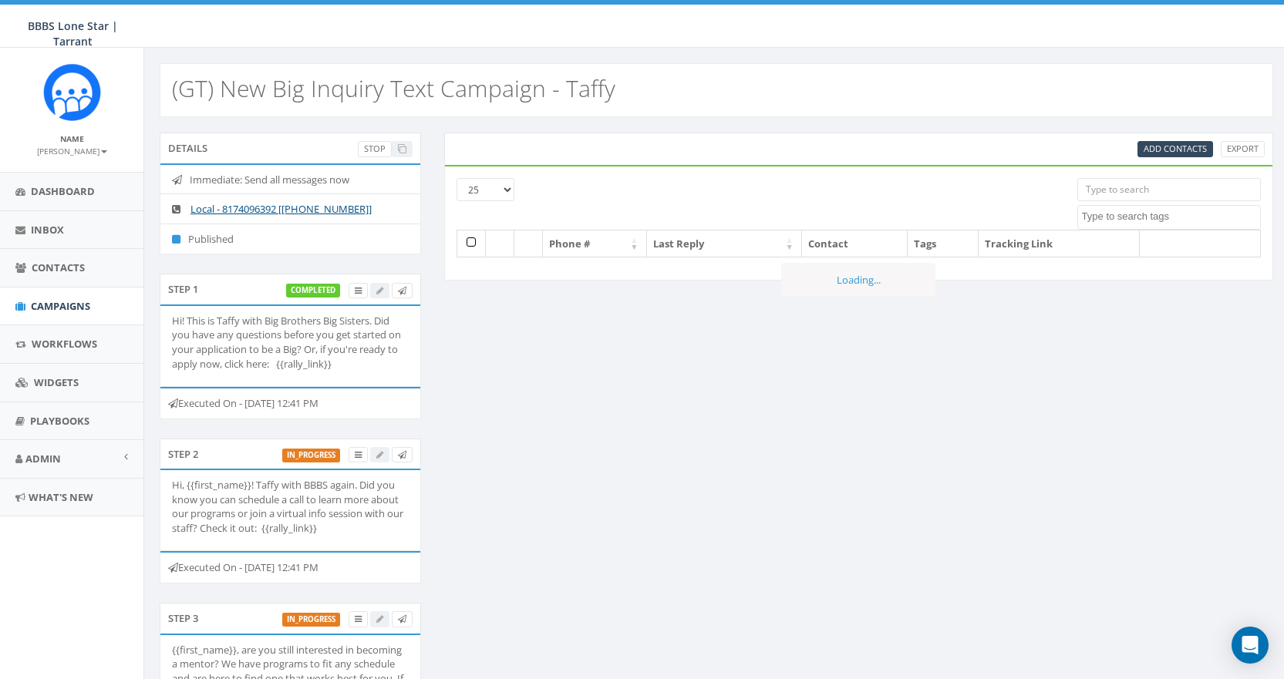
select select
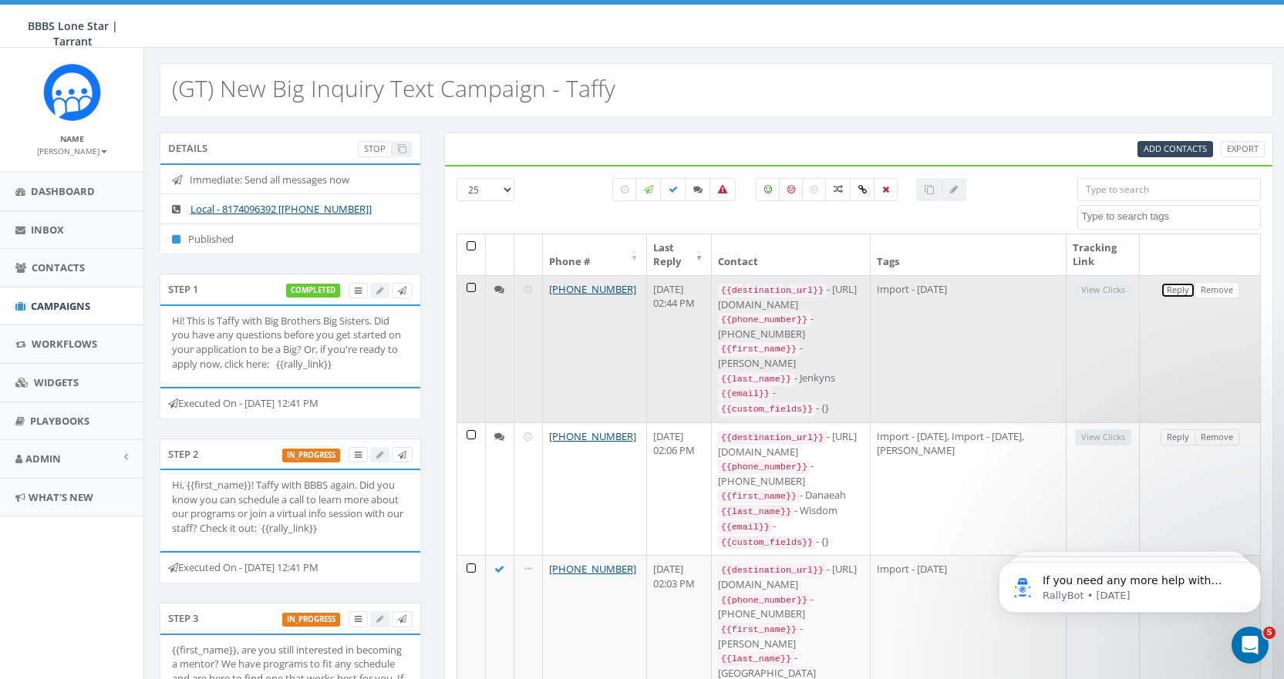
click at [1176, 290] on link "Reply" at bounding box center [1178, 290] width 35 height 16
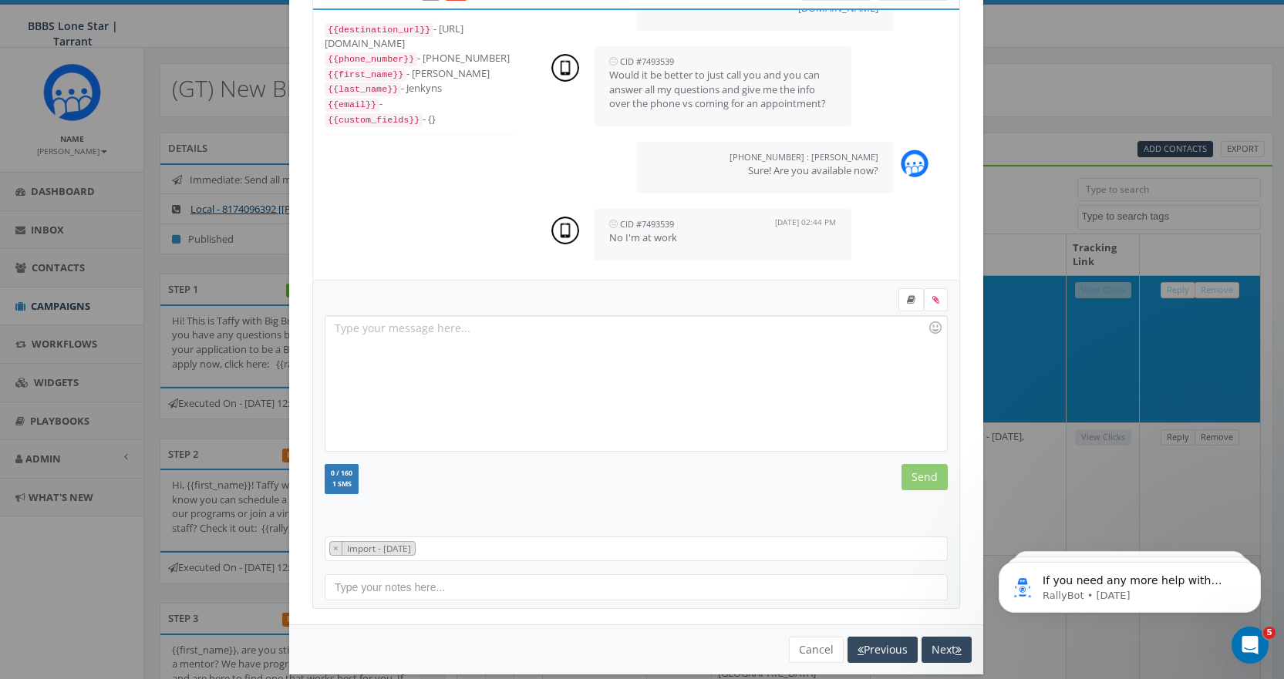
scroll to position [77, 0]
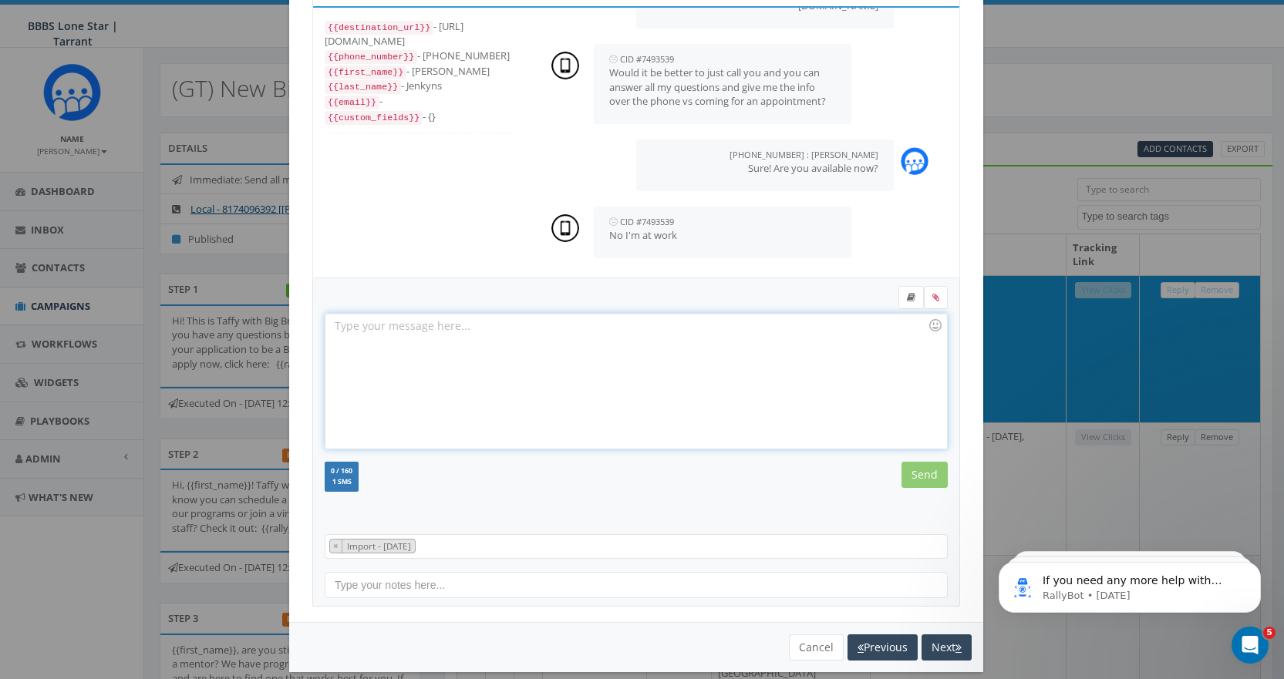
click at [381, 335] on div at bounding box center [635, 381] width 621 height 135
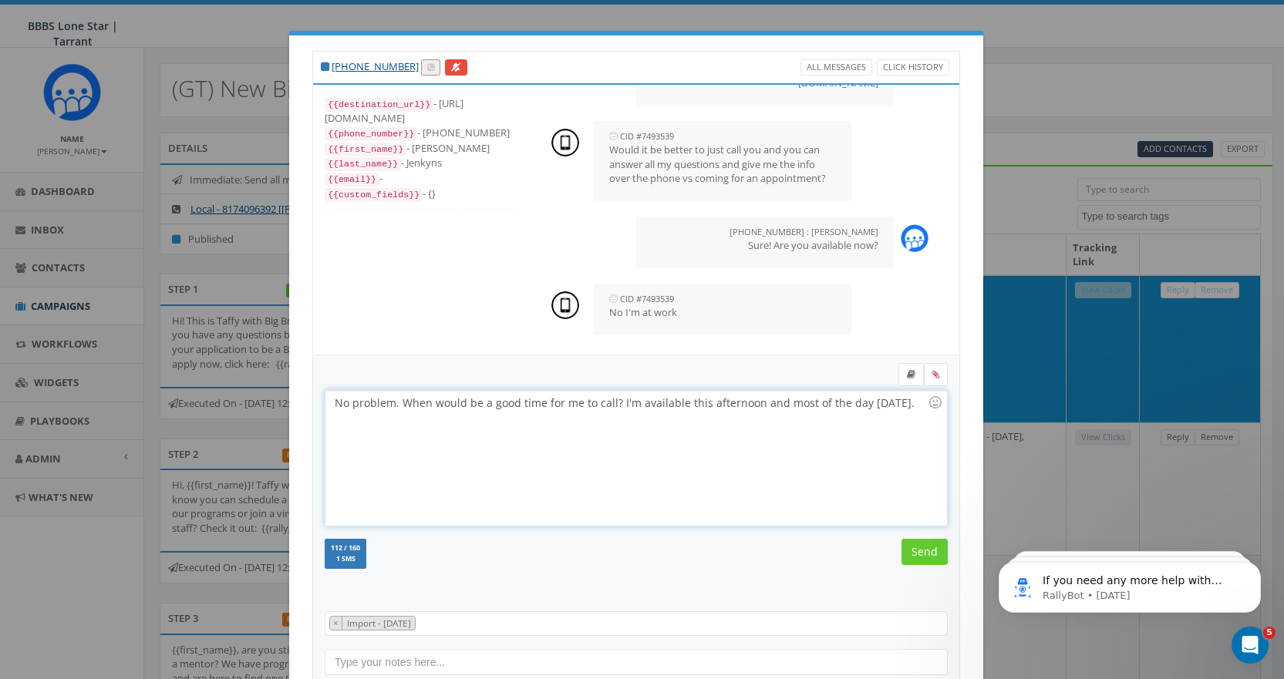
scroll to position [1027, 0]
click at [922, 550] on input "Send" at bounding box center [924, 552] width 46 height 26
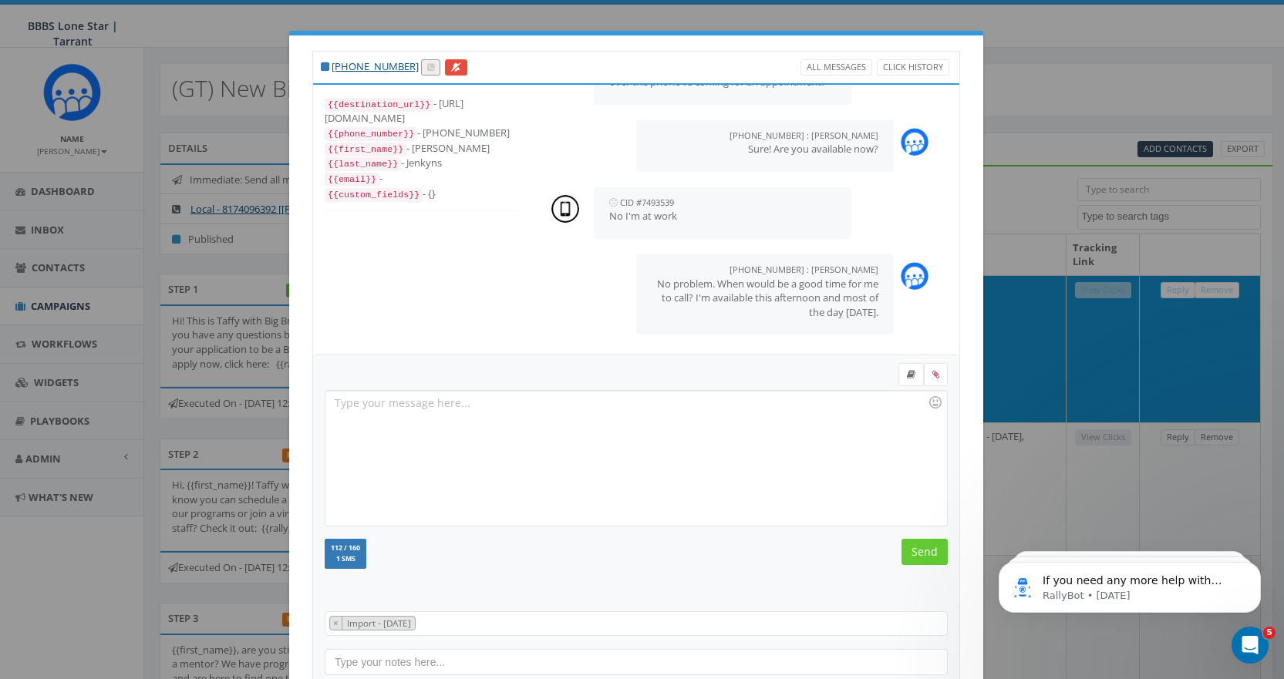
scroll to position [1124, 0]
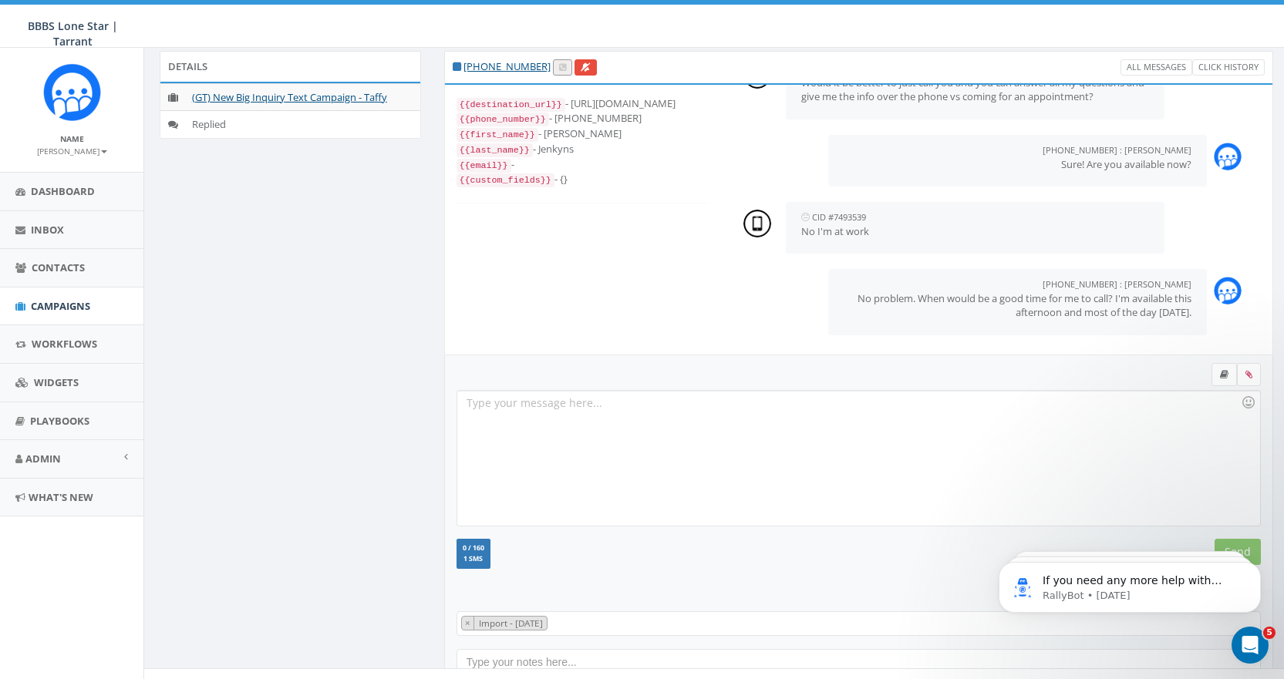
scroll to position [102, 0]
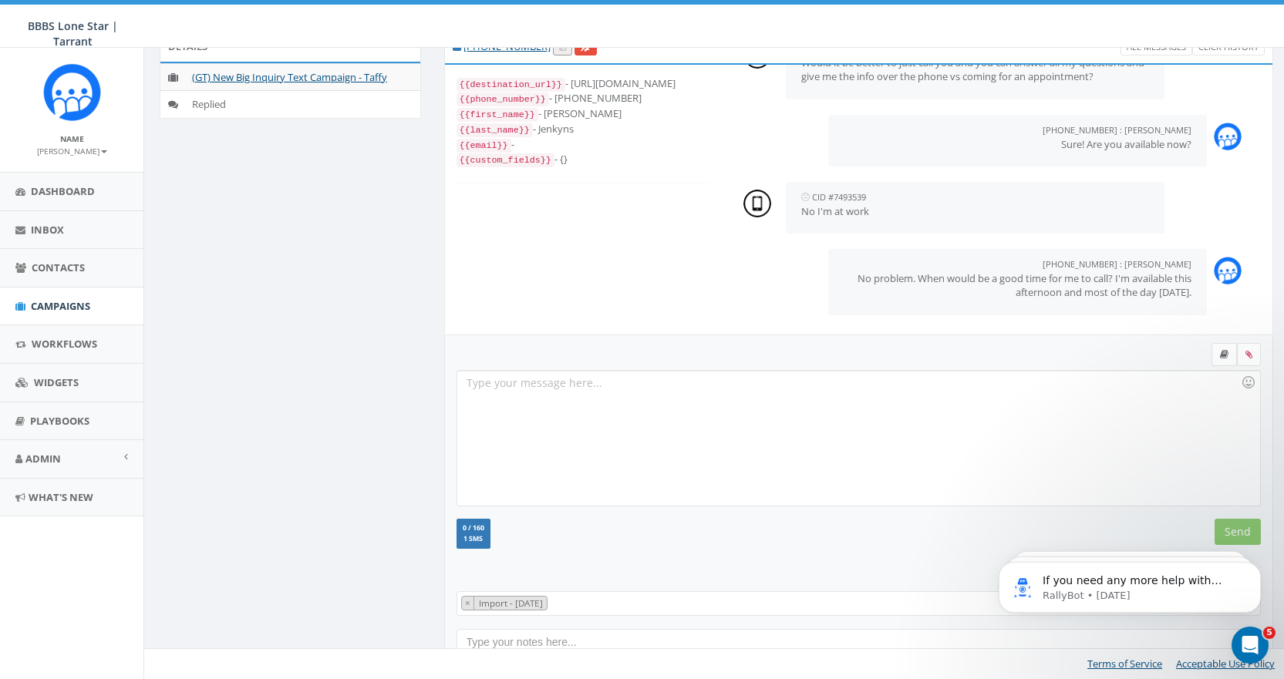
click at [794, 399] on div at bounding box center [858, 438] width 803 height 135
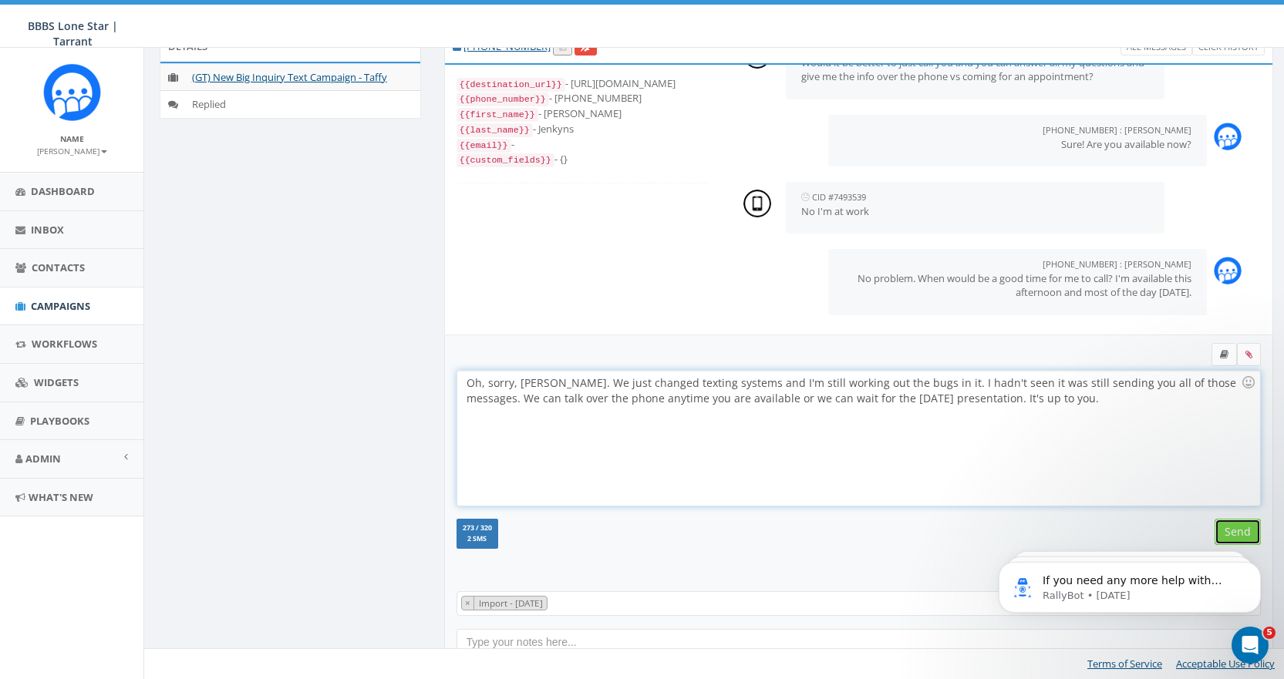
click at [1231, 526] on input "Send" at bounding box center [1238, 532] width 46 height 26
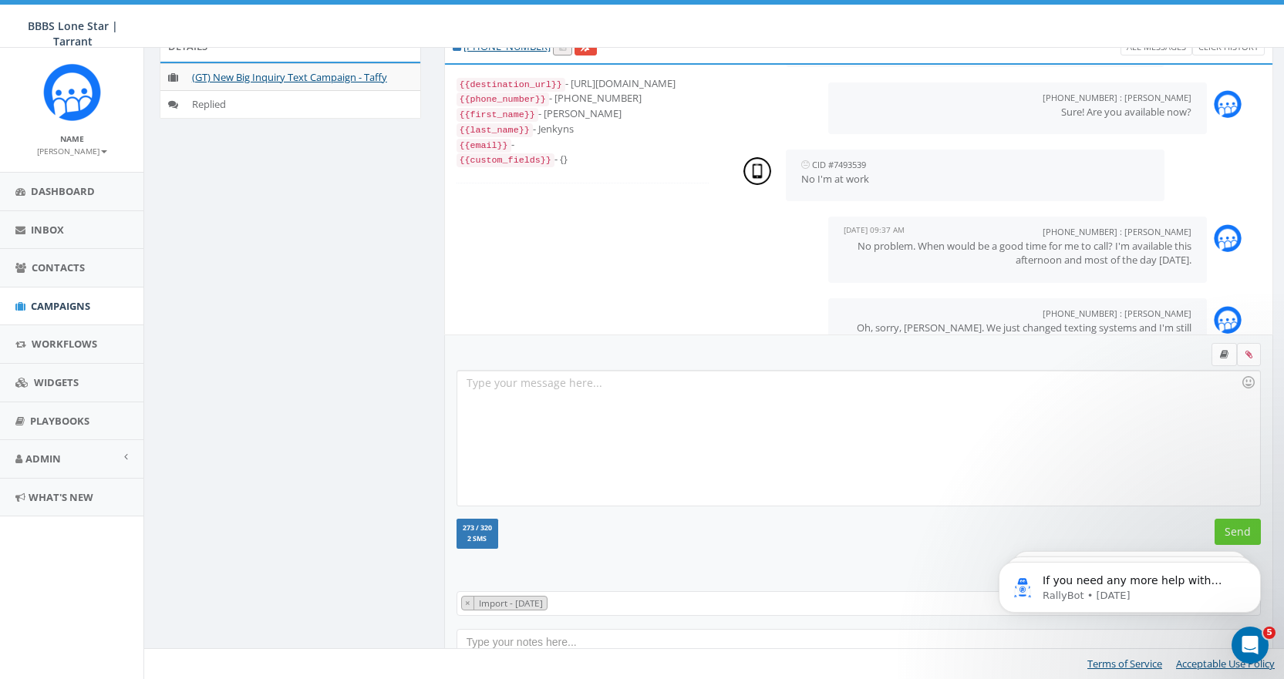
scroll to position [1019, 0]
